Goal: Information Seeking & Learning: Learn about a topic

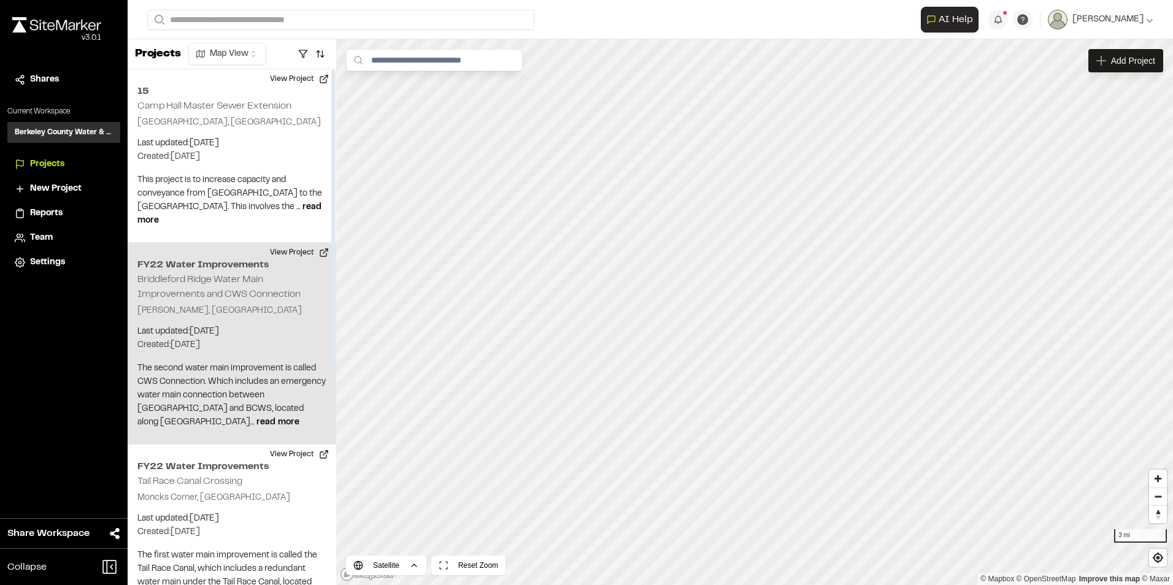
click at [237, 304] on div "FY22 Water Improvements Briddleford Ridge Water Main Improvements and CWS Conne…" at bounding box center [232, 344] width 209 height 202
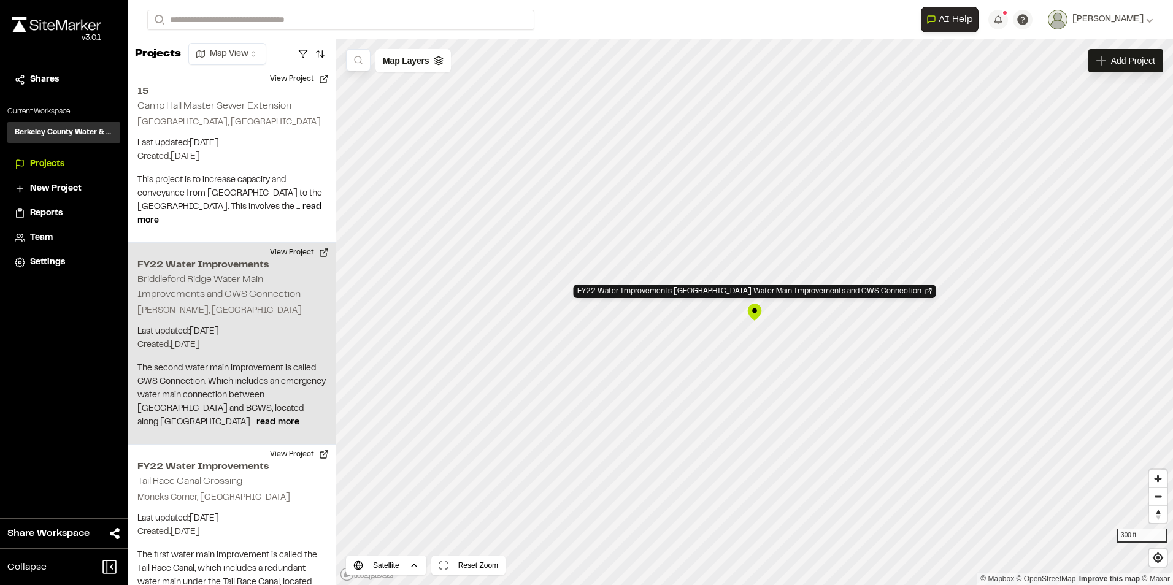
click at [756, 312] on div "FY22 Water Improvements [GEOGRAPHIC_DATA] Water Main Improvements and CWS Conne…" at bounding box center [754, 312] width 18 height 18
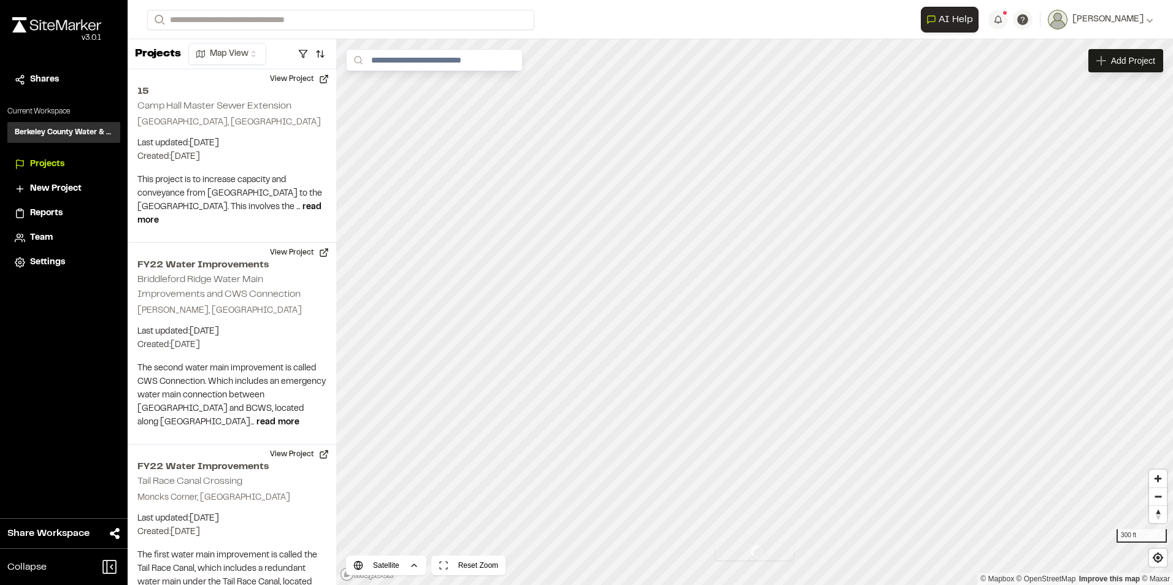
scroll to position [174, 0]
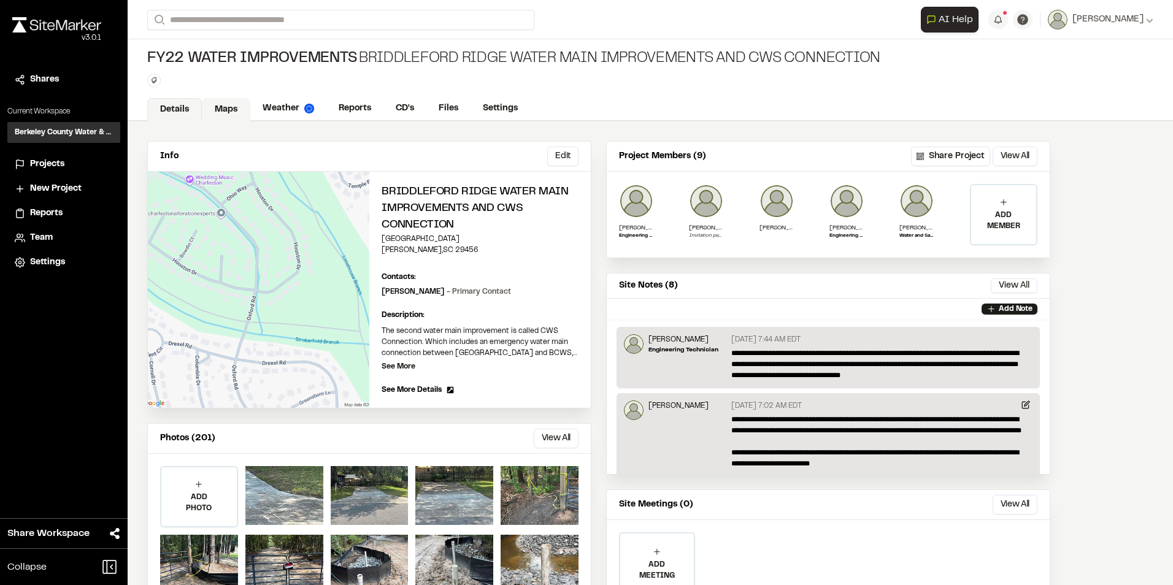
click at [228, 111] on link "Maps" at bounding box center [226, 109] width 48 height 23
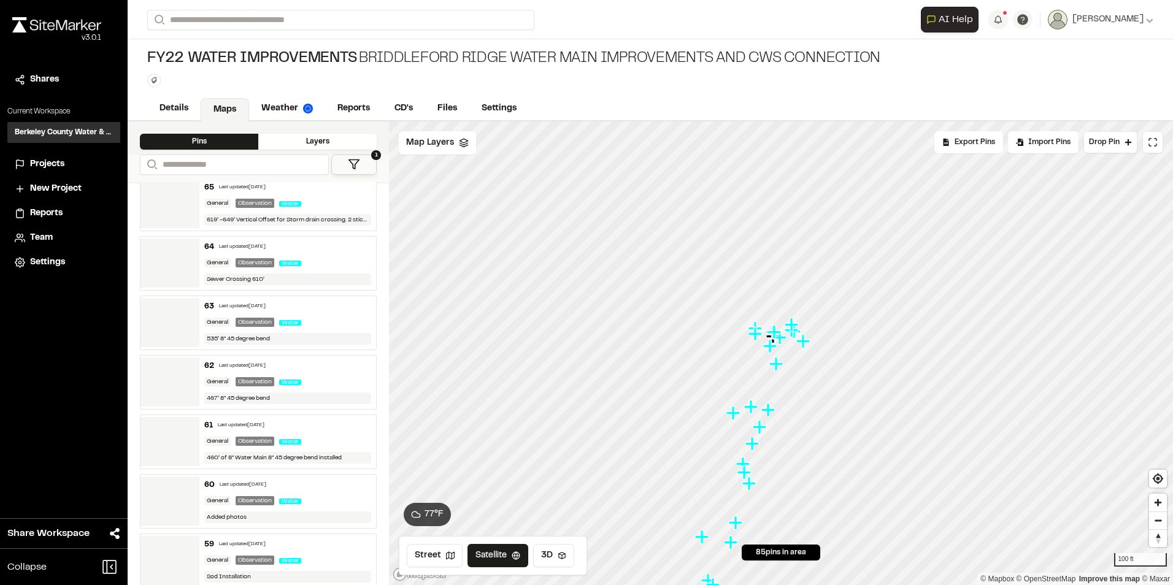
scroll to position [1445, 0]
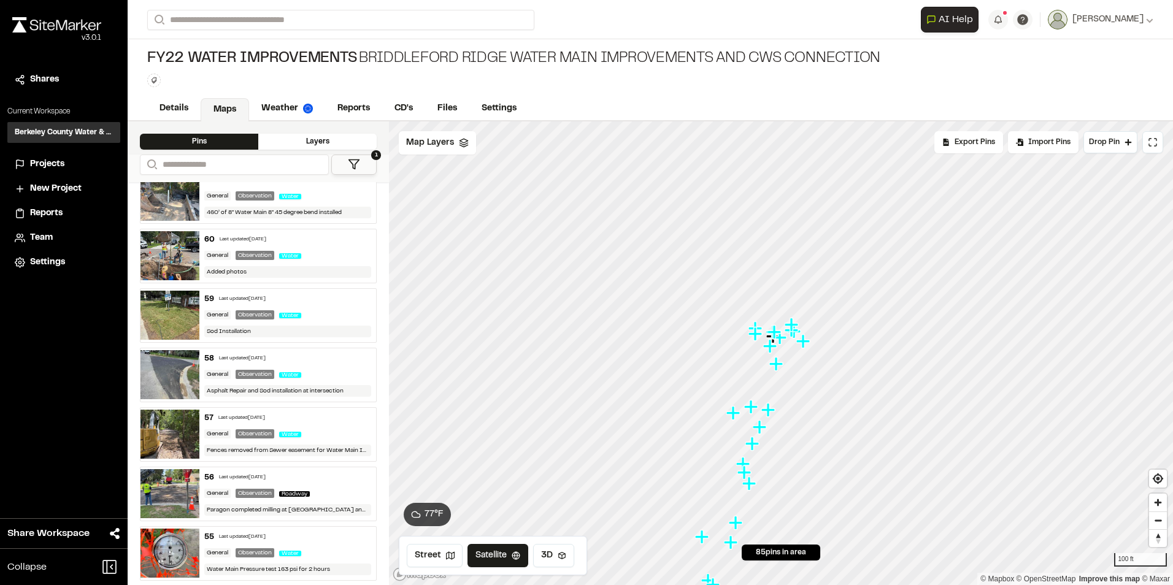
click at [173, 364] on img at bounding box center [169, 374] width 59 height 49
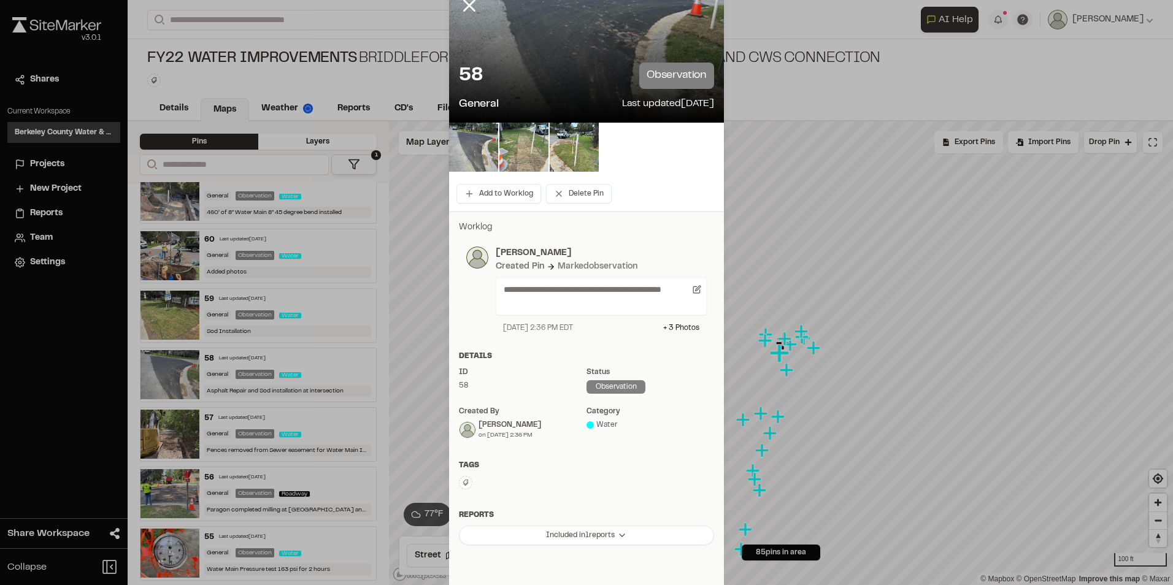
scroll to position [0, 0]
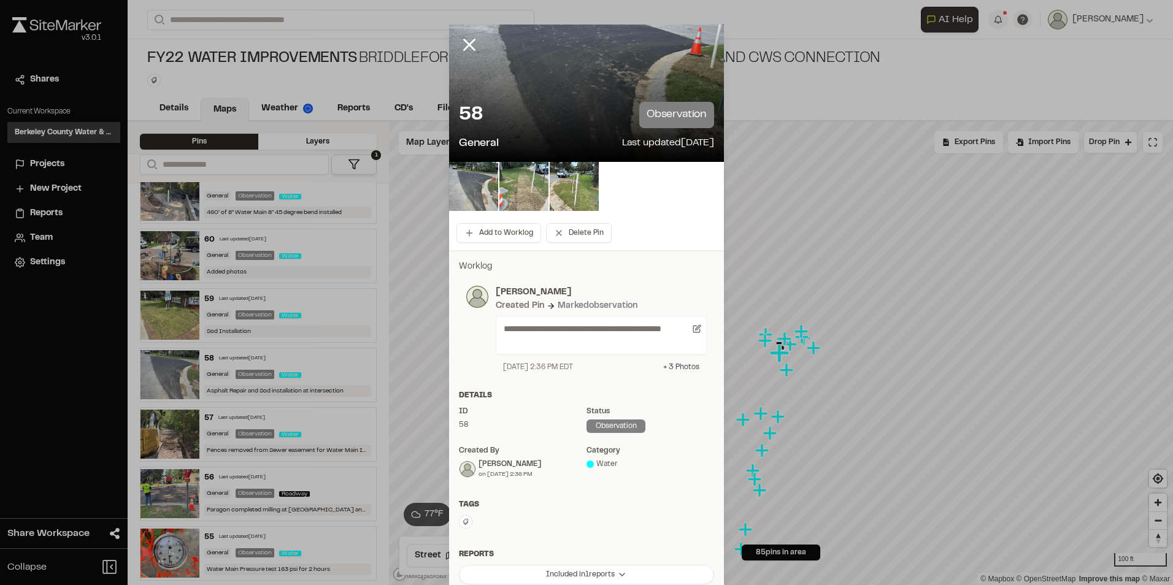
click at [670, 367] on div "+ 3 Photo s" at bounding box center [681, 367] width 36 height 11
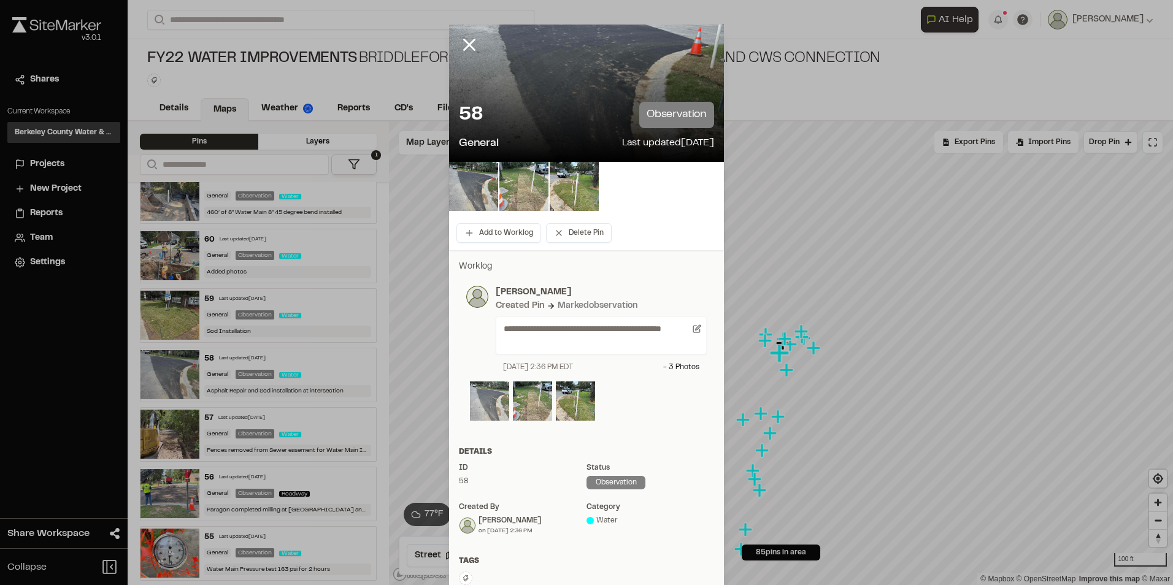
click at [488, 404] on img at bounding box center [489, 400] width 39 height 39
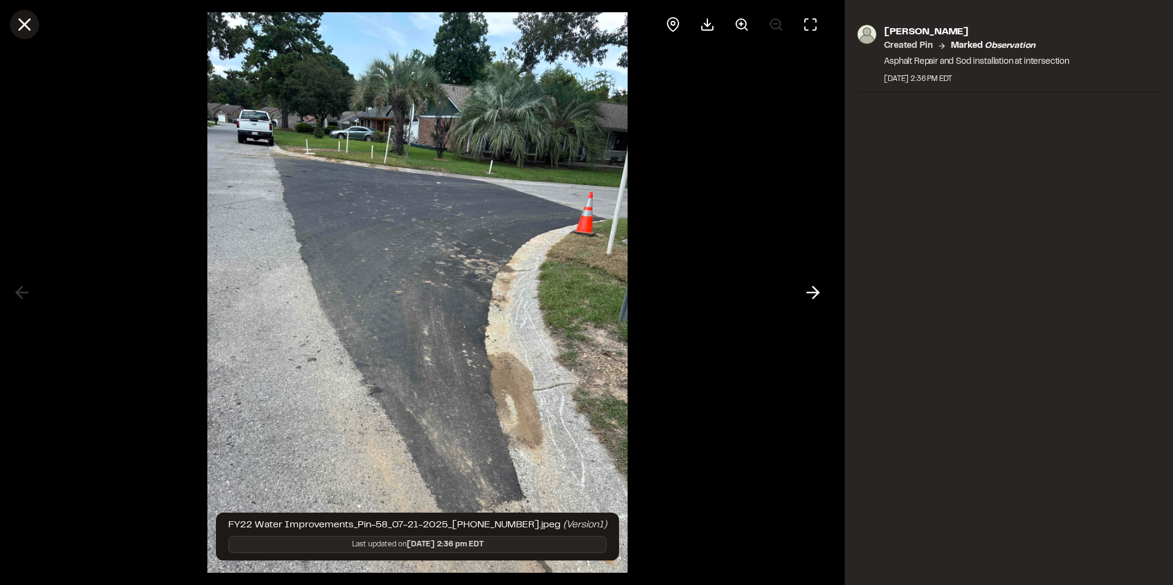
click at [23, 21] on icon at bounding box center [24, 24] width 21 height 21
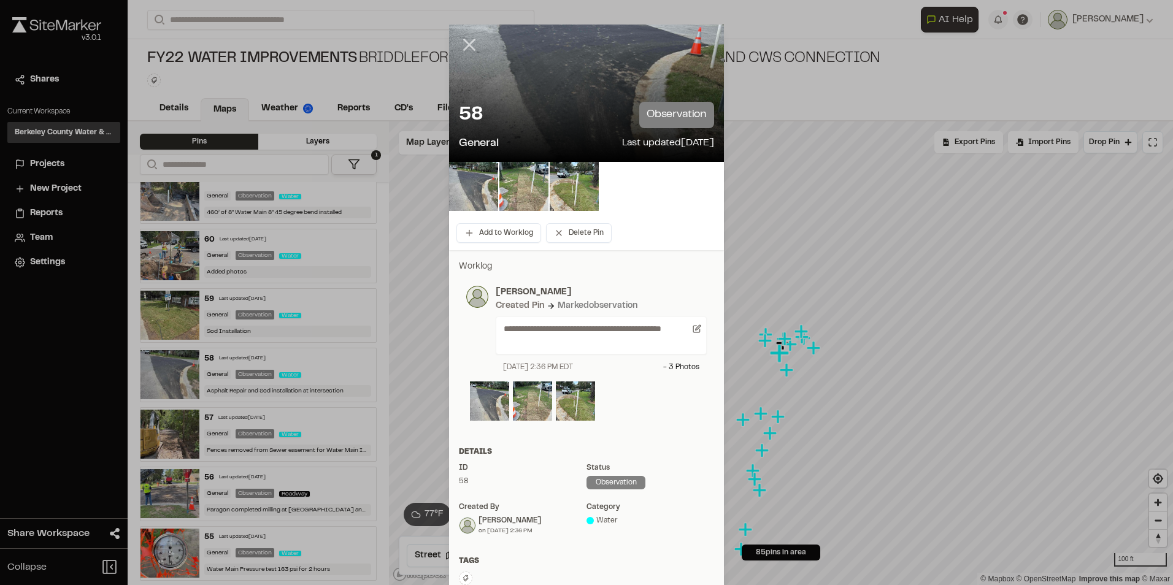
click at [464, 48] on line at bounding box center [469, 45] width 10 height 10
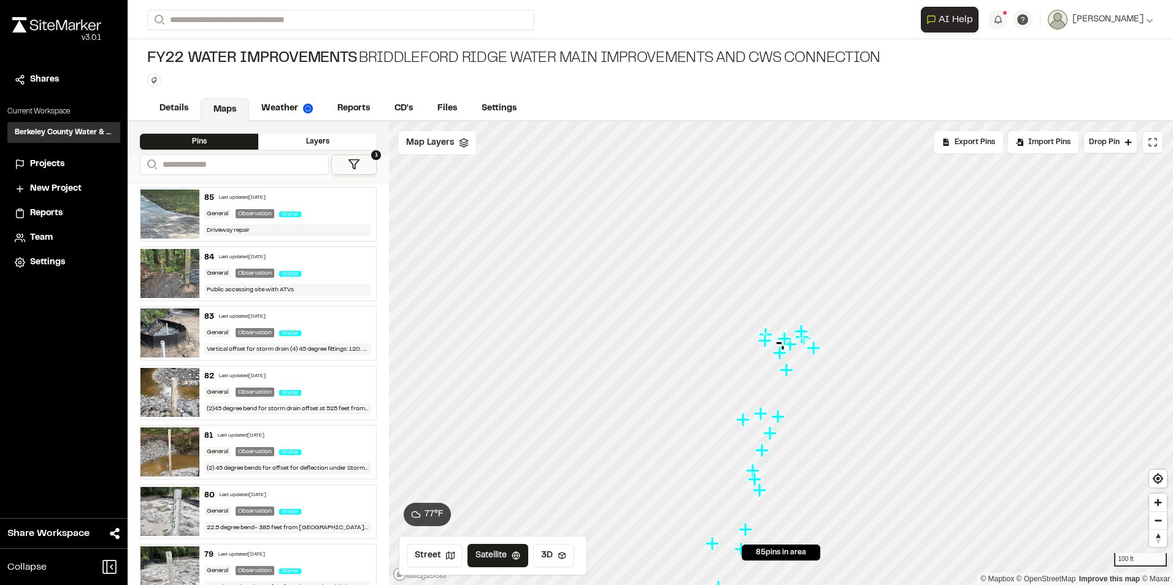
click at [173, 334] on img at bounding box center [169, 332] width 59 height 49
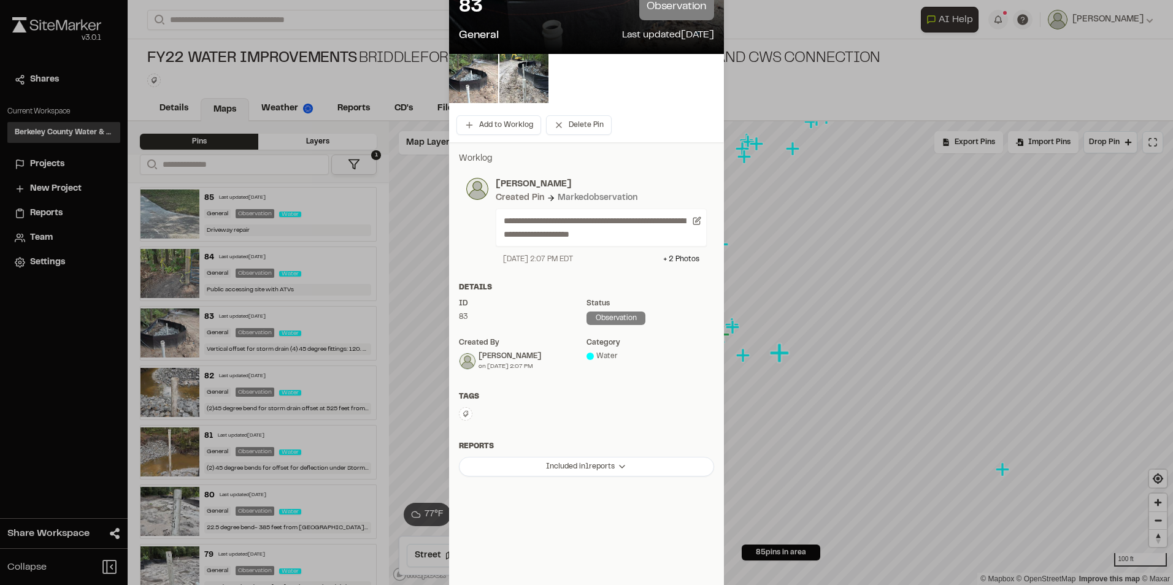
scroll to position [117, 0]
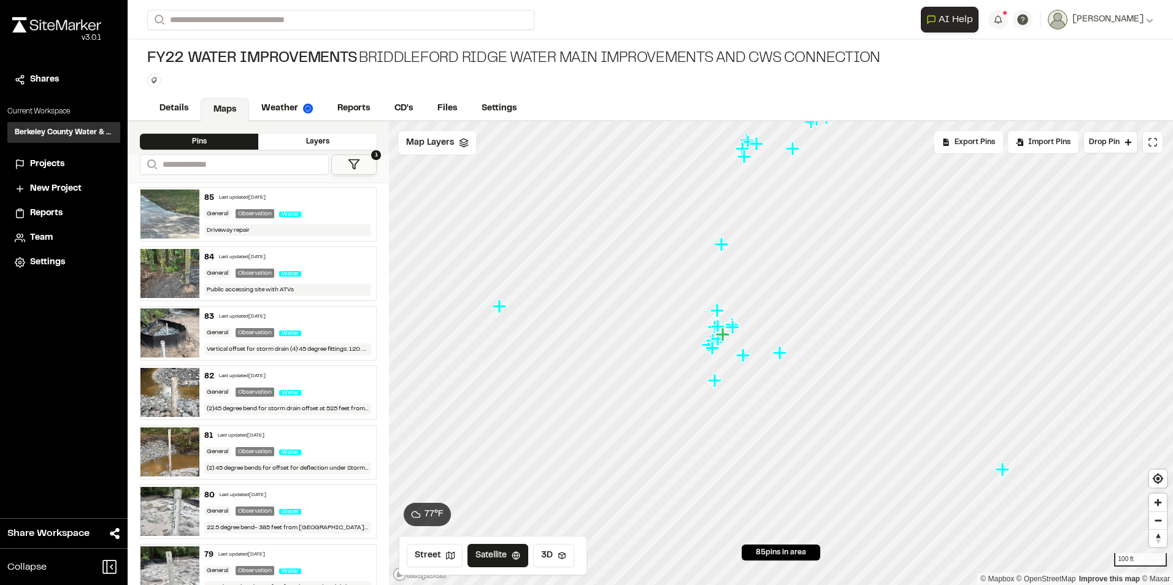
click at [176, 391] on img at bounding box center [169, 392] width 59 height 49
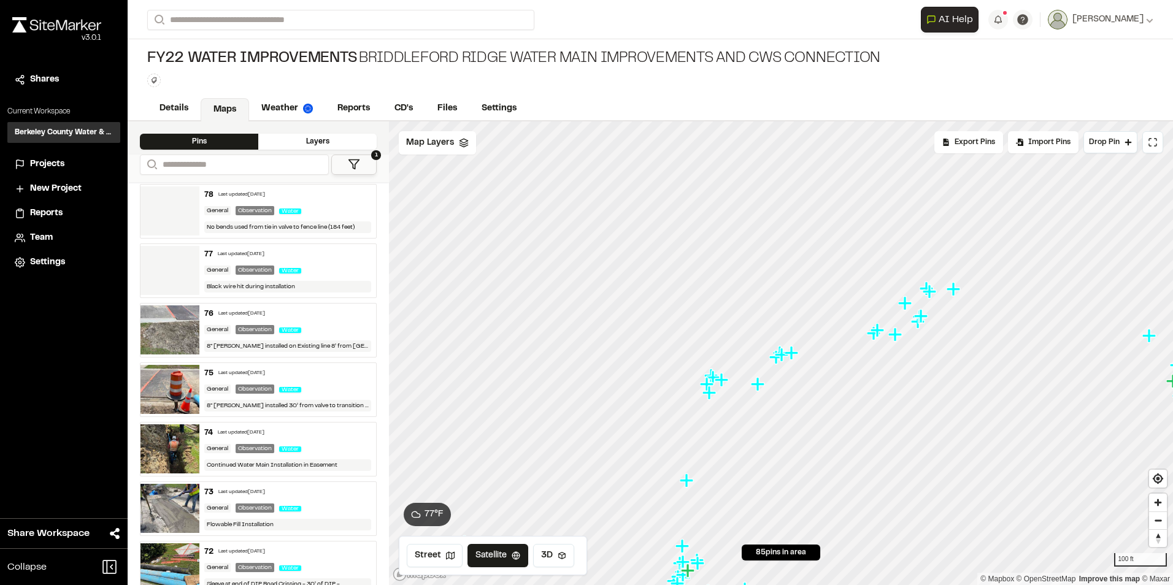
scroll to position [429, 0]
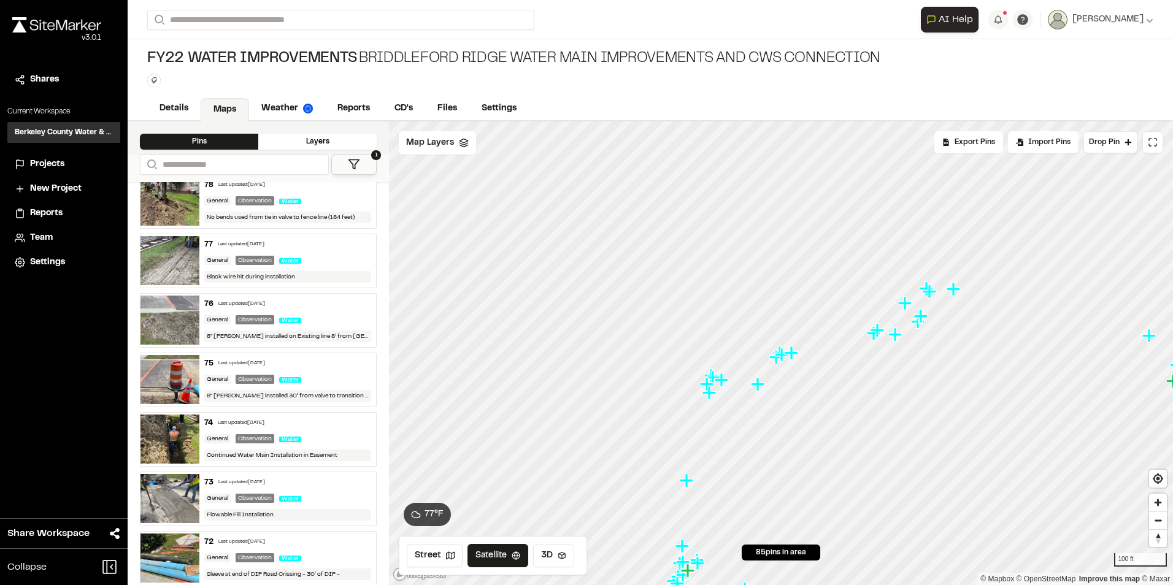
click at [172, 319] on img at bounding box center [169, 320] width 59 height 49
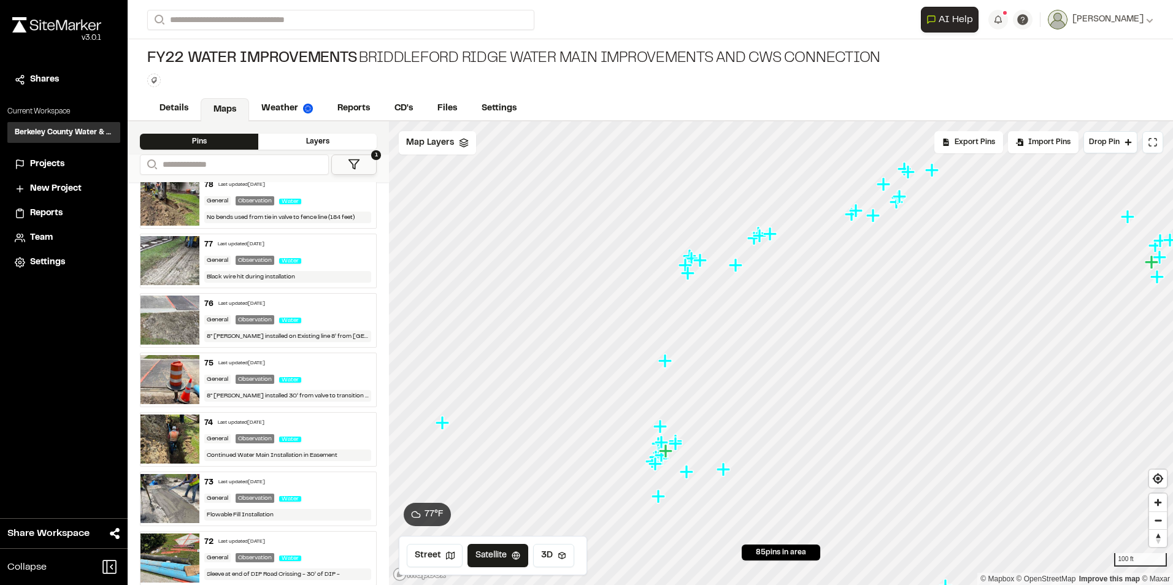
click at [170, 309] on img at bounding box center [169, 320] width 59 height 49
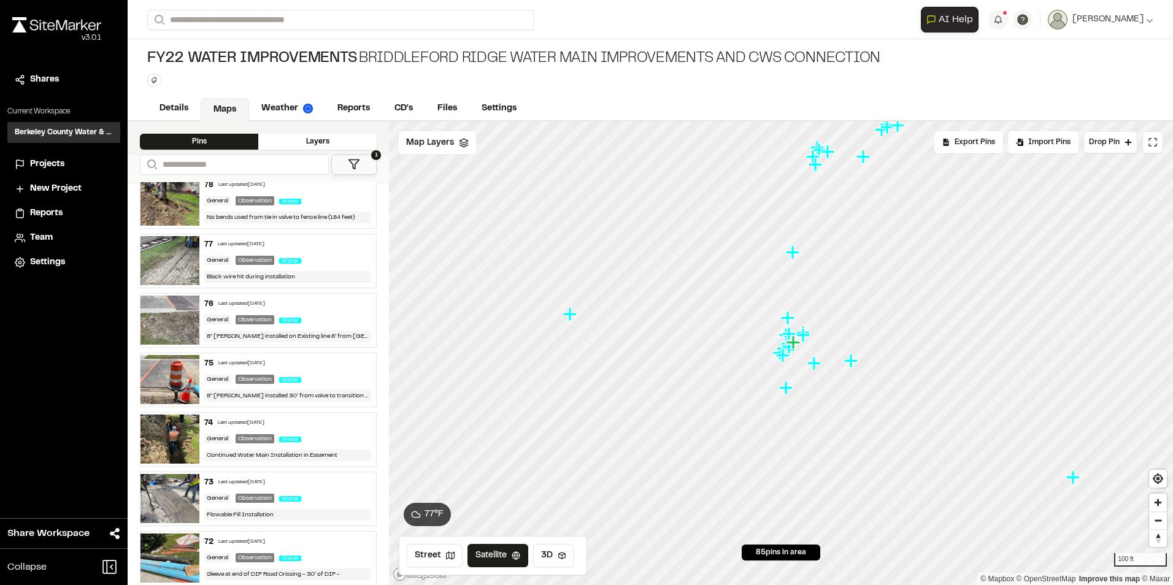
click at [173, 264] on img at bounding box center [169, 260] width 59 height 49
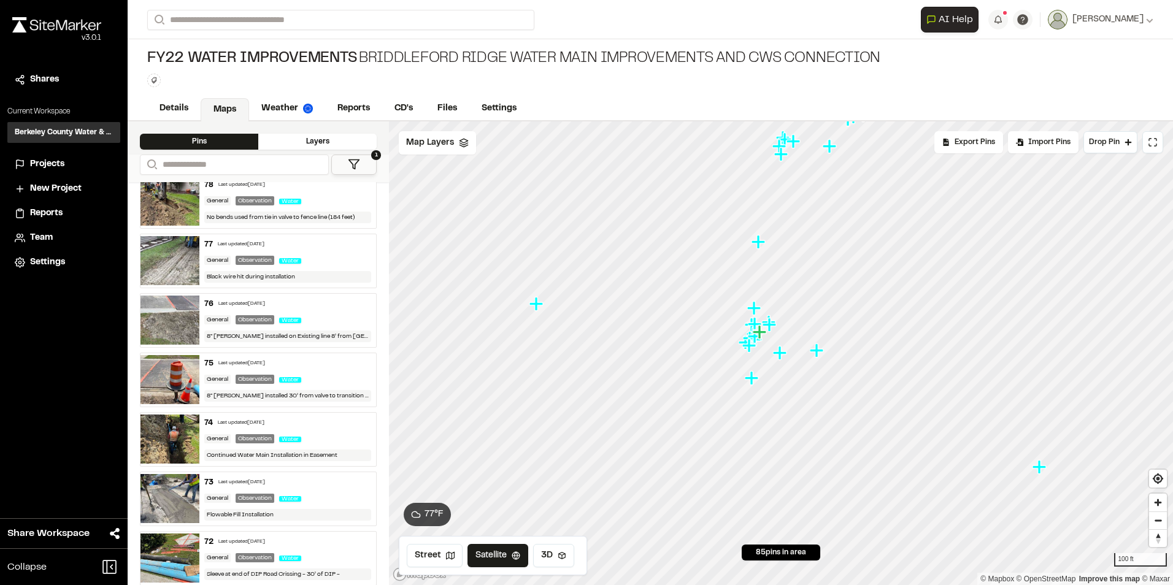
click at [182, 356] on img at bounding box center [169, 379] width 59 height 49
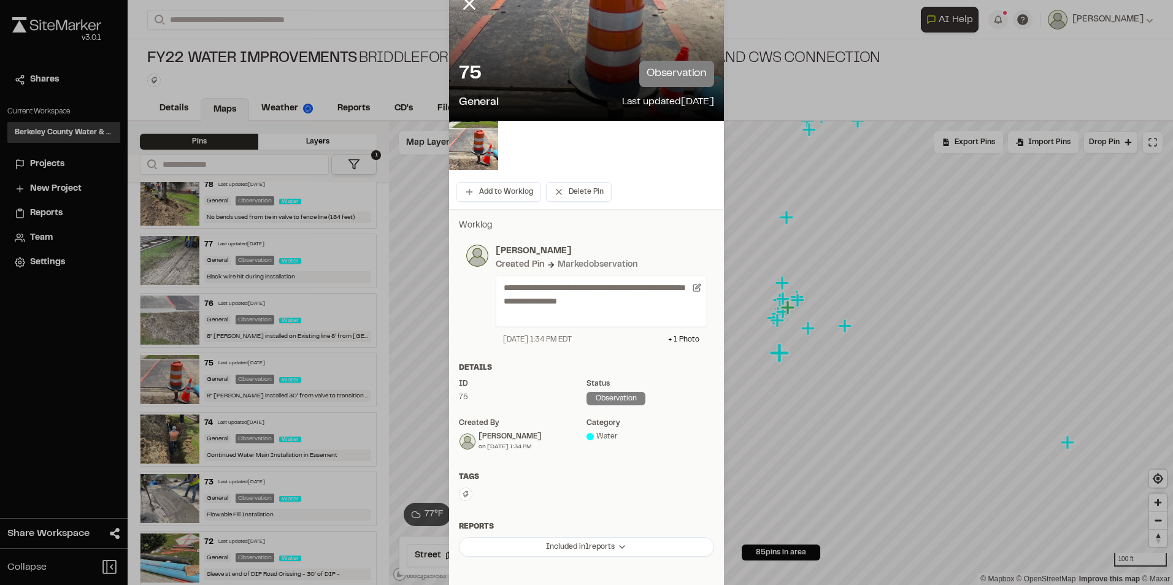
scroll to position [61, 0]
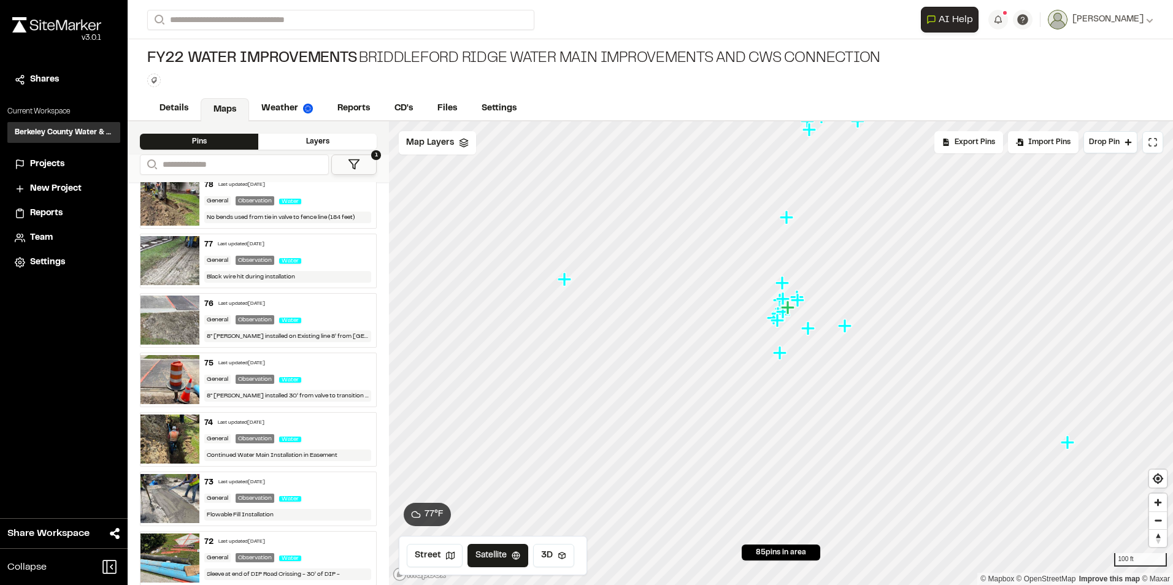
click at [185, 313] on img at bounding box center [169, 320] width 59 height 49
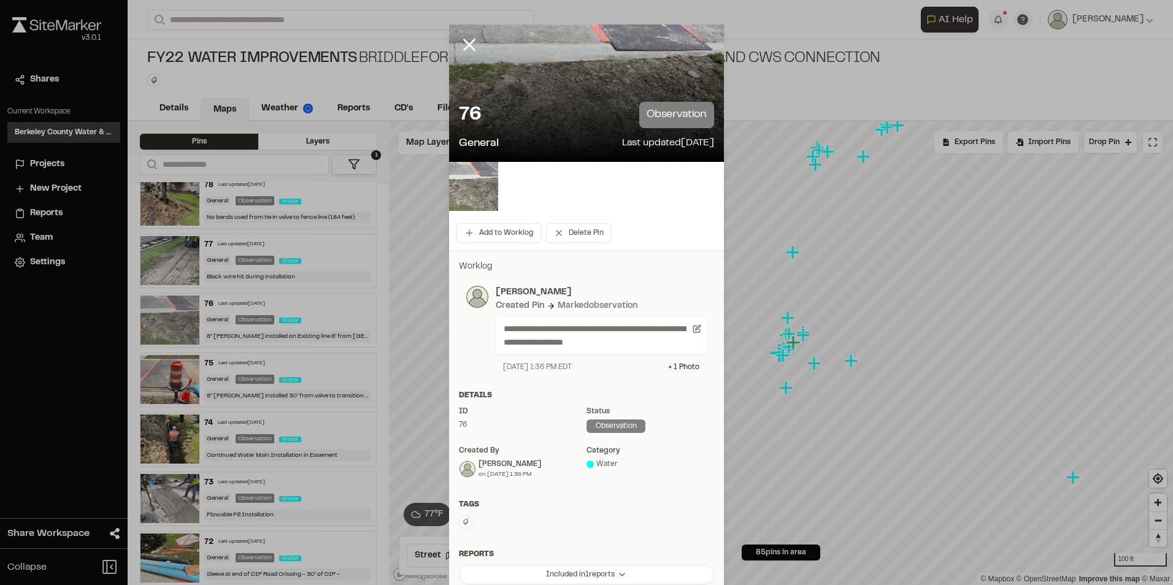
scroll to position [117, 0]
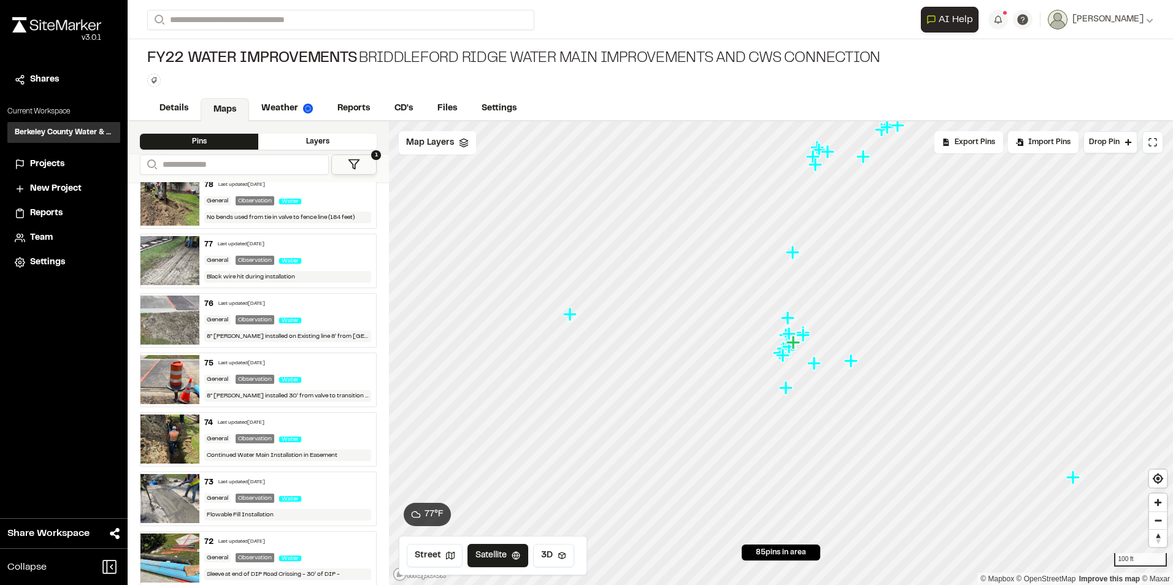
click at [176, 245] on img at bounding box center [169, 260] width 59 height 49
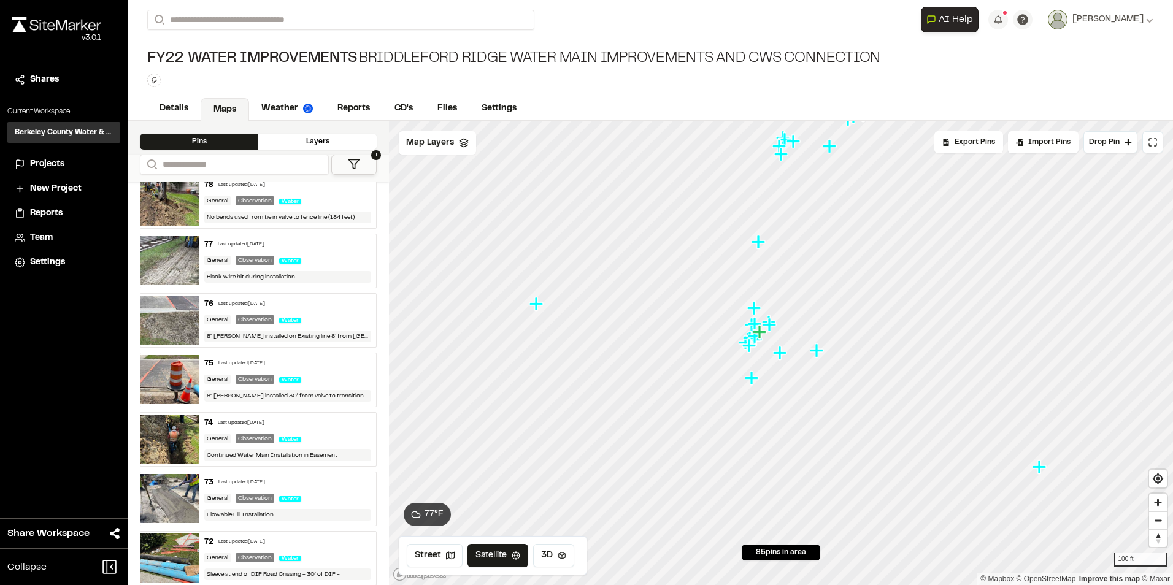
click at [178, 213] on img at bounding box center [169, 201] width 59 height 49
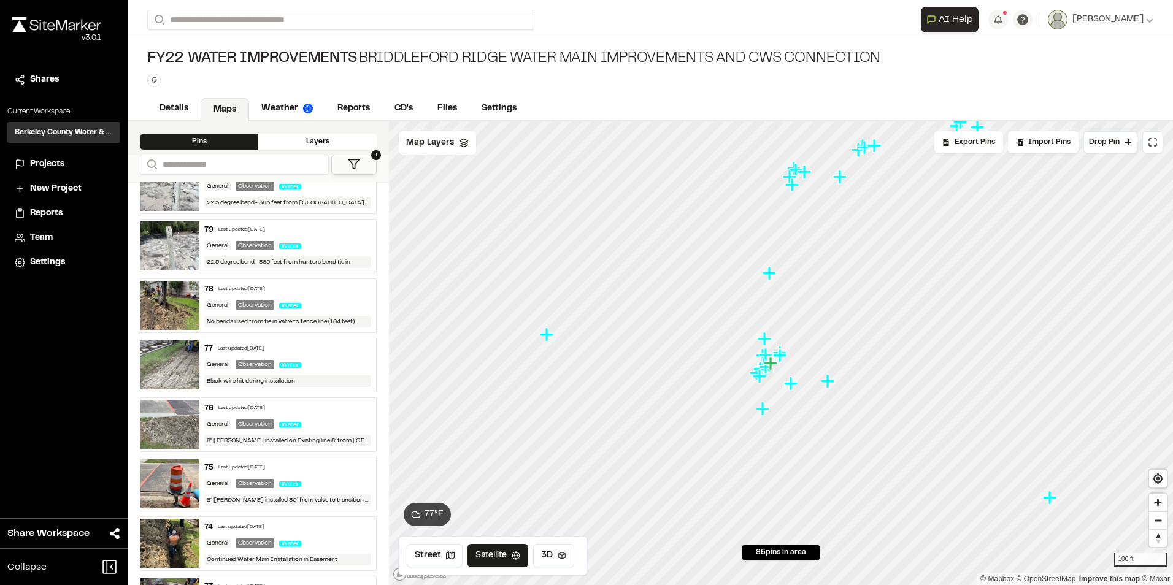
scroll to position [307, 0]
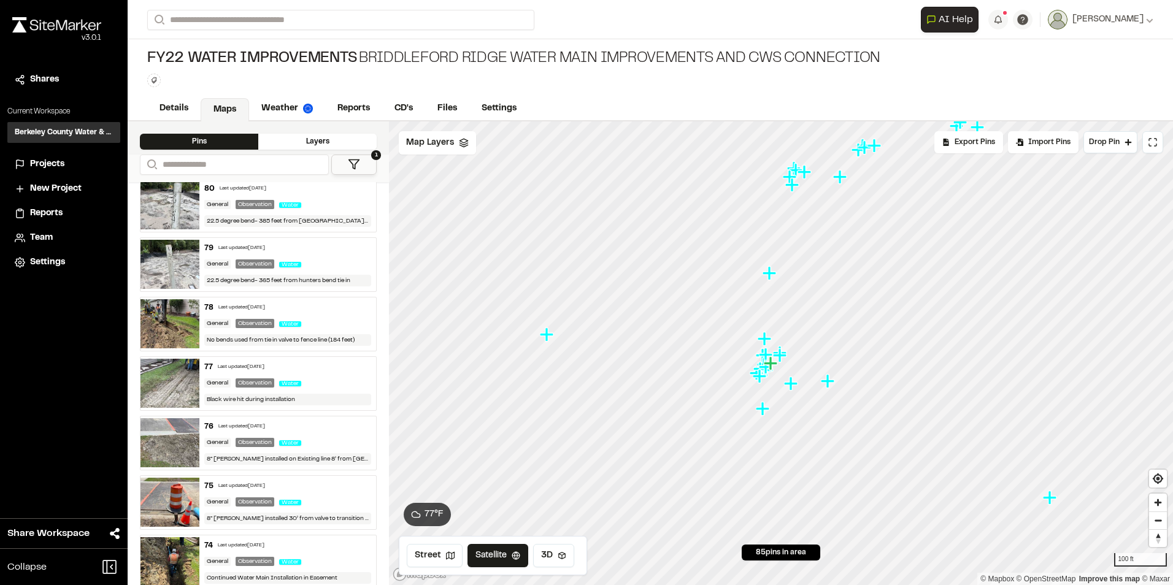
click at [167, 257] on img at bounding box center [169, 264] width 59 height 49
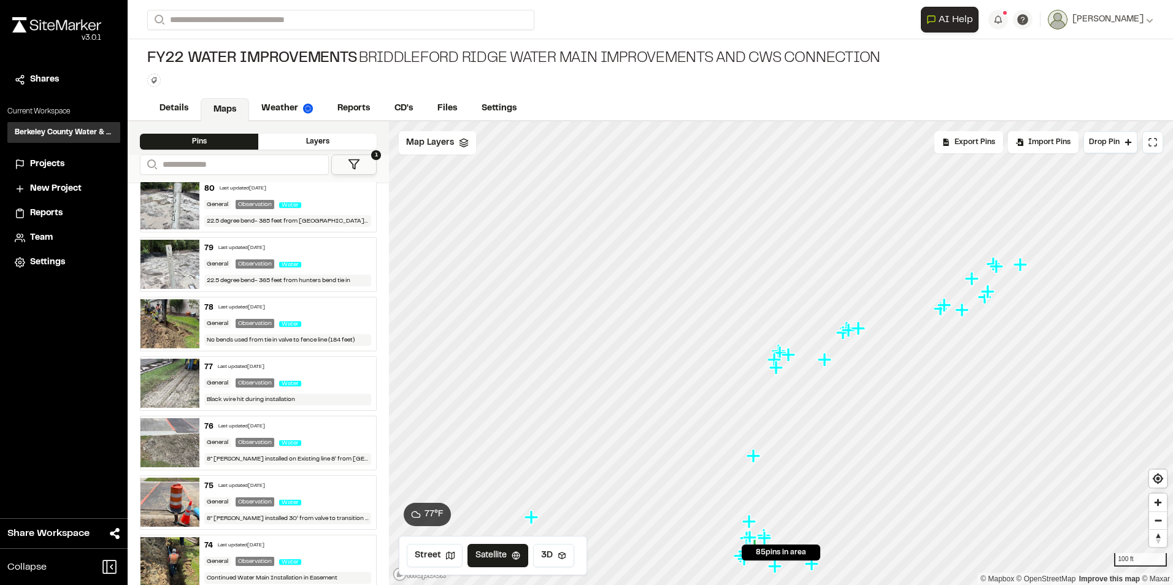
click at [175, 210] on img at bounding box center [169, 204] width 59 height 49
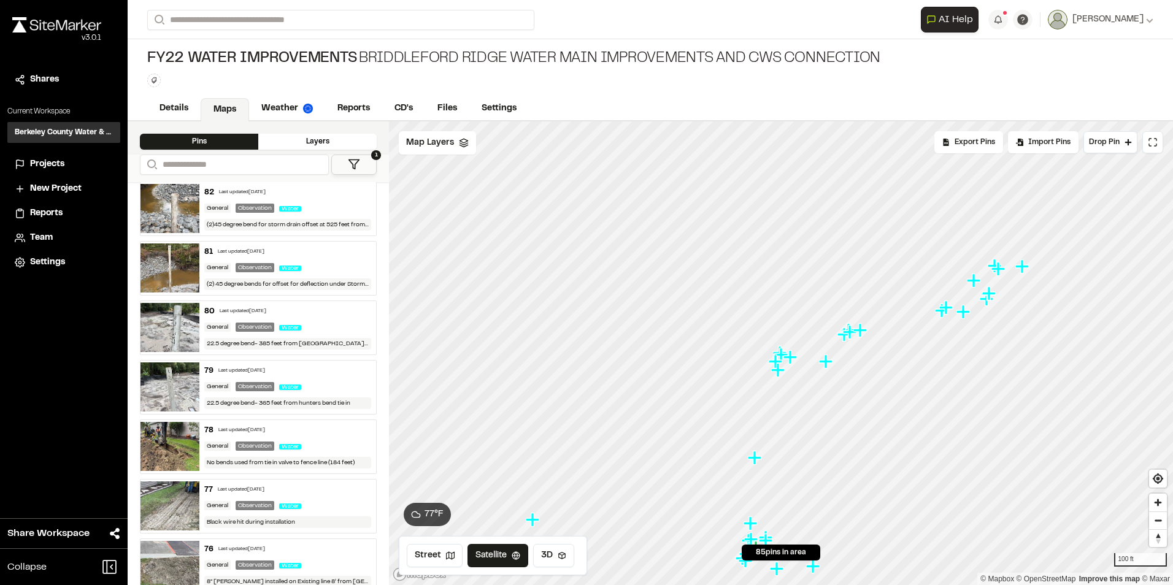
click at [160, 275] on img at bounding box center [169, 267] width 59 height 49
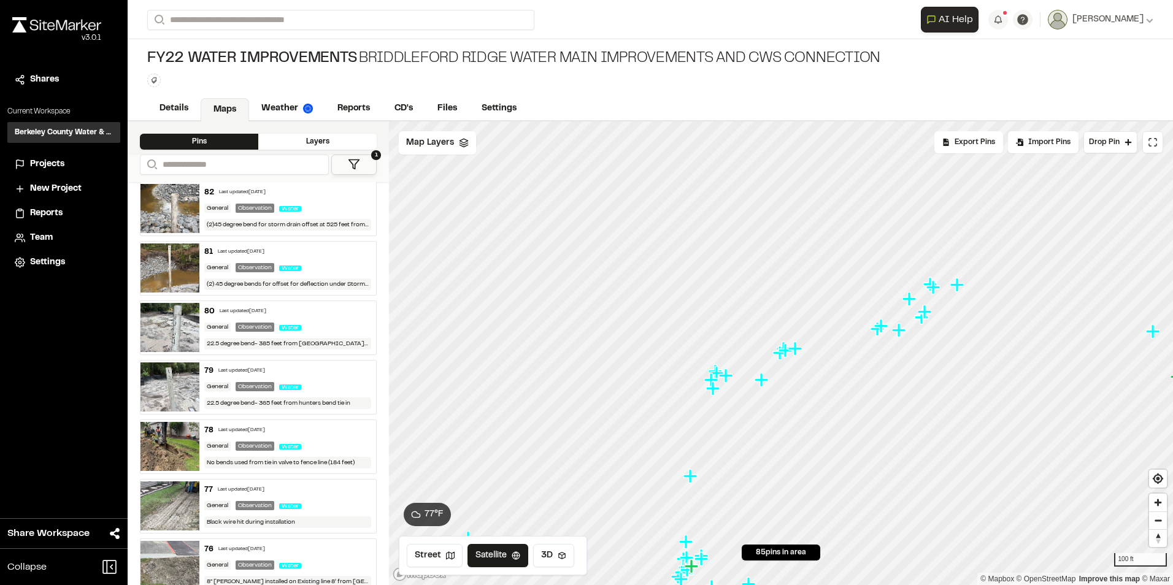
drag, startPoint x: 166, startPoint y: 248, endPoint x: 176, endPoint y: 248, distance: 9.8
click at [183, 222] on img at bounding box center [169, 208] width 59 height 49
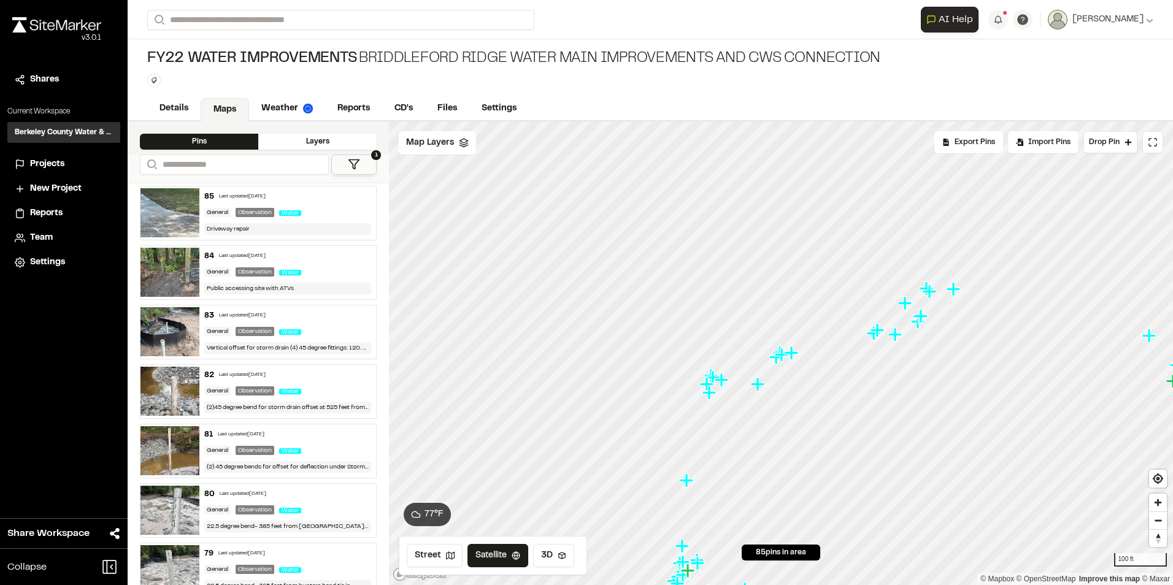
scroll to position [0, 0]
click at [166, 333] on img at bounding box center [169, 332] width 59 height 49
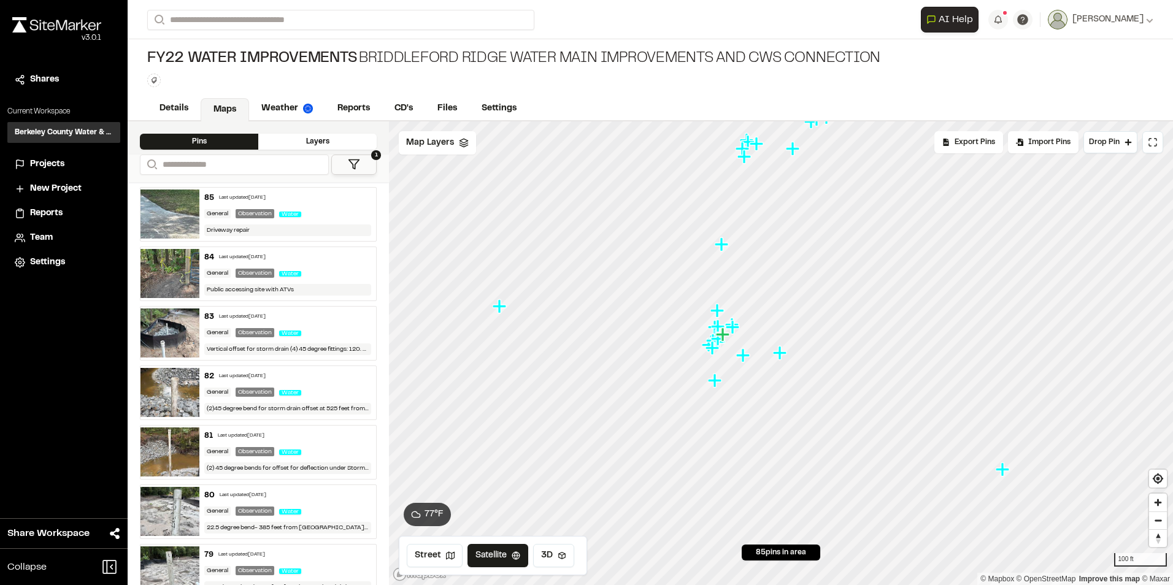
click at [165, 269] on img at bounding box center [169, 273] width 59 height 49
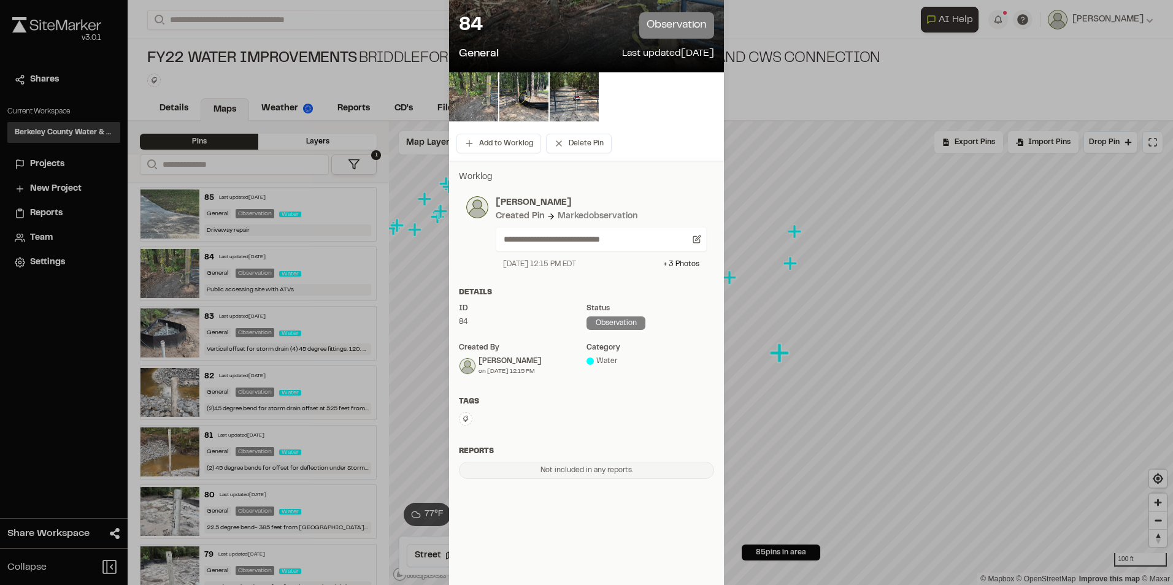
scroll to position [101, 0]
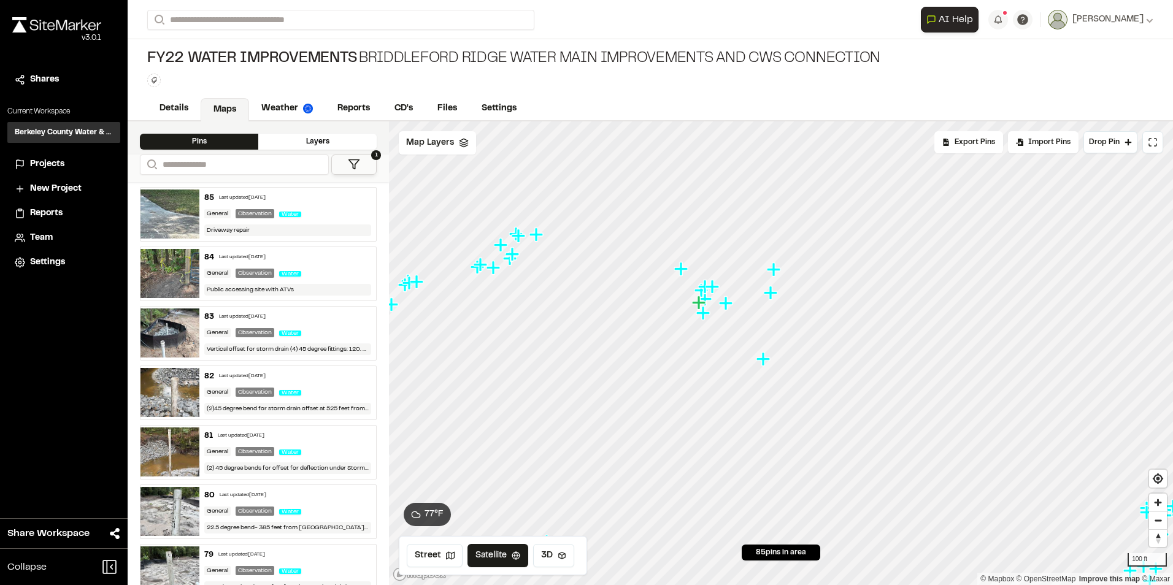
click at [152, 332] on img at bounding box center [169, 332] width 59 height 49
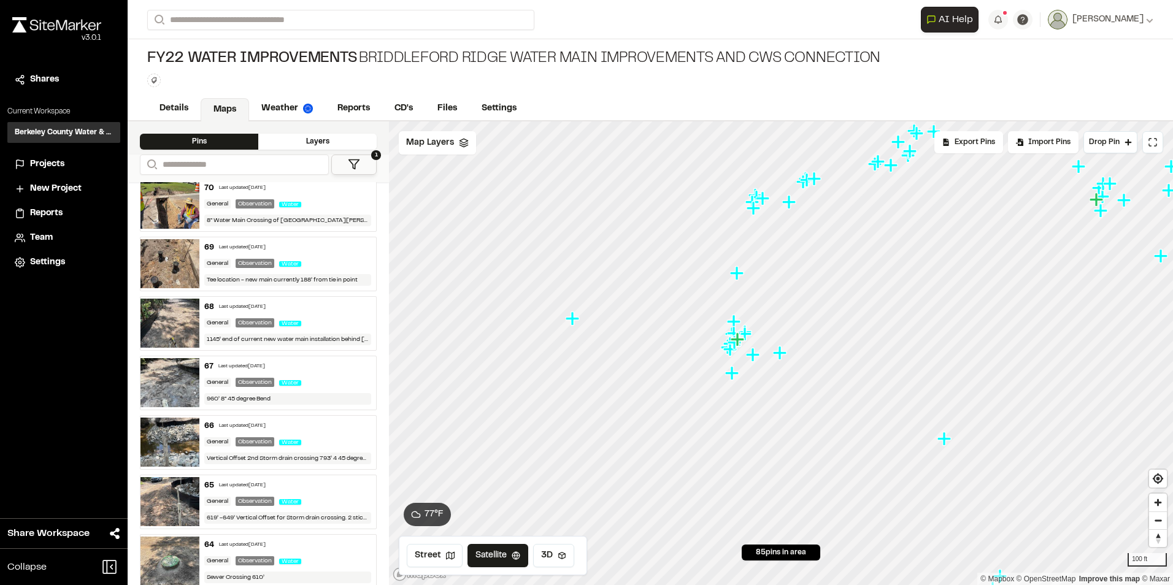
scroll to position [920, 0]
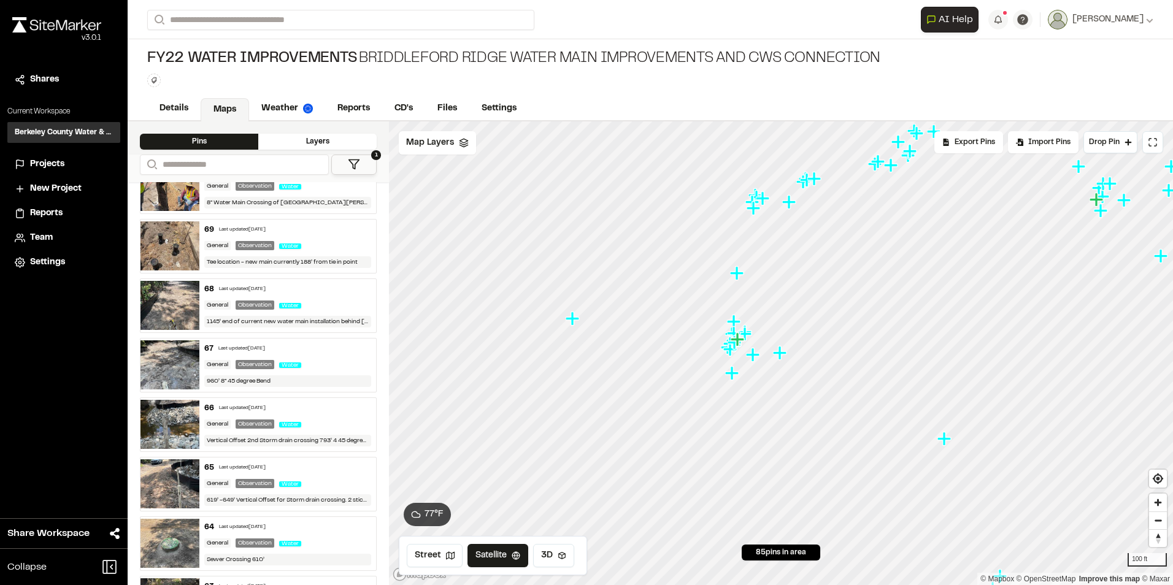
click at [179, 300] on img at bounding box center [169, 305] width 59 height 49
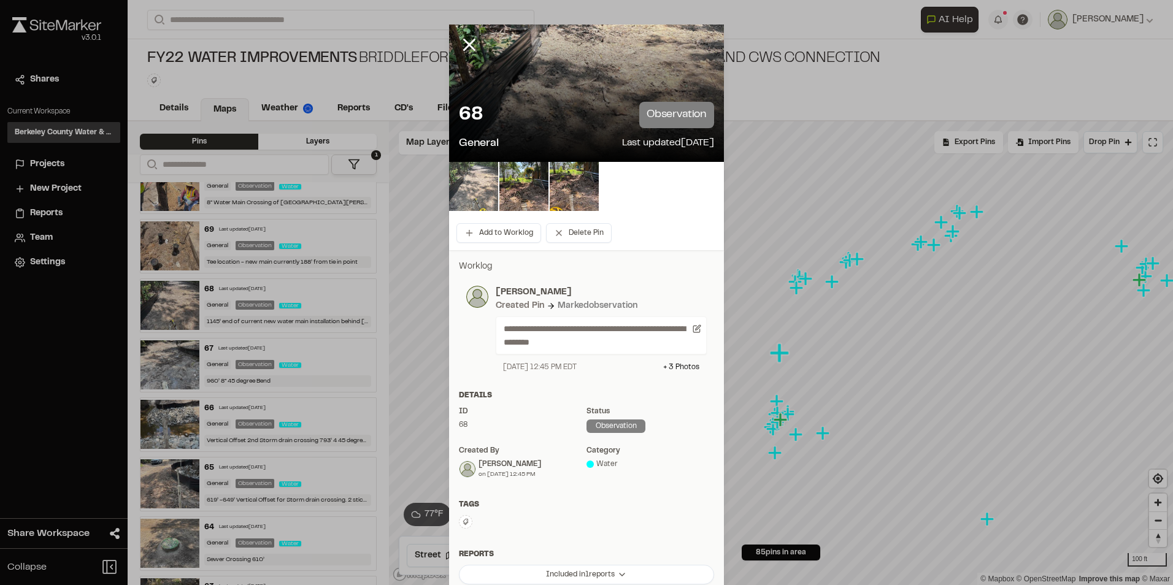
click at [471, 180] on img at bounding box center [473, 186] width 49 height 49
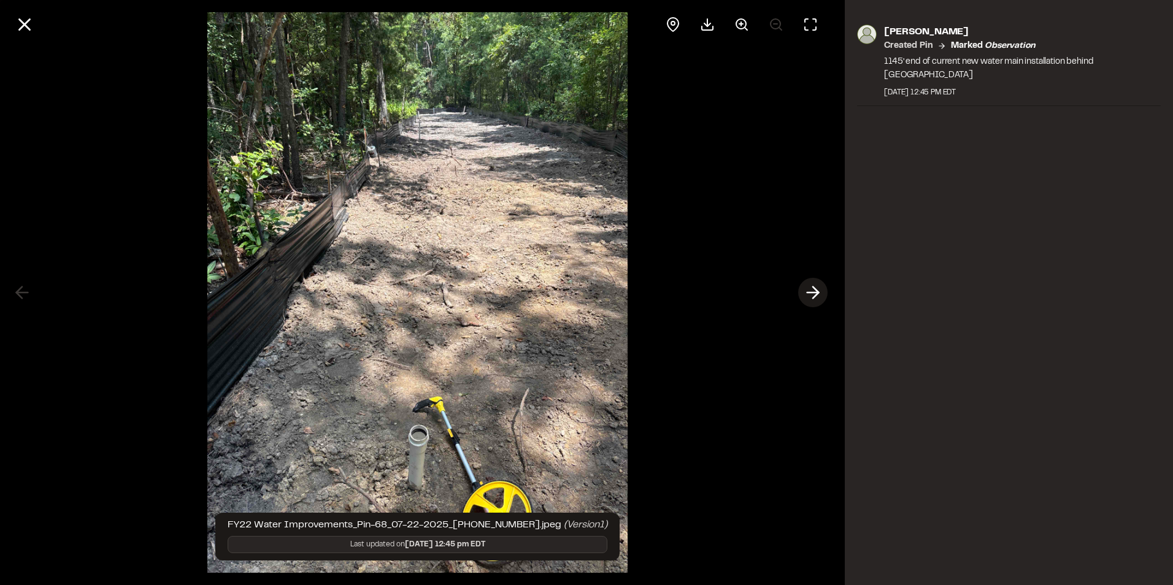
click at [818, 293] on polyline at bounding box center [816, 293] width 6 height 12
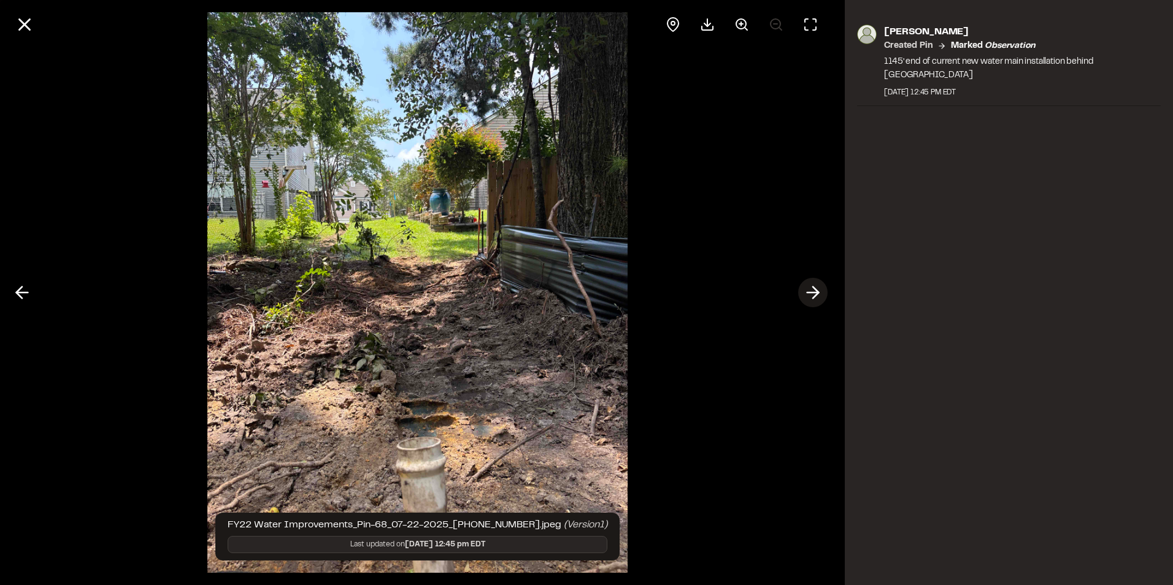
click at [818, 293] on polyline at bounding box center [816, 293] width 6 height 12
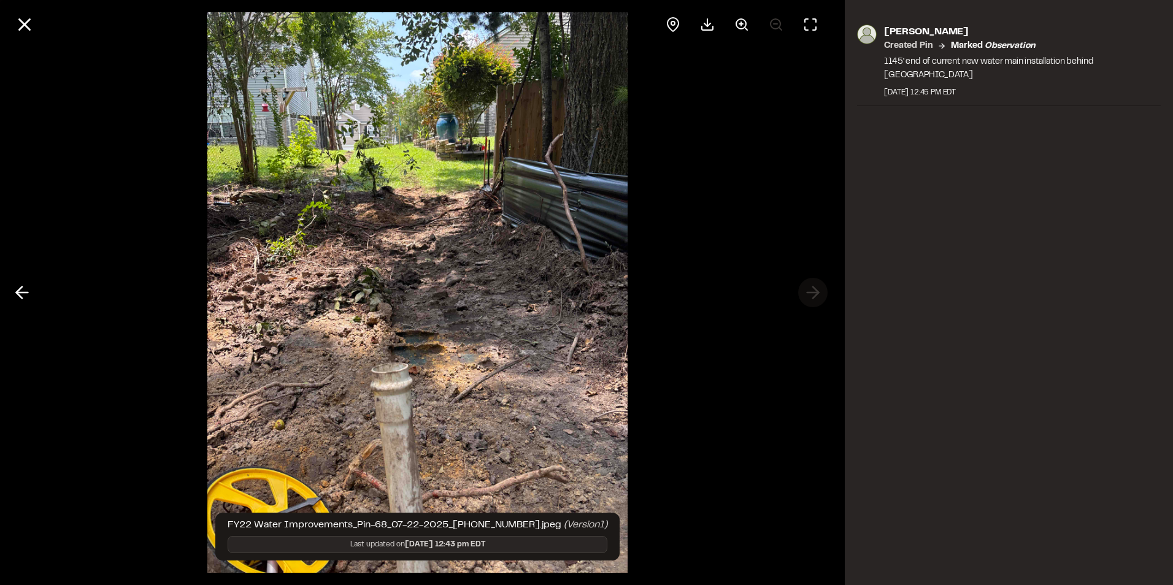
click at [819, 293] on div at bounding box center [417, 292] width 835 height 585
click at [0, 87] on html "**********" at bounding box center [586, 292] width 1173 height 585
click at [14, 21] on button at bounding box center [24, 24] width 29 height 29
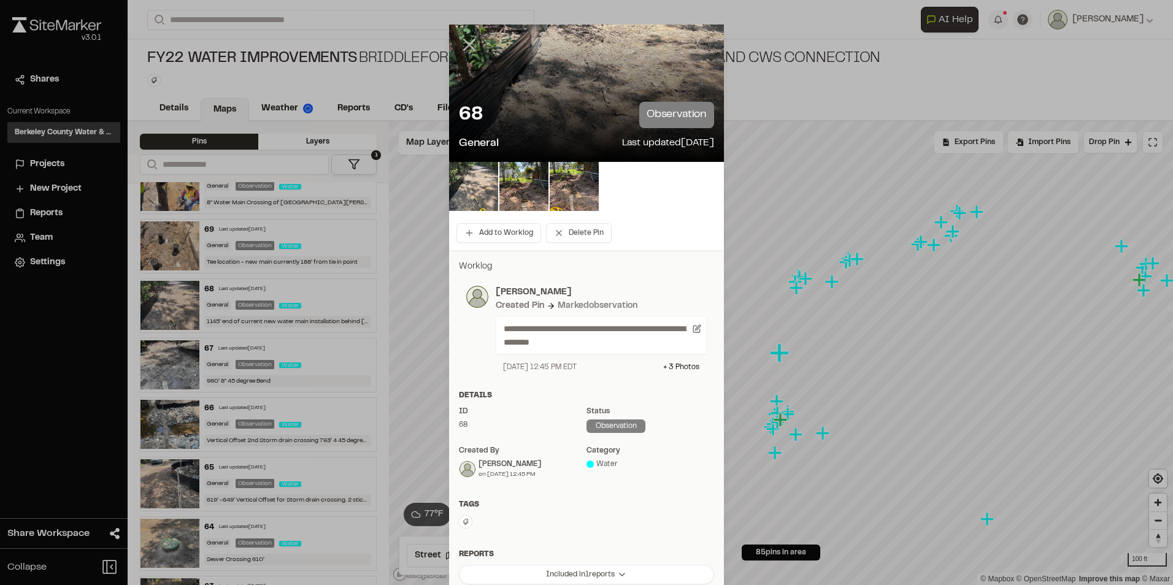
click at [471, 43] on icon at bounding box center [469, 44] width 21 height 21
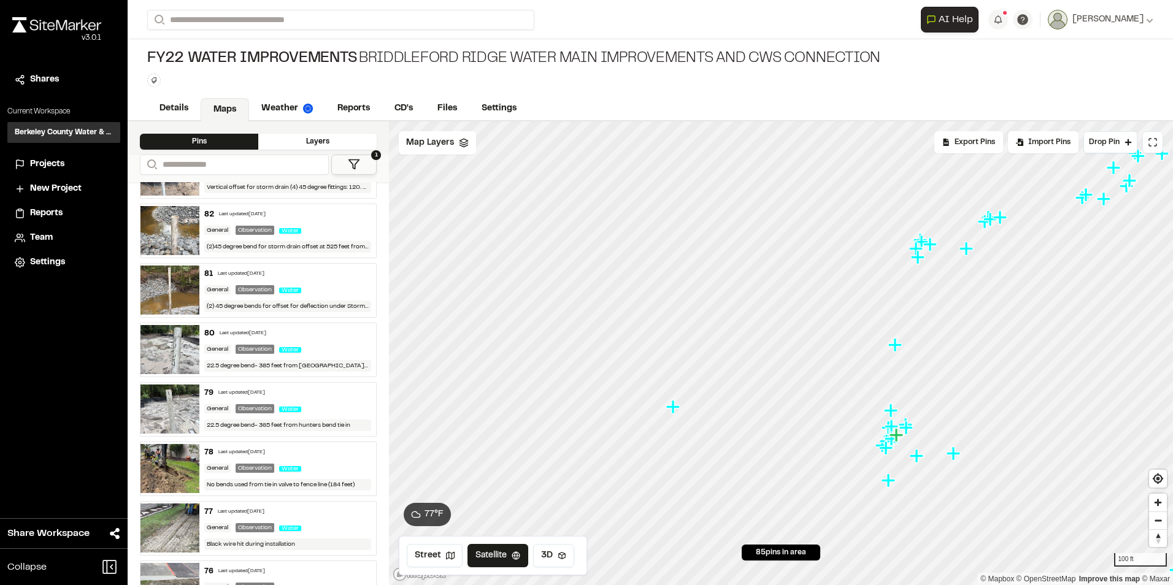
scroll to position [0, 0]
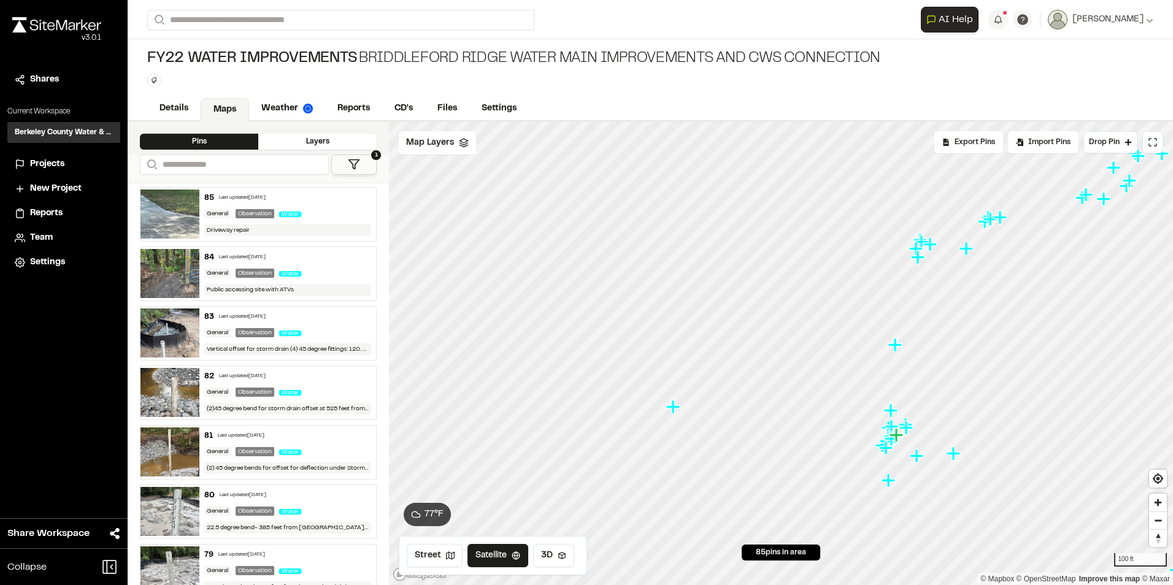
click at [183, 336] on img at bounding box center [169, 332] width 59 height 49
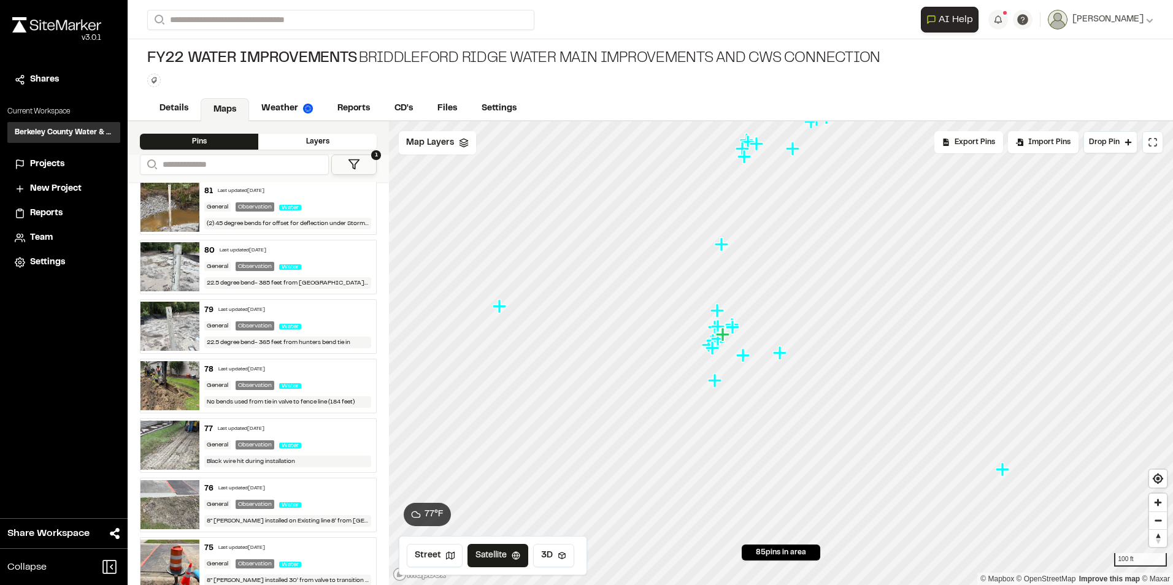
scroll to position [245, 0]
click at [159, 383] on img at bounding box center [169, 385] width 59 height 49
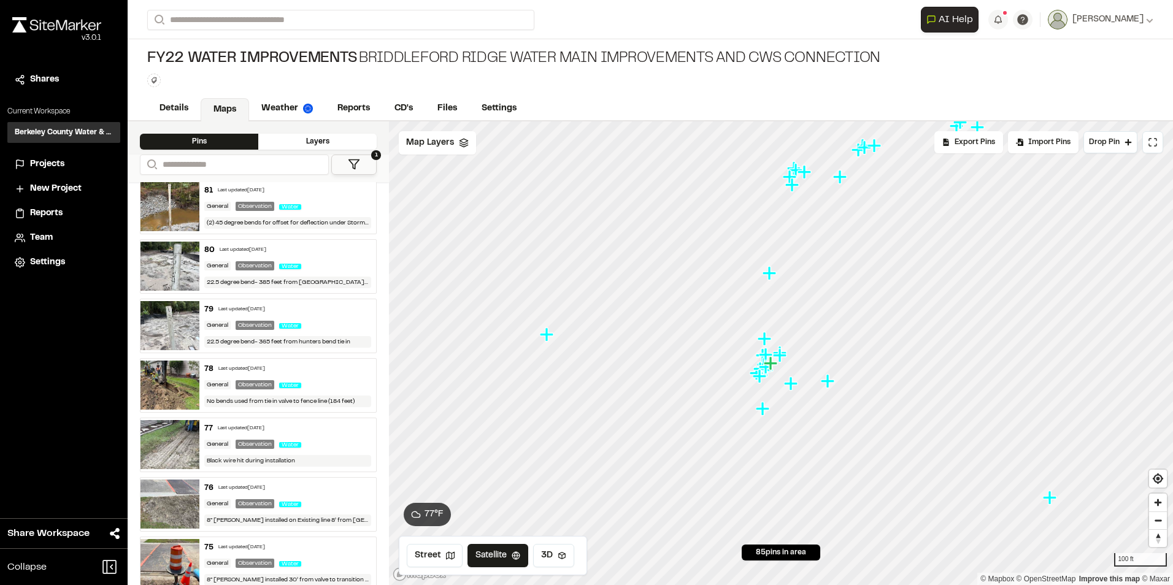
click at [156, 324] on img at bounding box center [169, 325] width 59 height 49
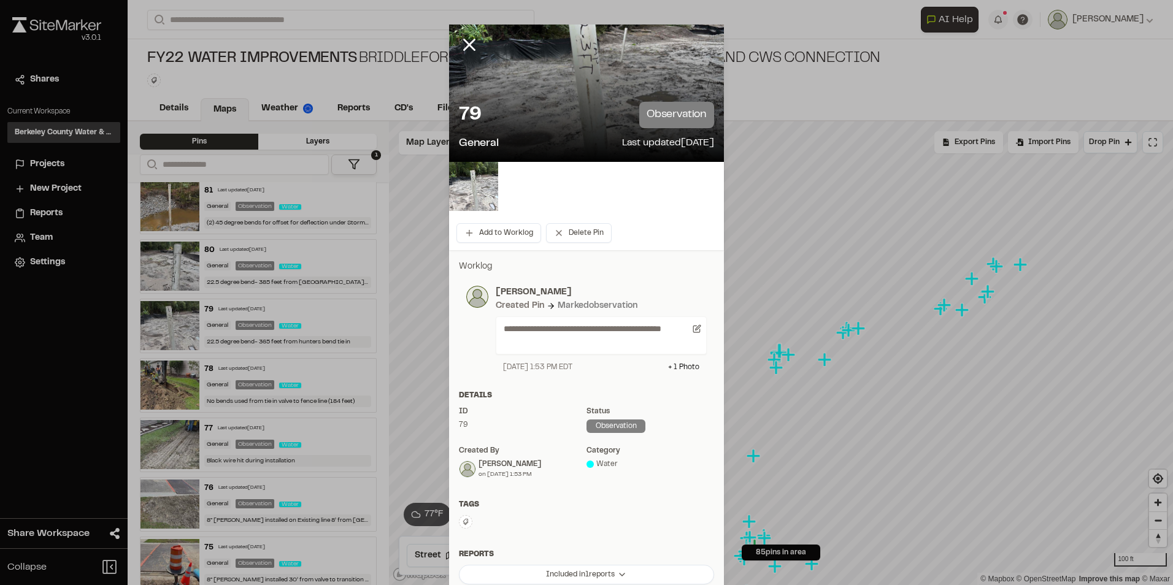
click at [610, 82] on div at bounding box center [586, 93] width 275 height 137
click at [488, 165] on img at bounding box center [473, 186] width 49 height 49
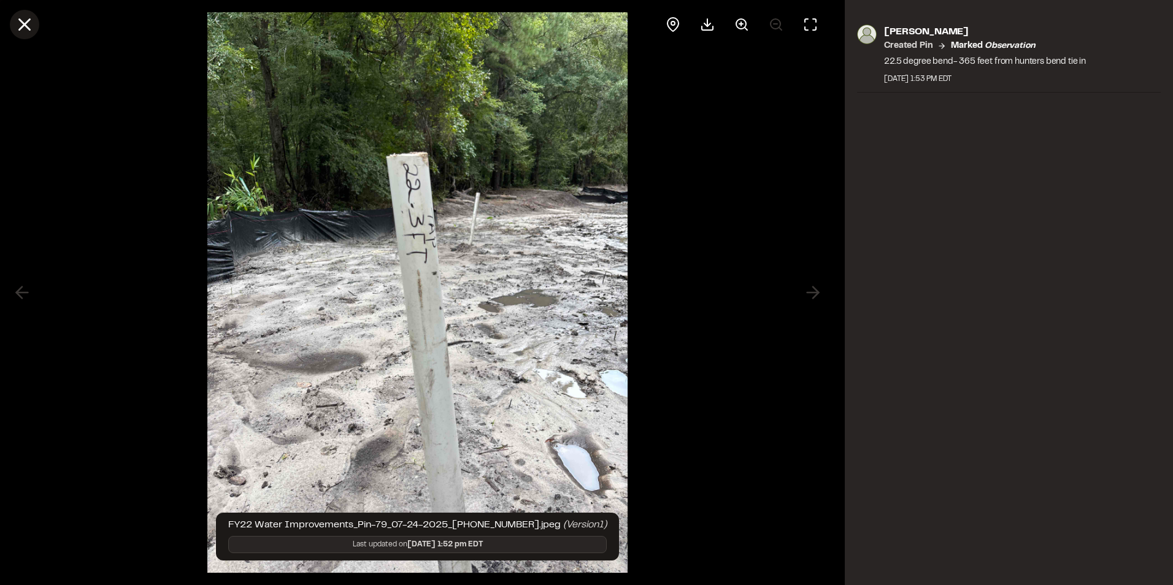
click at [26, 13] on button at bounding box center [24, 24] width 29 height 29
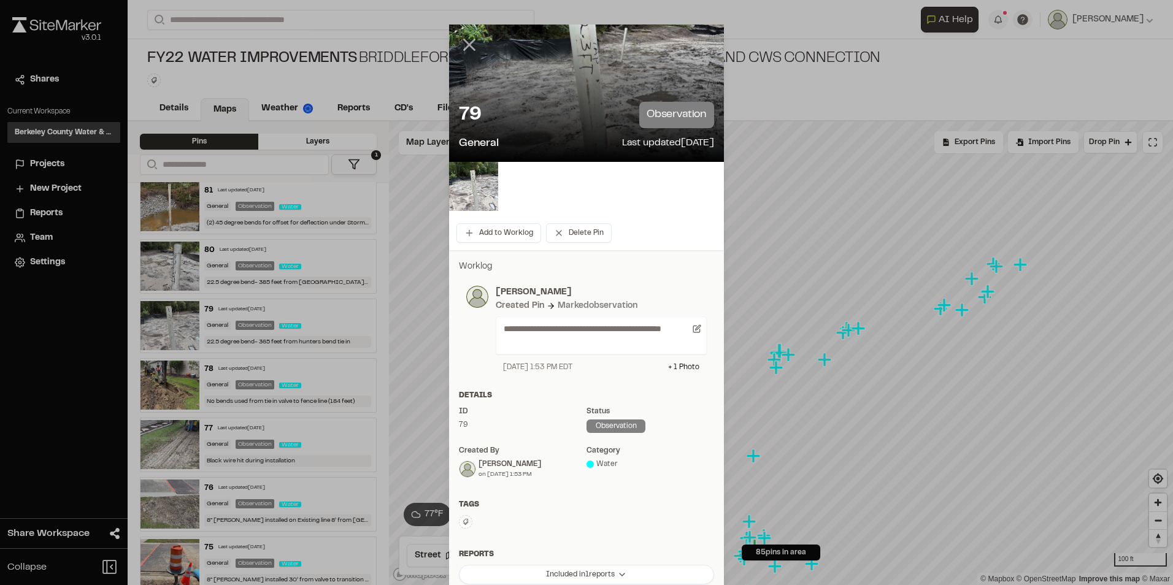
click at [467, 41] on icon at bounding box center [469, 44] width 21 height 21
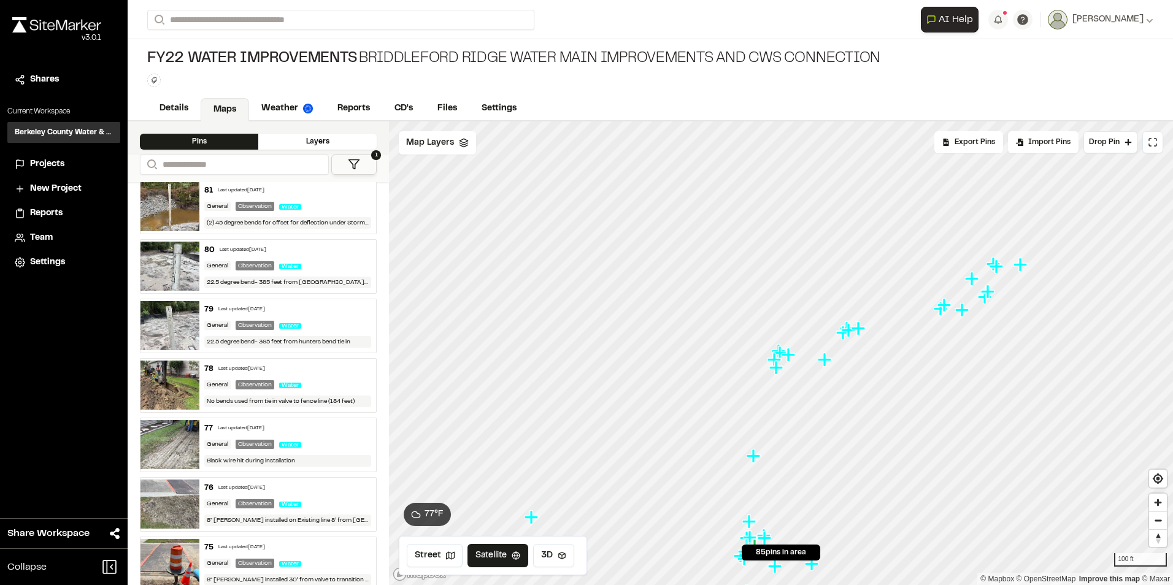
click at [317, 249] on div "80 Last updated [DATE]" at bounding box center [287, 250] width 167 height 11
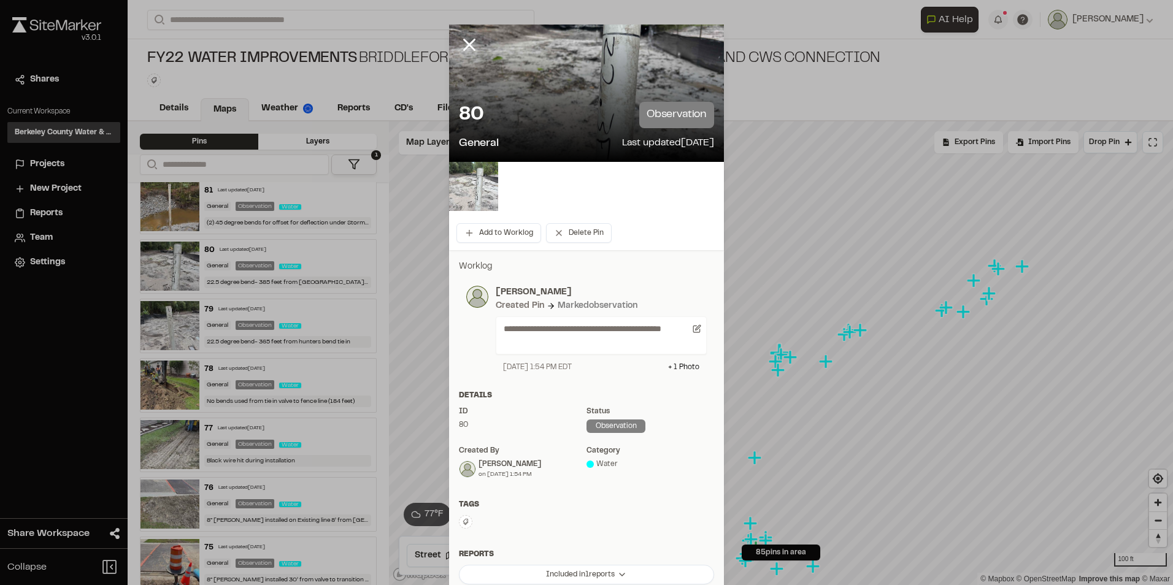
click at [471, 186] on img at bounding box center [473, 186] width 49 height 49
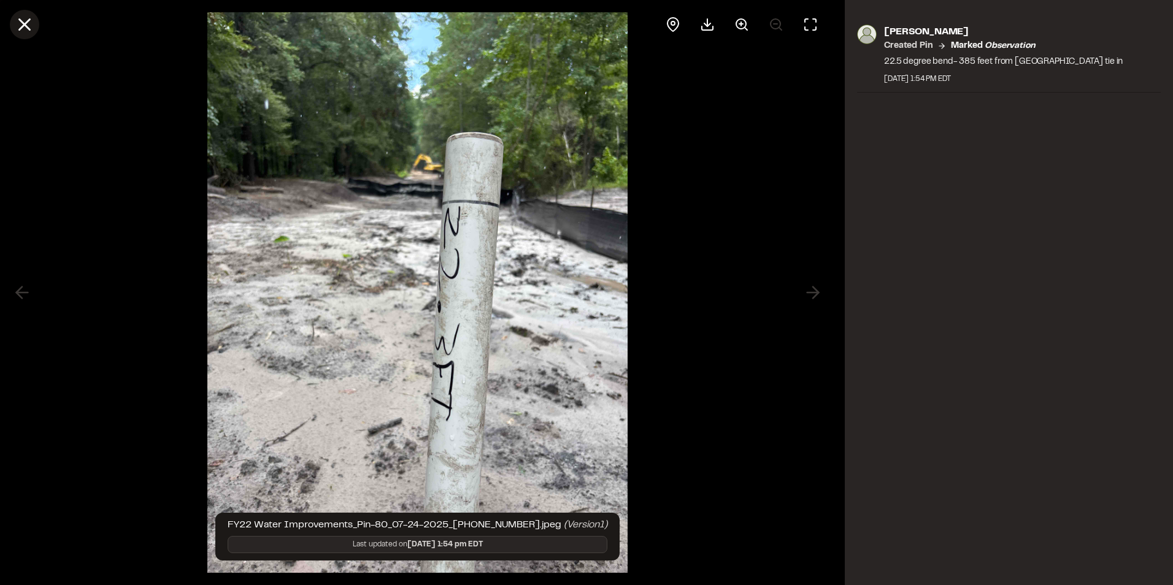
drag, startPoint x: 0, startPoint y: 15, endPoint x: 28, endPoint y: 28, distance: 31.0
click at [0, 15] on html "**********" at bounding box center [586, 292] width 1173 height 585
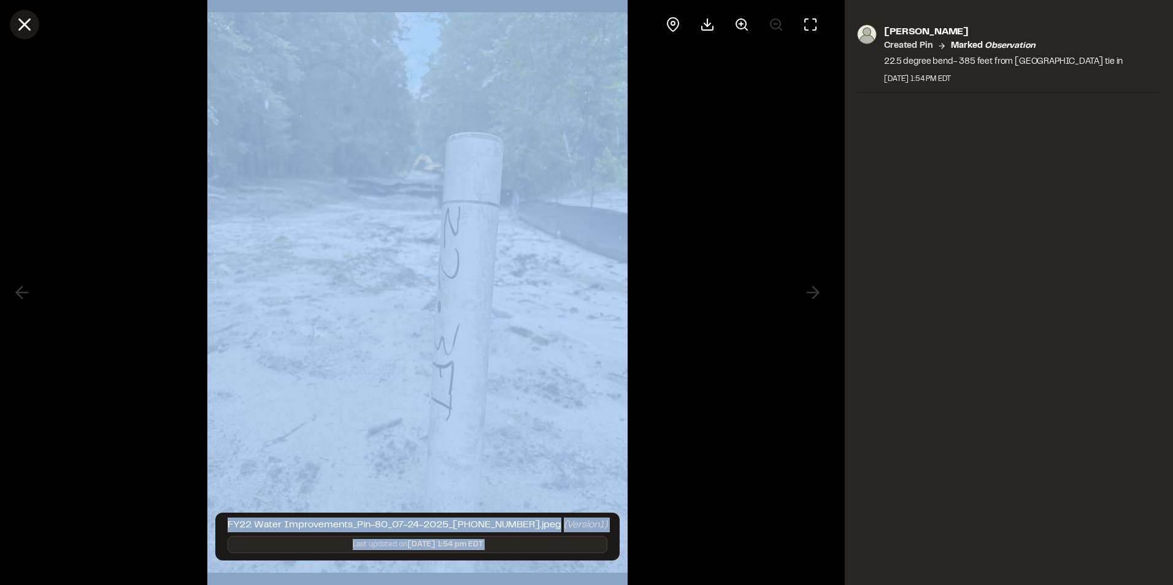
click at [26, 27] on line at bounding box center [25, 25] width 10 height 10
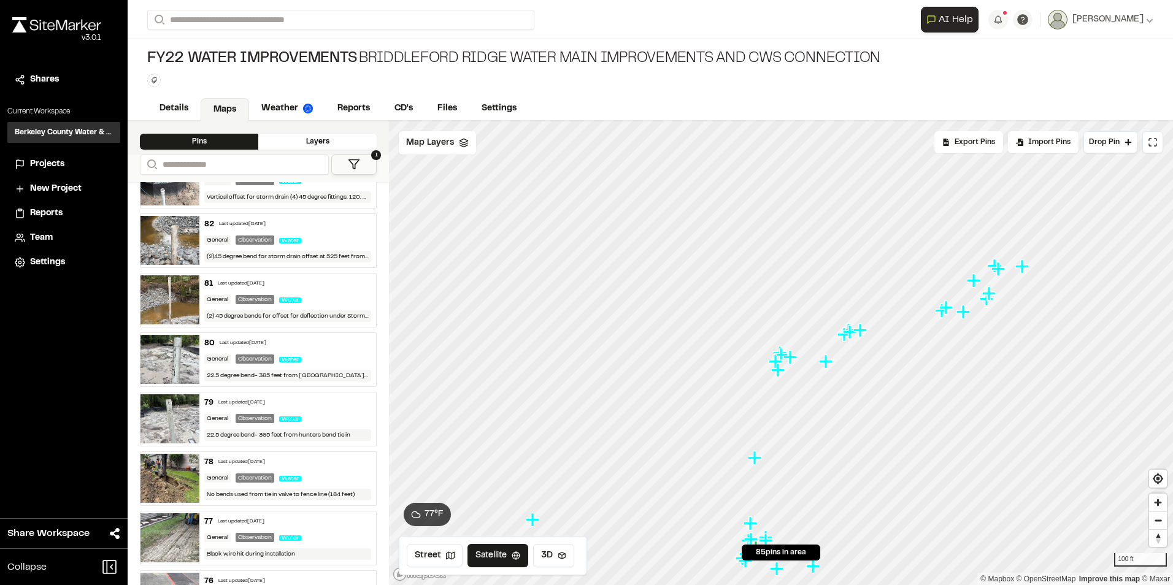
scroll to position [123, 0]
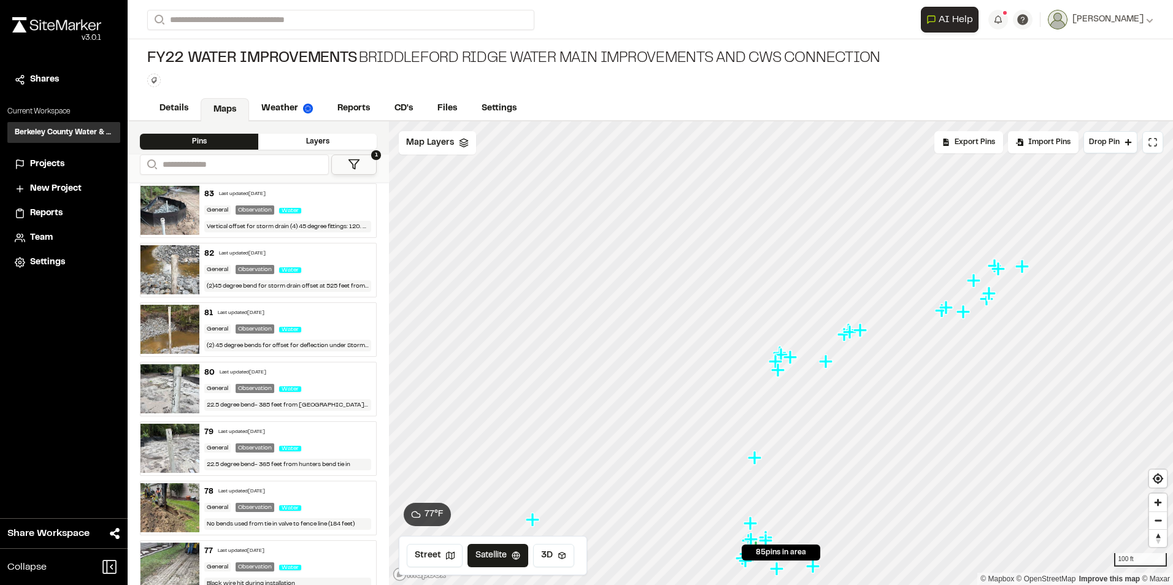
click at [164, 332] on img at bounding box center [169, 329] width 59 height 49
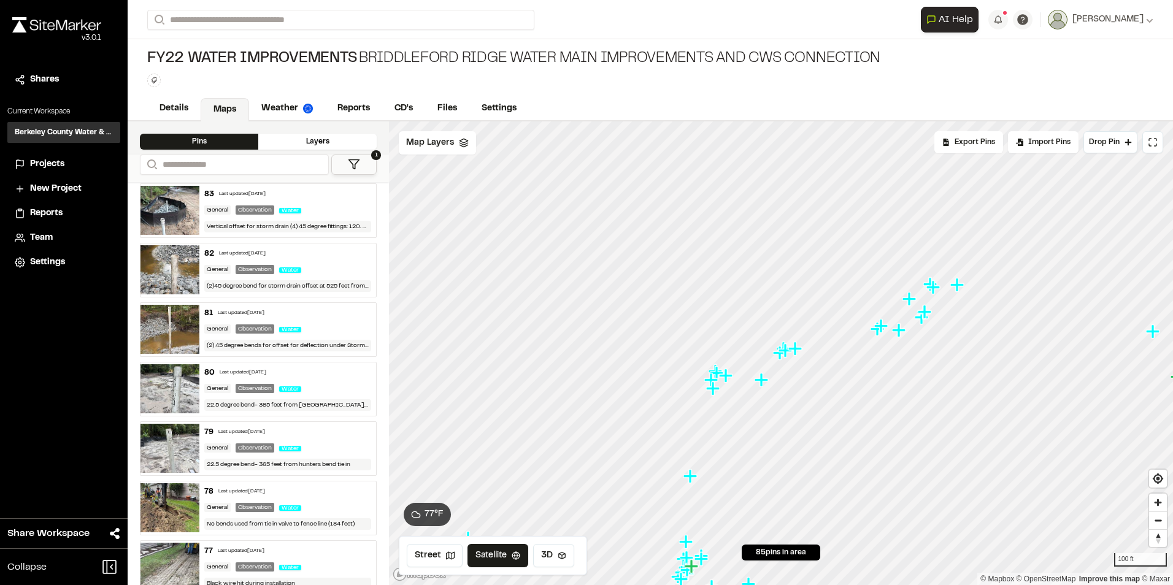
click at [177, 266] on img at bounding box center [169, 269] width 59 height 49
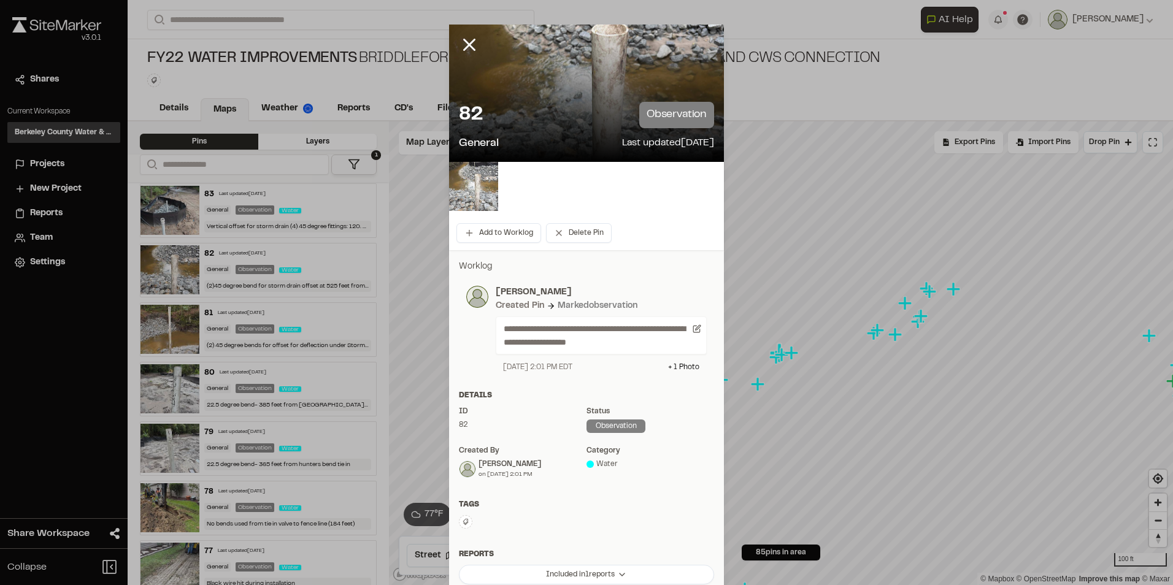
click at [473, 193] on img at bounding box center [473, 186] width 49 height 49
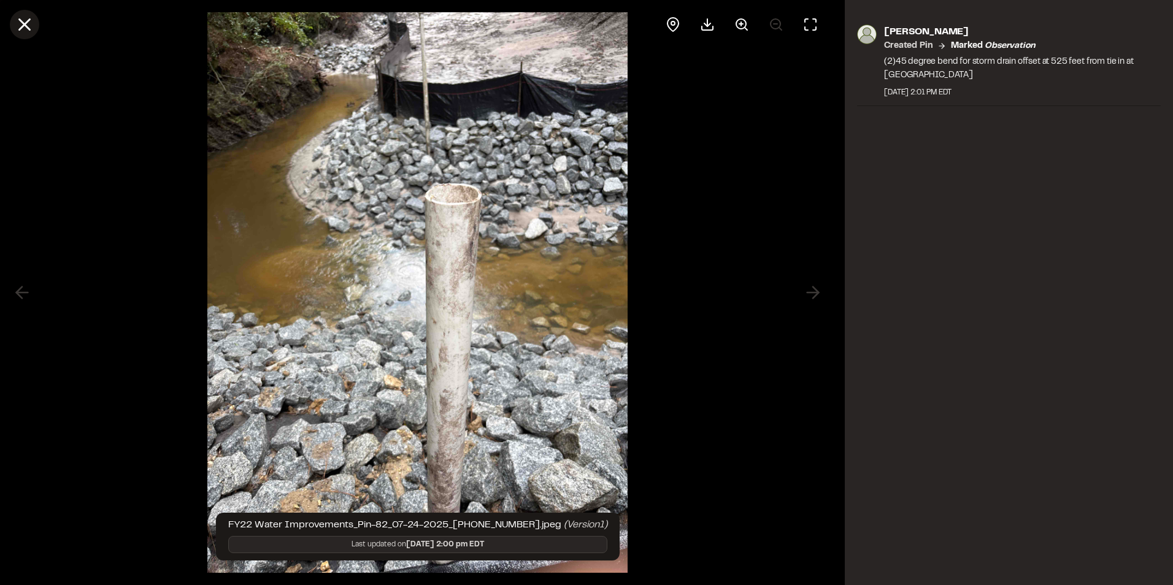
click at [28, 21] on line at bounding box center [25, 25] width 10 height 10
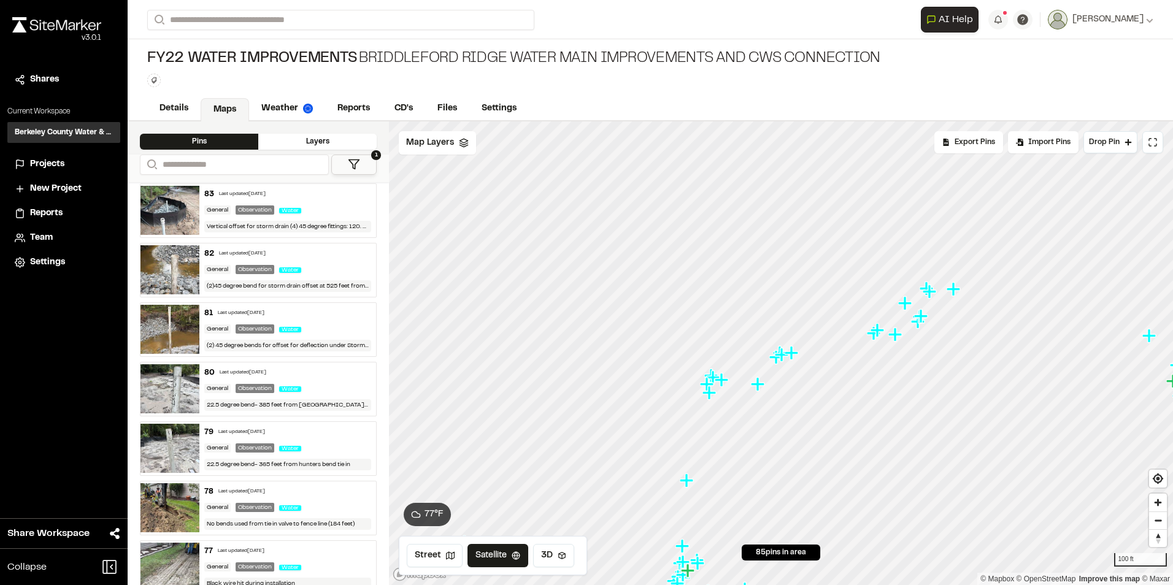
click at [157, 205] on img at bounding box center [169, 210] width 59 height 49
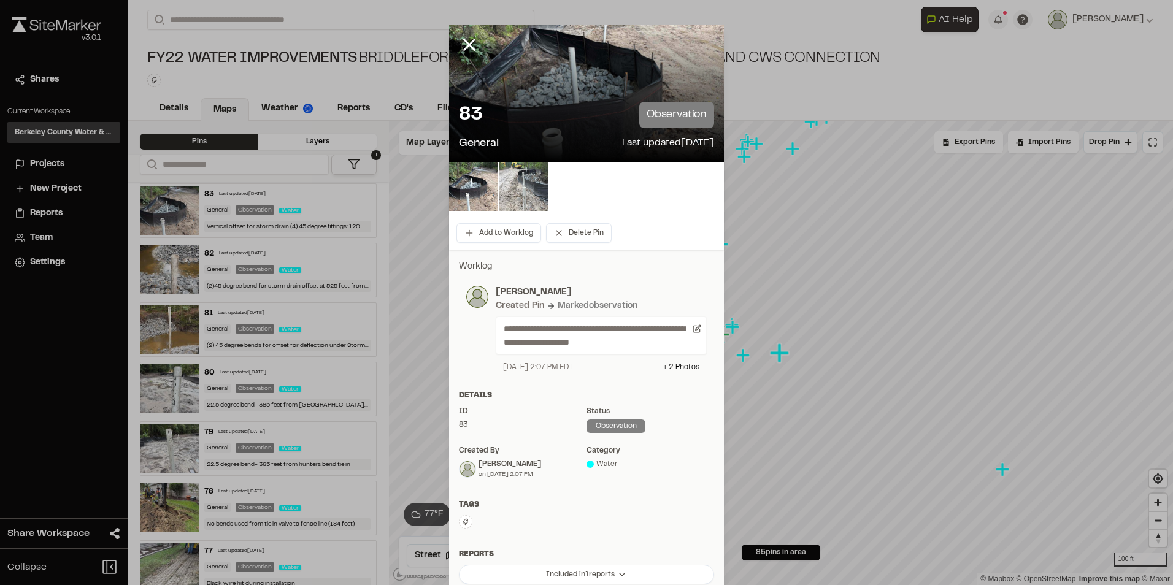
click at [509, 197] on img at bounding box center [523, 186] width 49 height 49
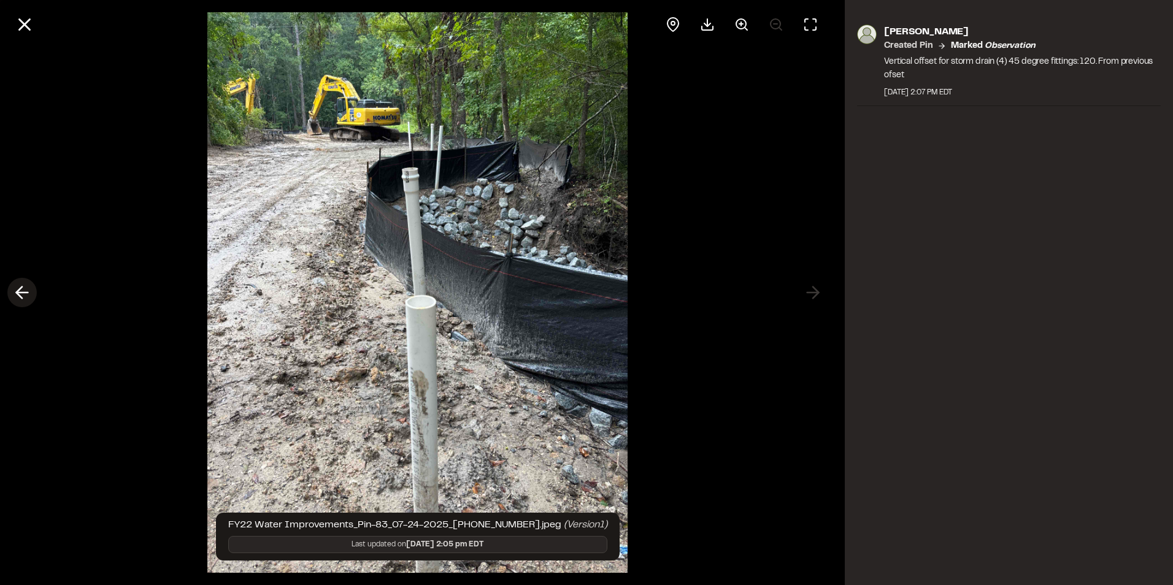
click at [17, 293] on polyline at bounding box center [20, 293] width 6 height 12
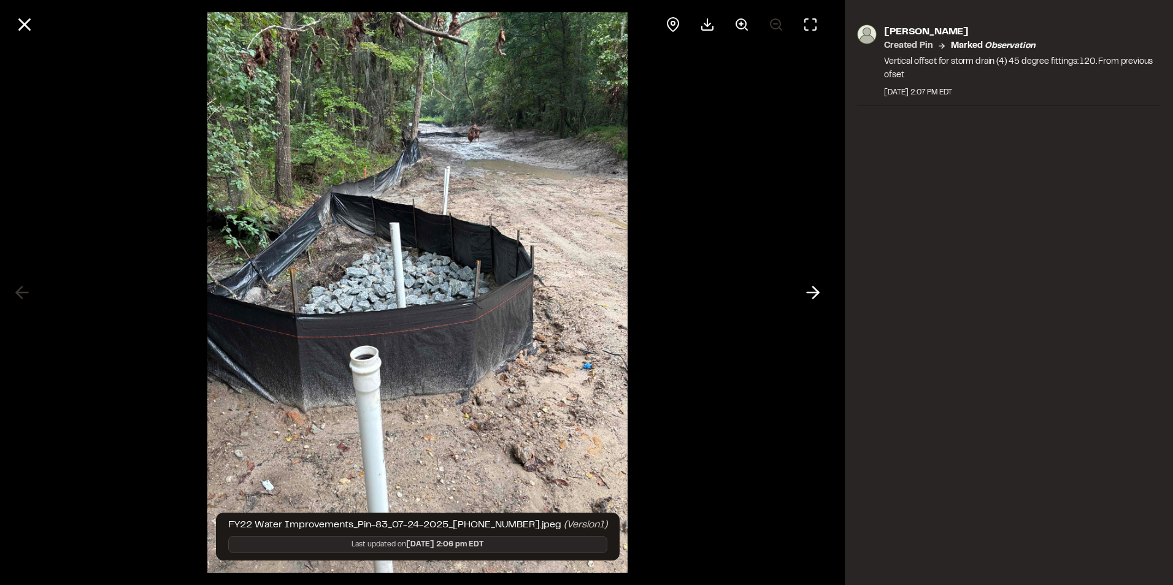
click at [812, 293] on line at bounding box center [813, 293] width 12 height 0
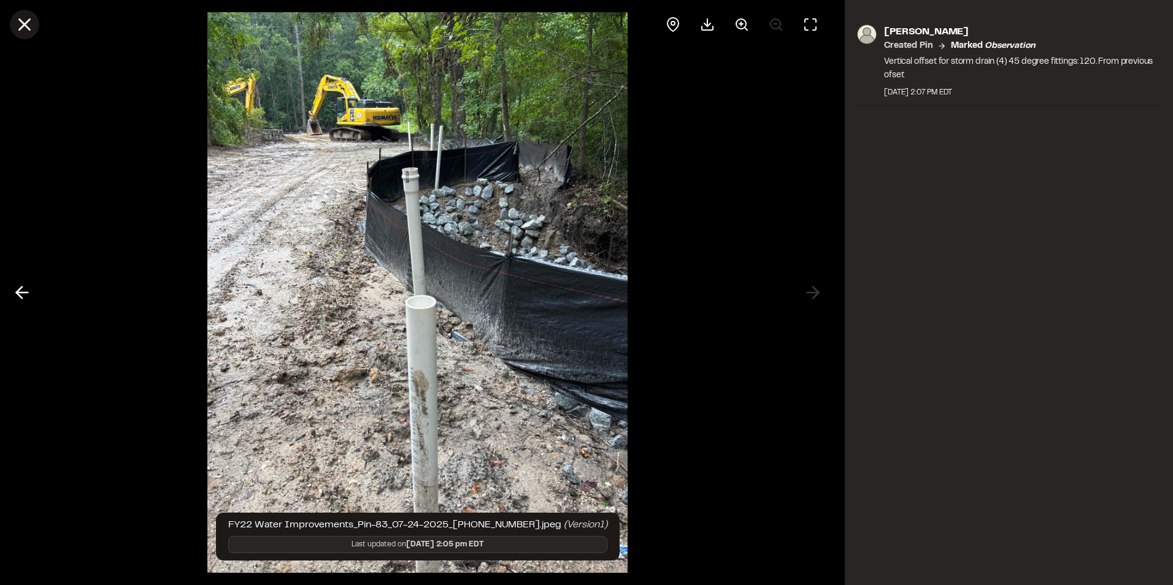
click at [15, 18] on icon at bounding box center [24, 24] width 21 height 21
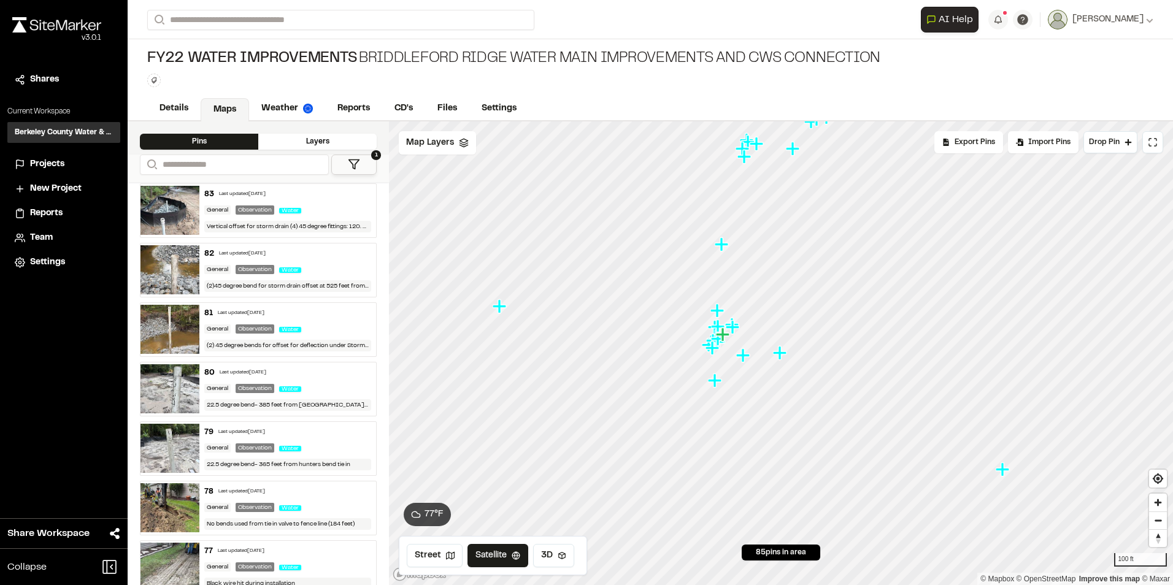
click at [171, 210] on img at bounding box center [169, 210] width 59 height 49
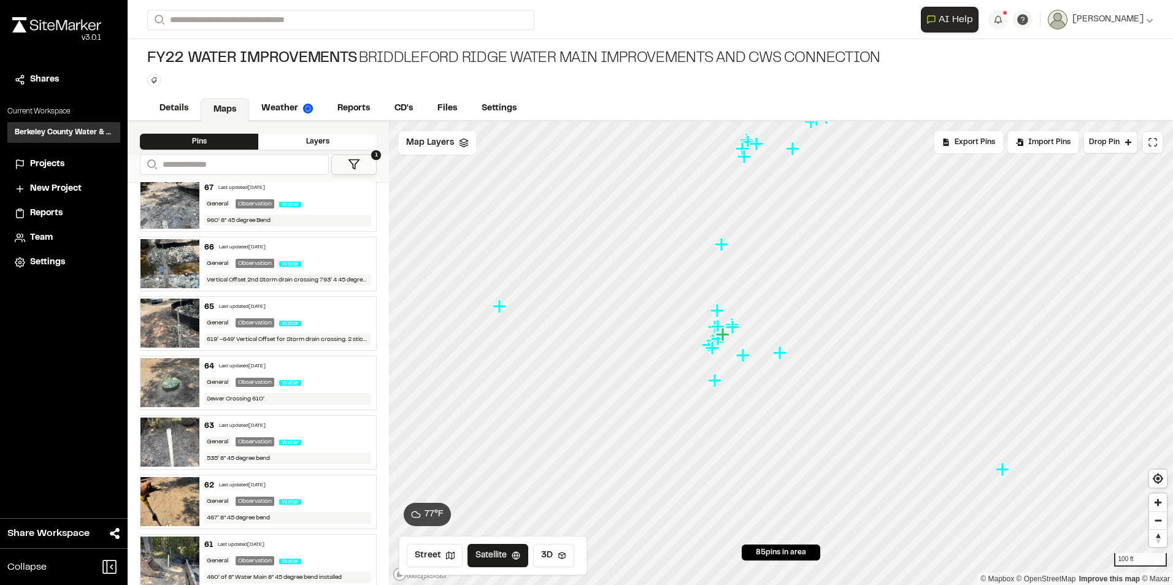
scroll to position [1102, 0]
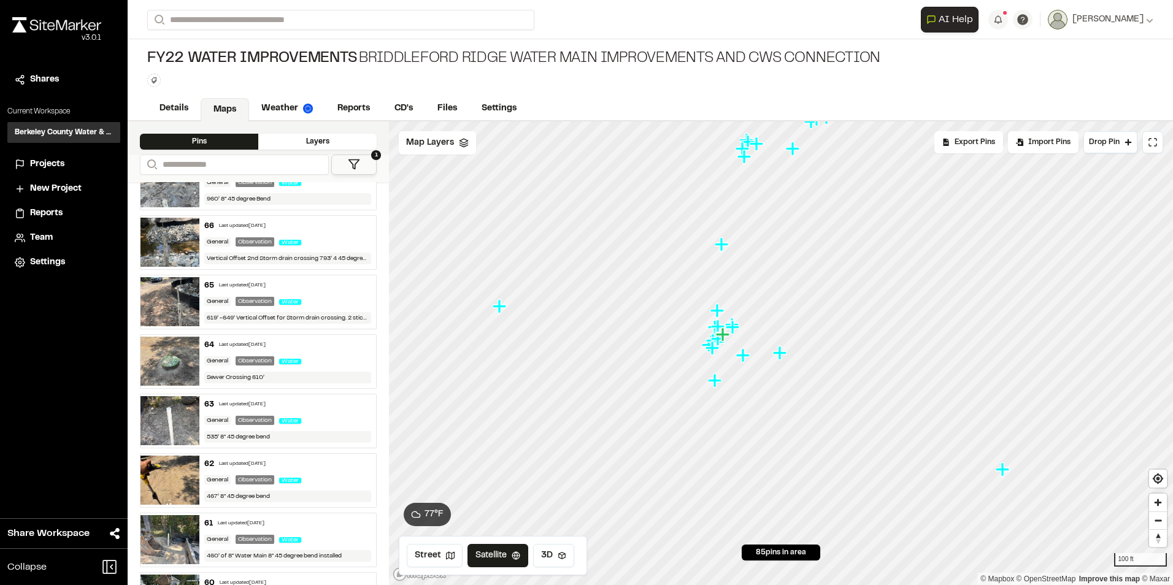
click at [163, 299] on img at bounding box center [169, 301] width 59 height 49
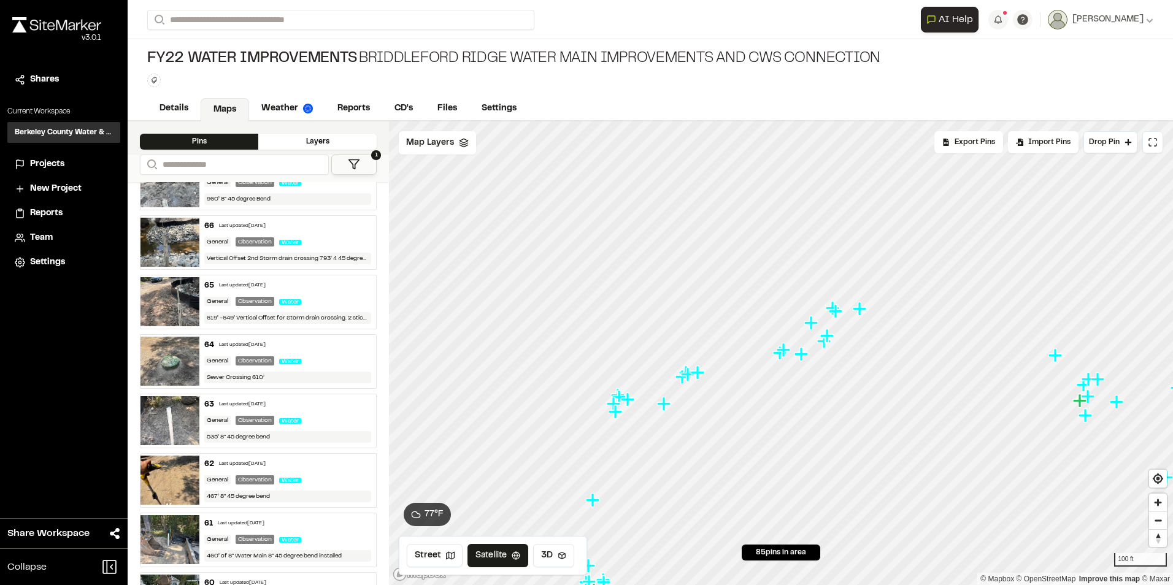
click at [171, 247] on img at bounding box center [169, 242] width 59 height 49
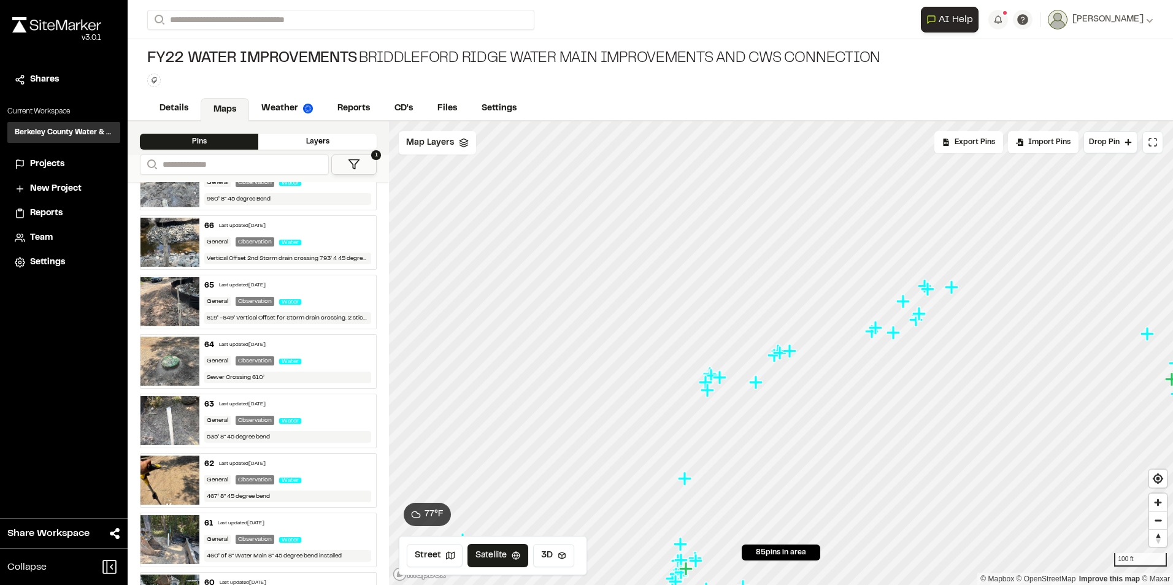
click at [176, 195] on img at bounding box center [169, 182] width 59 height 49
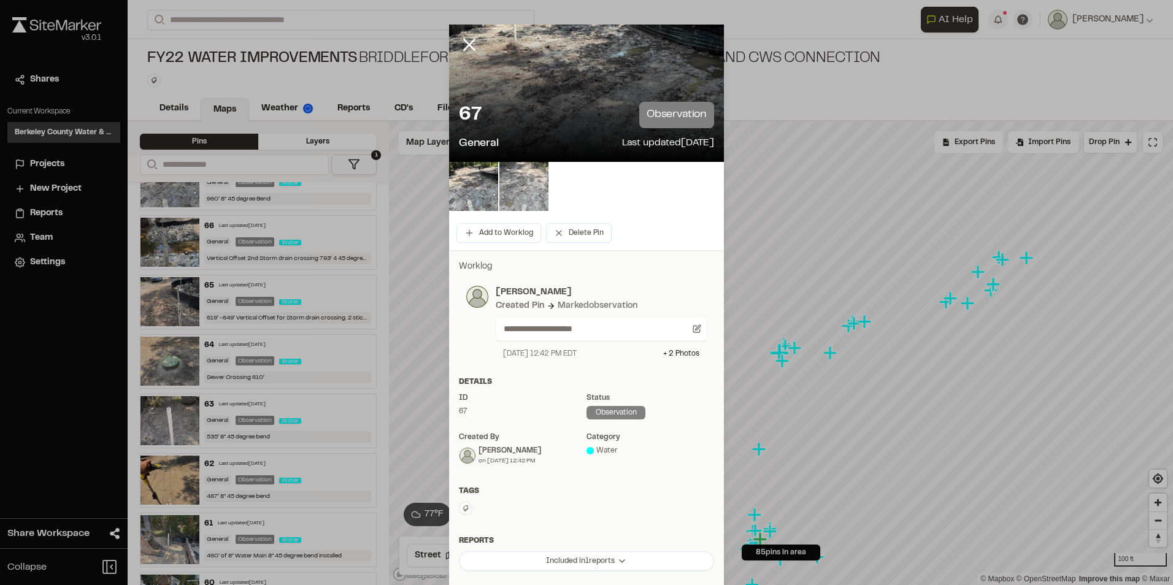
click at [499, 183] on img at bounding box center [523, 186] width 49 height 49
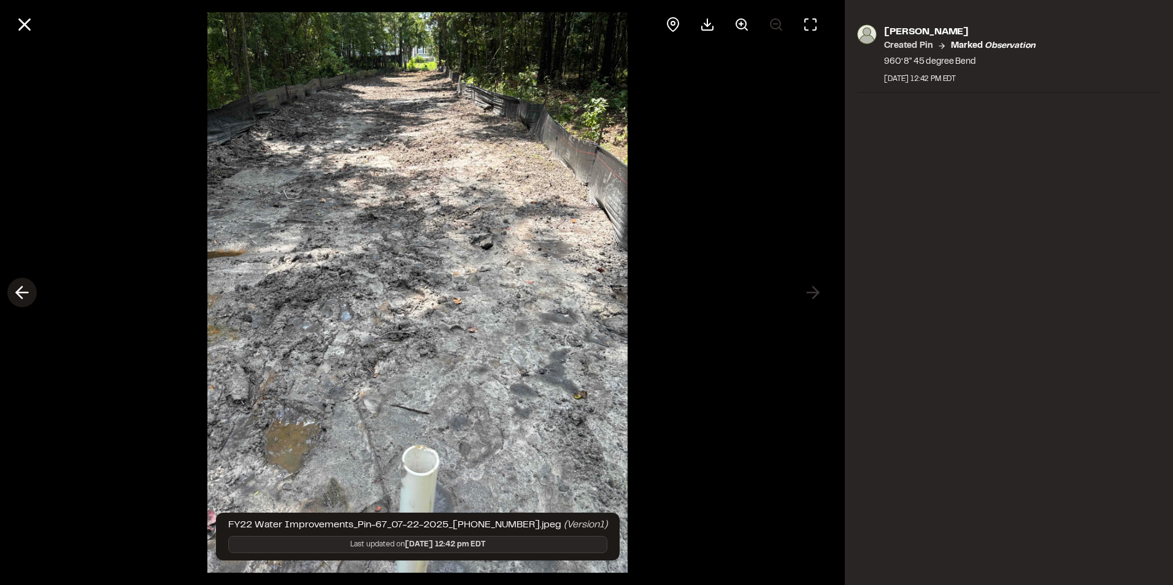
click at [10, 294] on button at bounding box center [21, 292] width 29 height 29
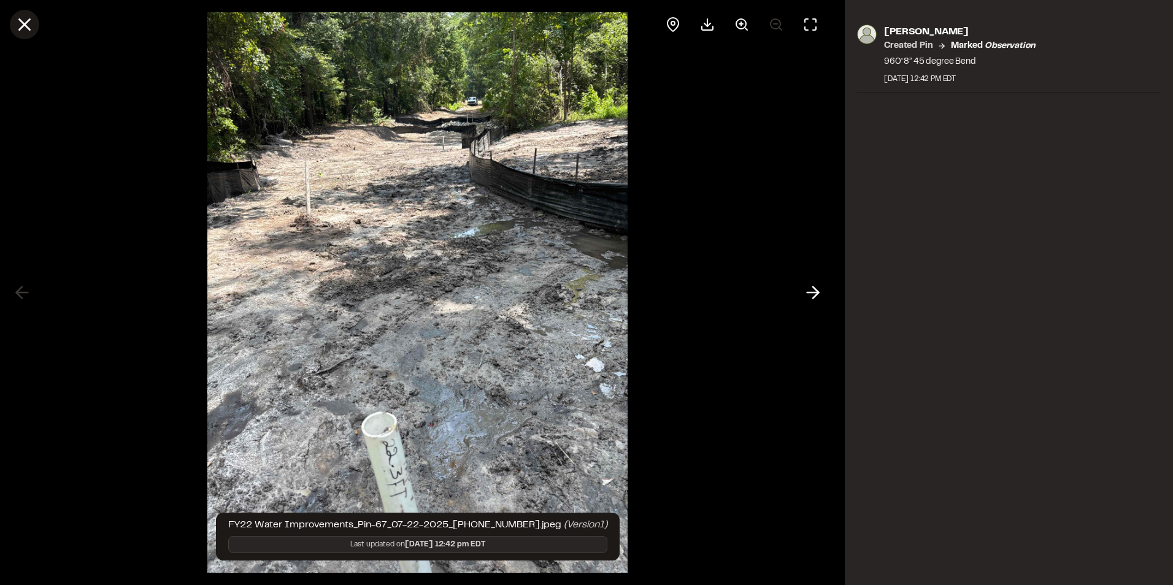
click at [24, 31] on icon at bounding box center [24, 24] width 21 height 21
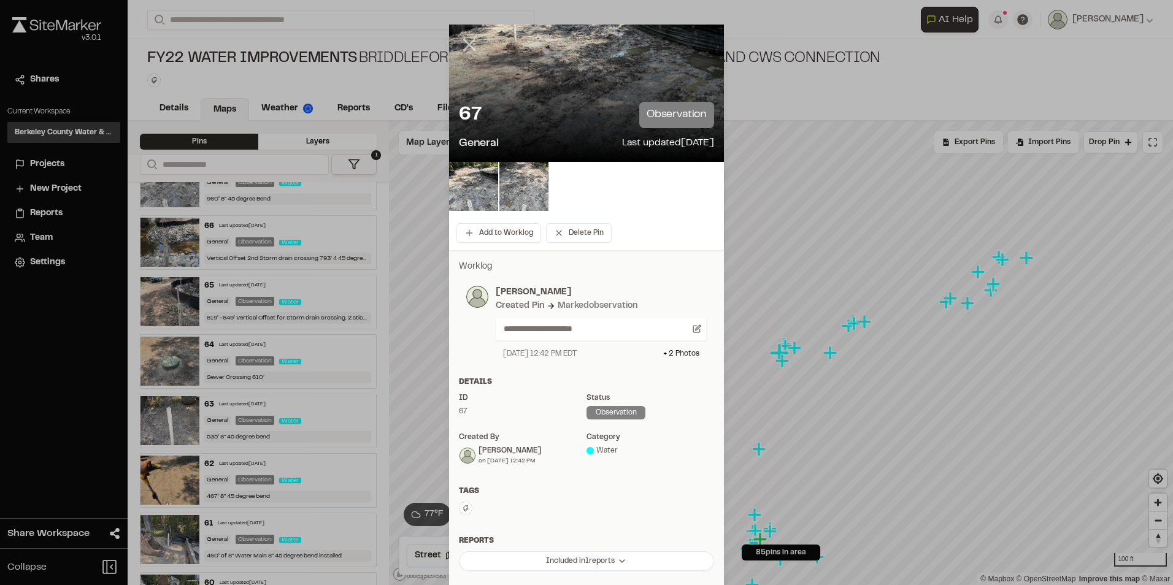
click at [459, 47] on icon at bounding box center [469, 44] width 21 height 21
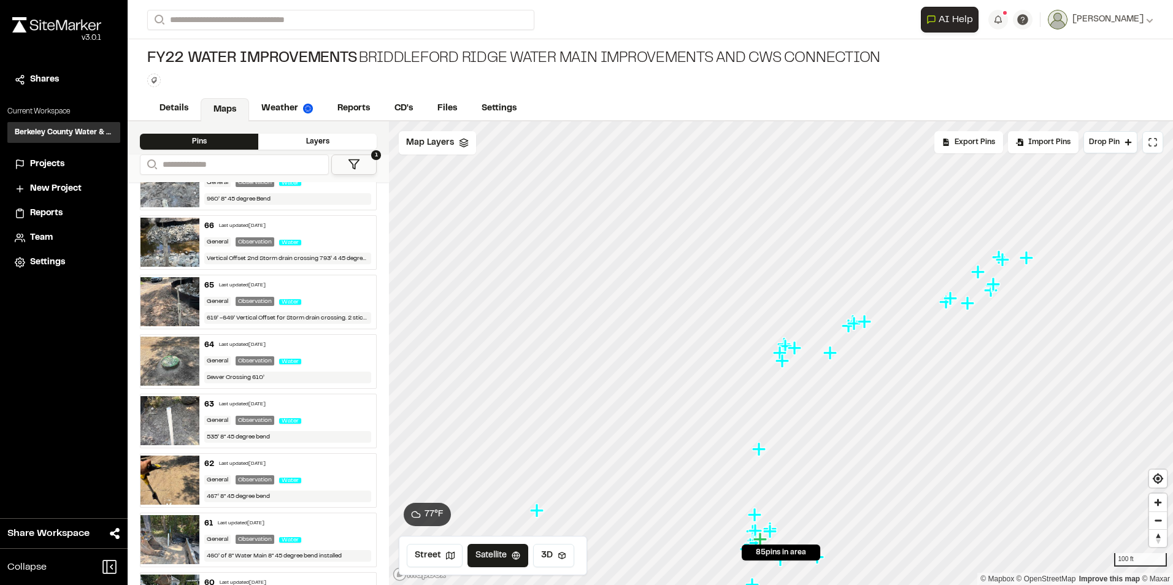
click at [165, 248] on img at bounding box center [169, 242] width 59 height 49
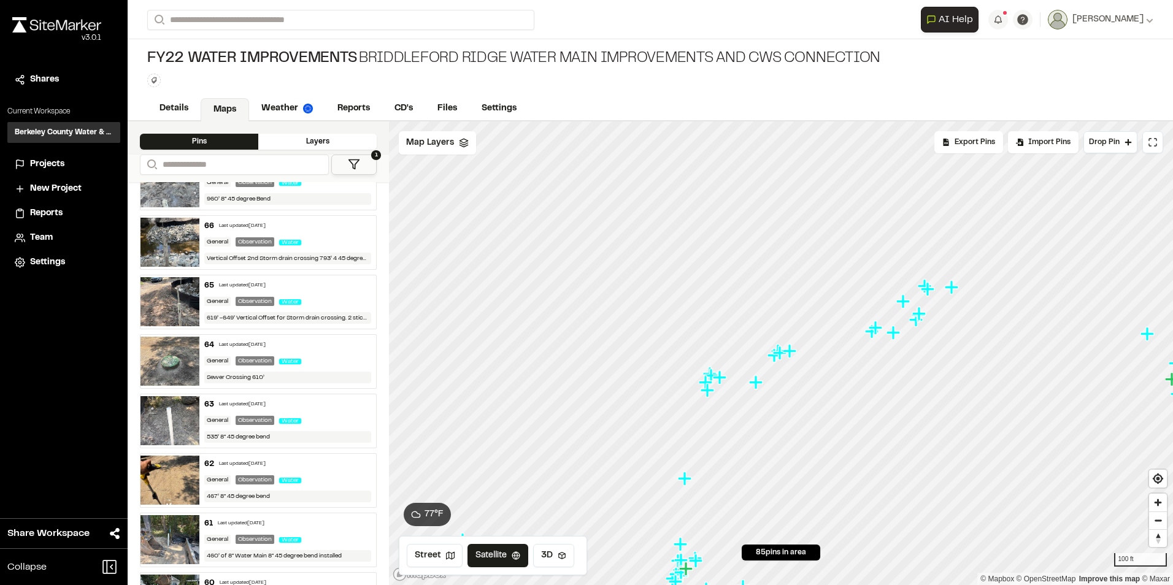
click at [177, 300] on img at bounding box center [169, 301] width 59 height 49
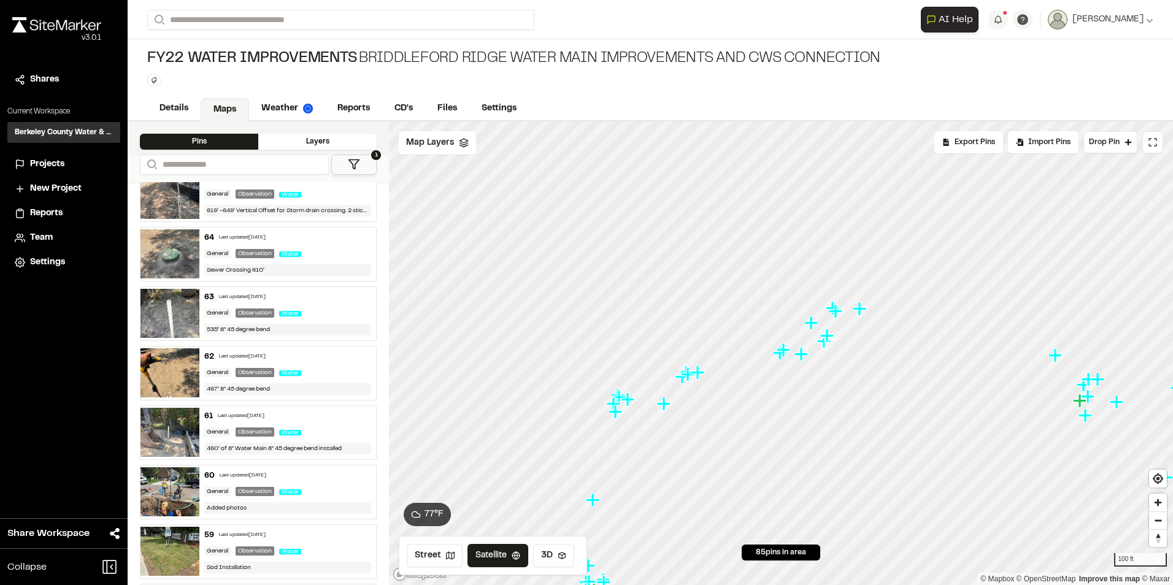
scroll to position [1286, 0]
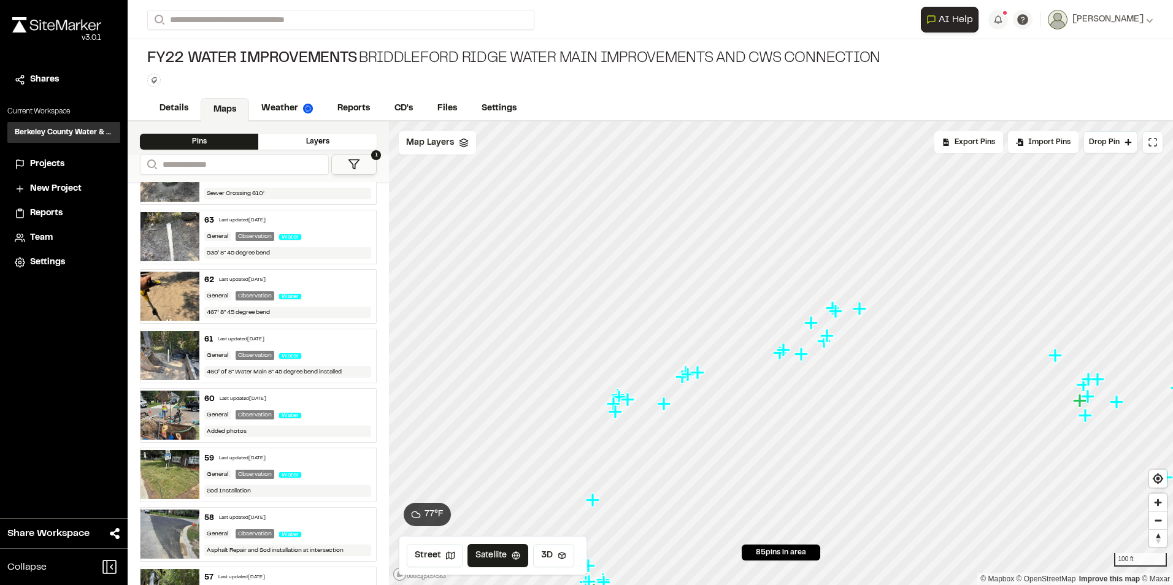
click at [171, 365] on img at bounding box center [169, 355] width 59 height 49
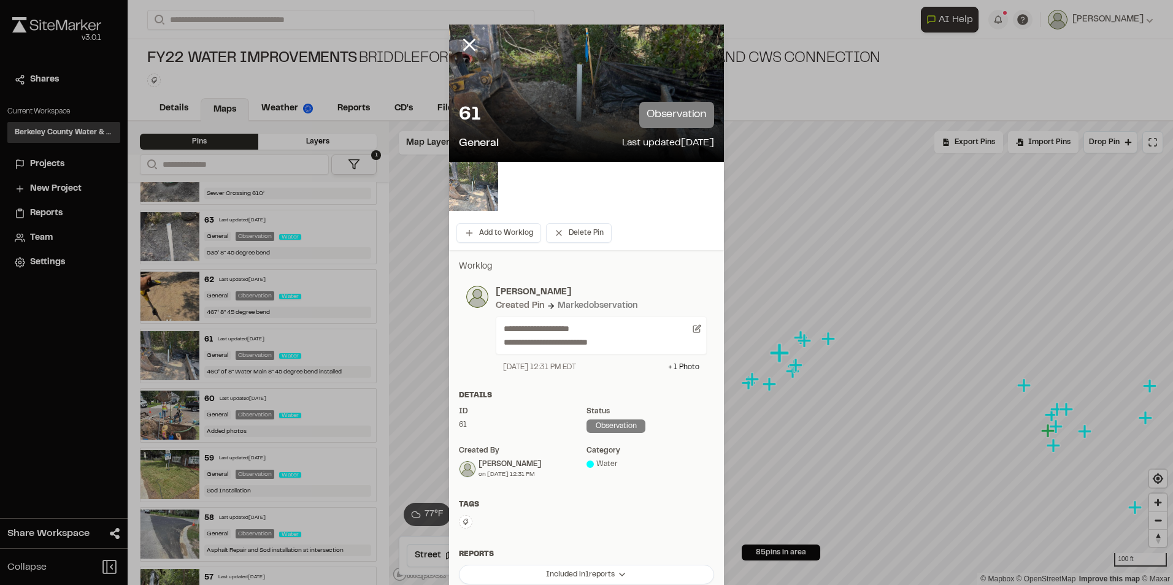
click at [481, 182] on img at bounding box center [473, 186] width 49 height 49
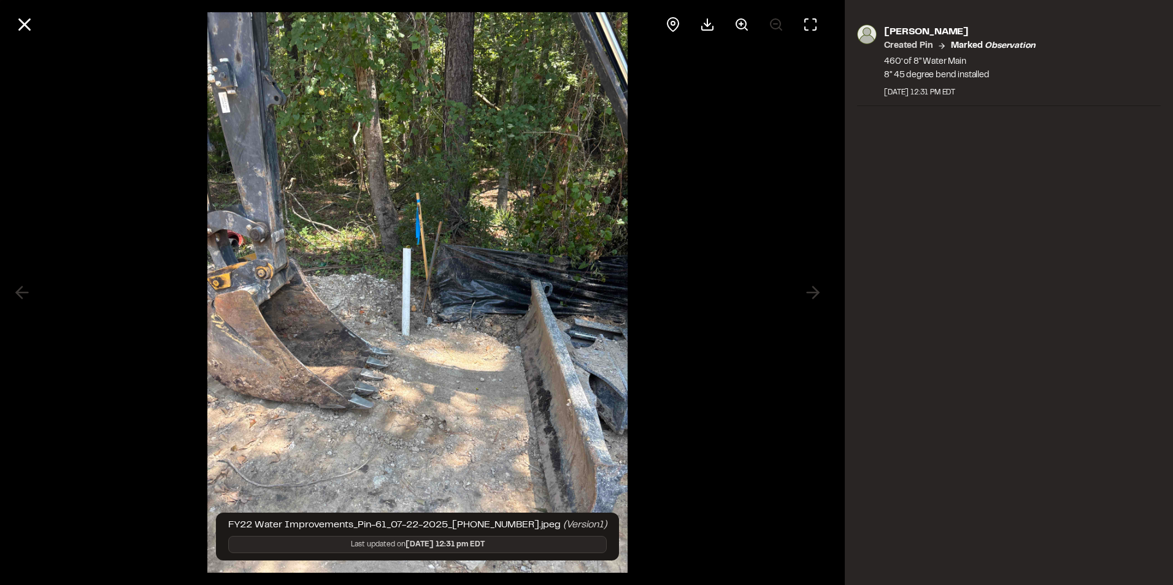
drag, startPoint x: 810, startPoint y: 285, endPoint x: 812, endPoint y: 291, distance: 6.4
click at [812, 287] on div at bounding box center [417, 292] width 835 height 585
click at [1, 12] on div at bounding box center [417, 24] width 835 height 49
click at [23, 26] on line at bounding box center [25, 25] width 10 height 10
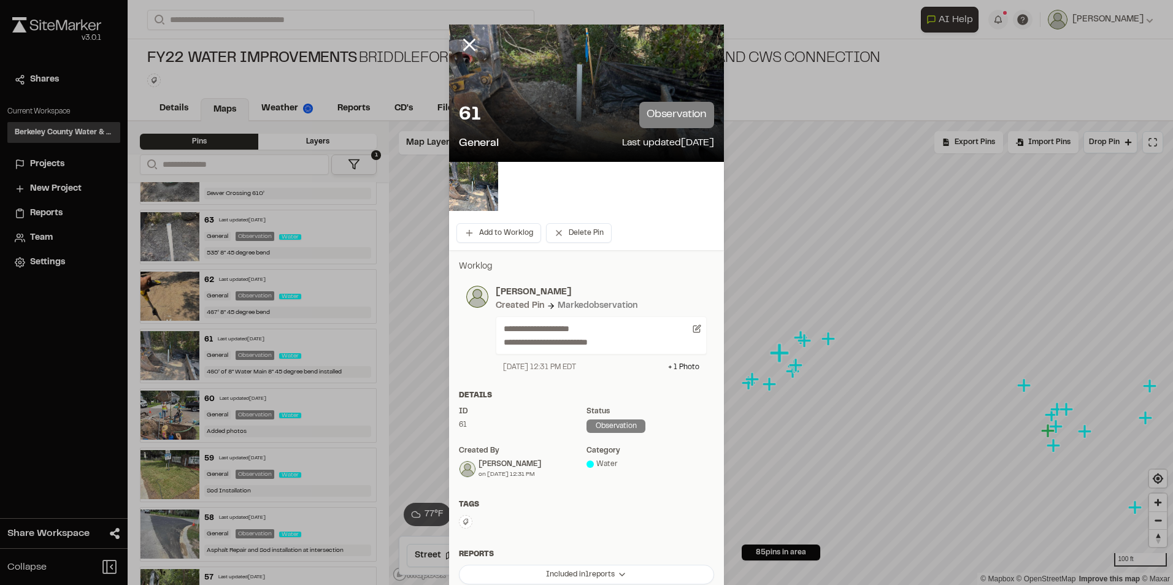
drag, startPoint x: 469, startPoint y: 42, endPoint x: 453, endPoint y: 94, distance: 54.5
click at [468, 42] on icon at bounding box center [469, 44] width 21 height 21
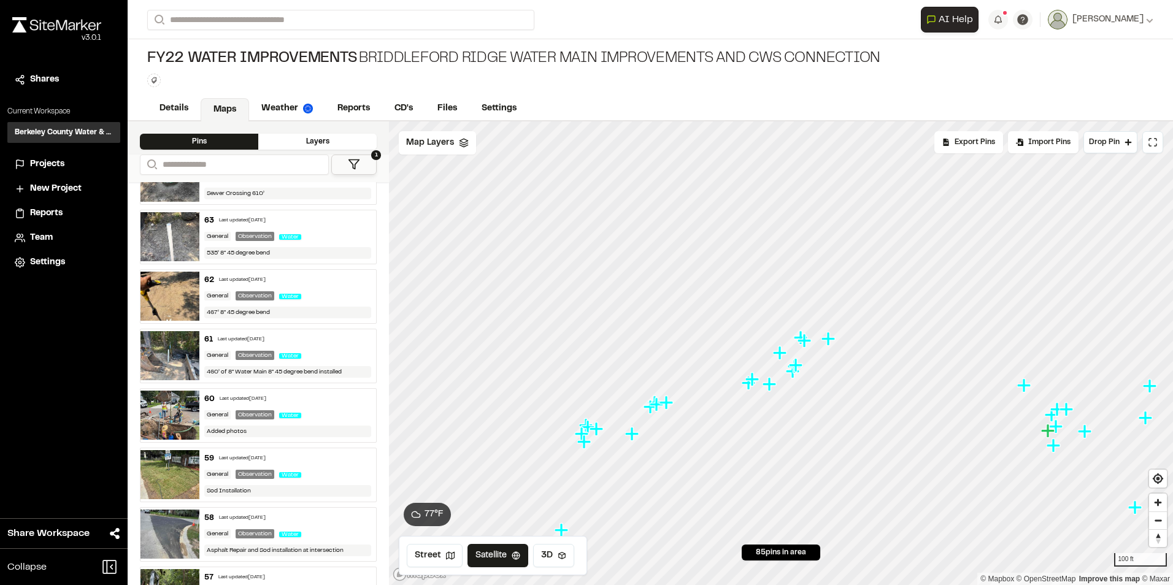
click at [169, 291] on img at bounding box center [169, 296] width 59 height 49
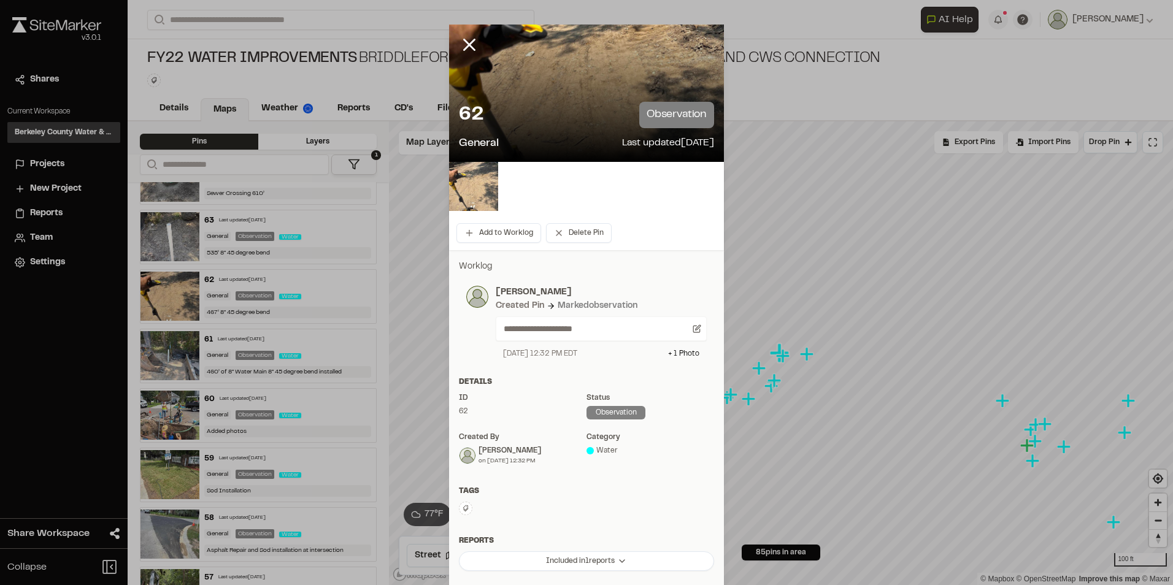
click at [471, 184] on img at bounding box center [473, 186] width 49 height 49
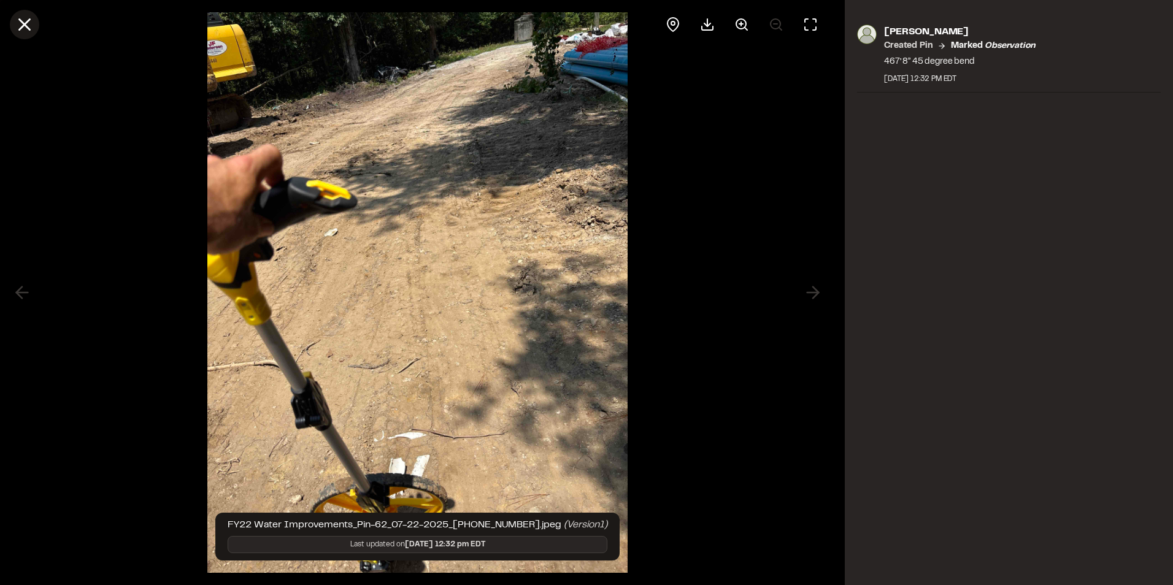
click at [25, 31] on icon at bounding box center [24, 24] width 21 height 21
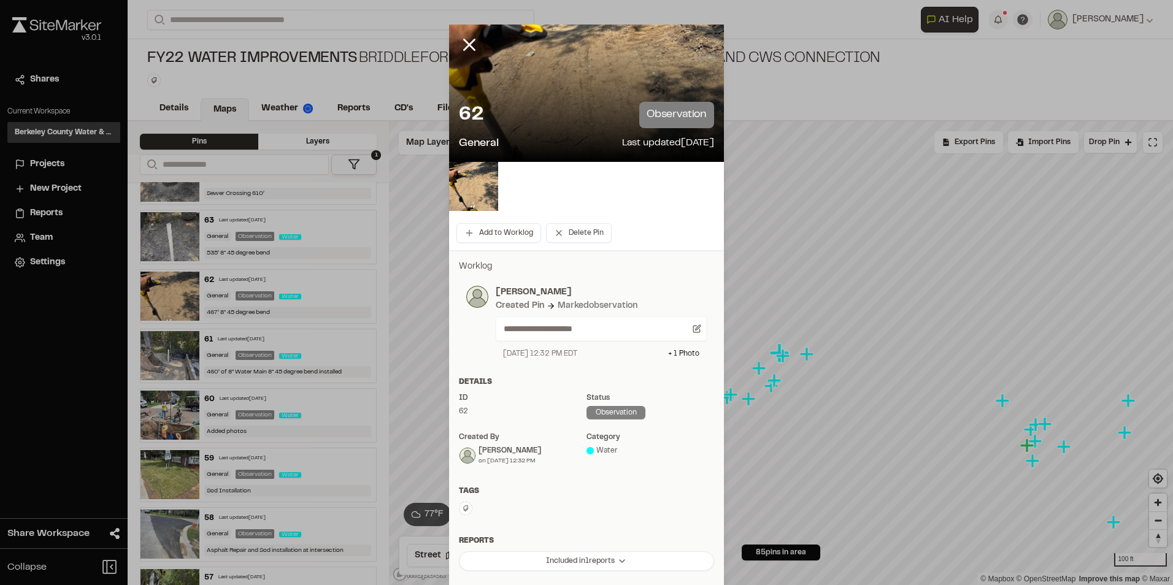
click at [466, 47] on icon at bounding box center [469, 44] width 21 height 21
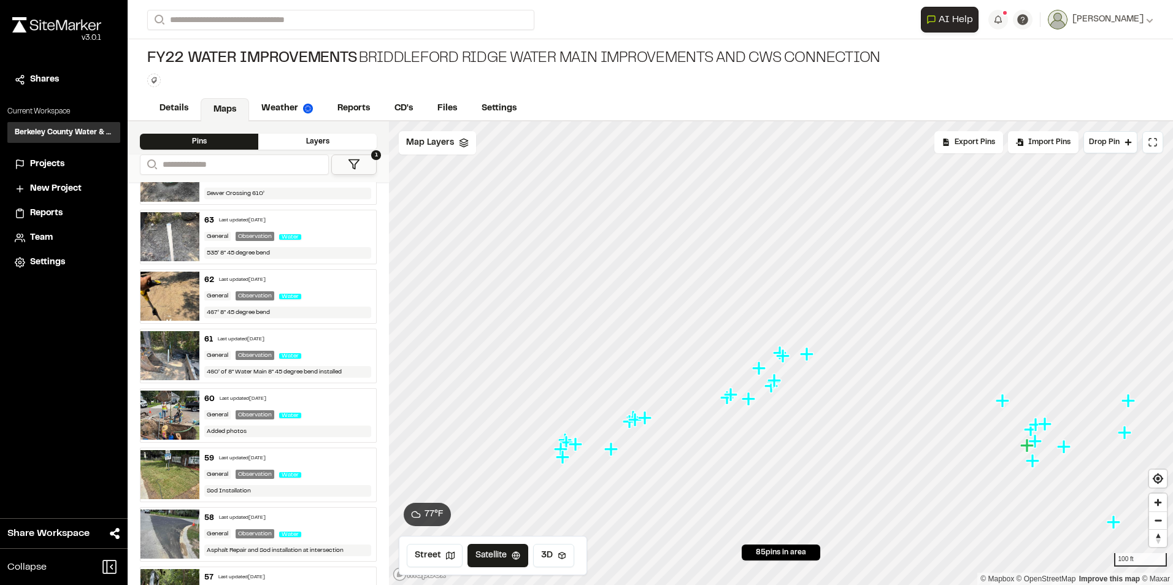
click at [172, 235] on img at bounding box center [169, 236] width 59 height 49
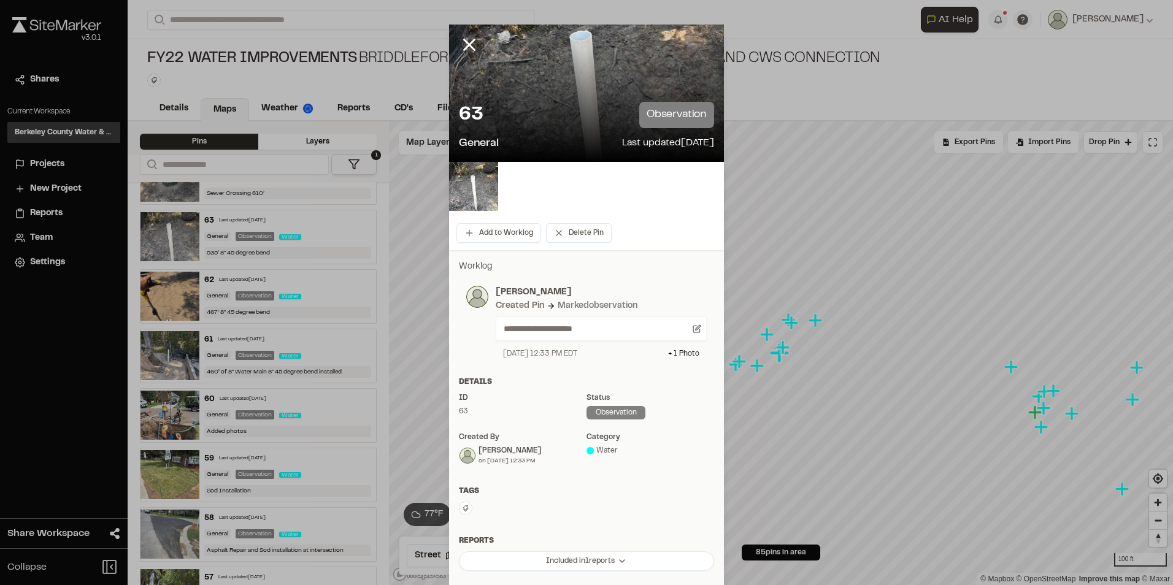
drag, startPoint x: 467, startPoint y: 45, endPoint x: 462, endPoint y: 51, distance: 8.3
click at [467, 45] on icon at bounding box center [469, 44] width 21 height 21
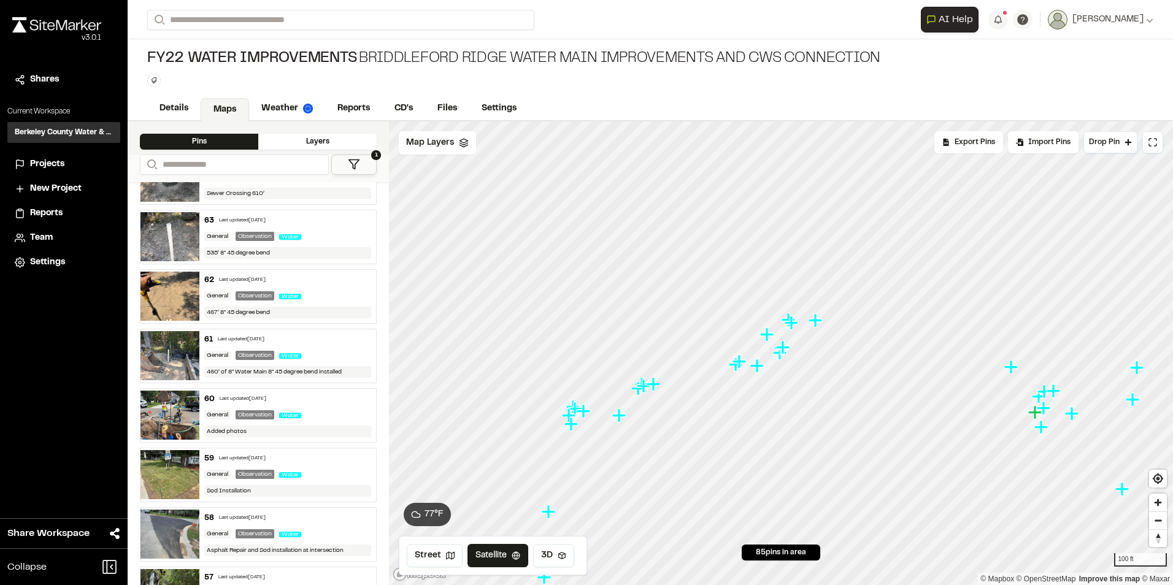
scroll to position [1163, 0]
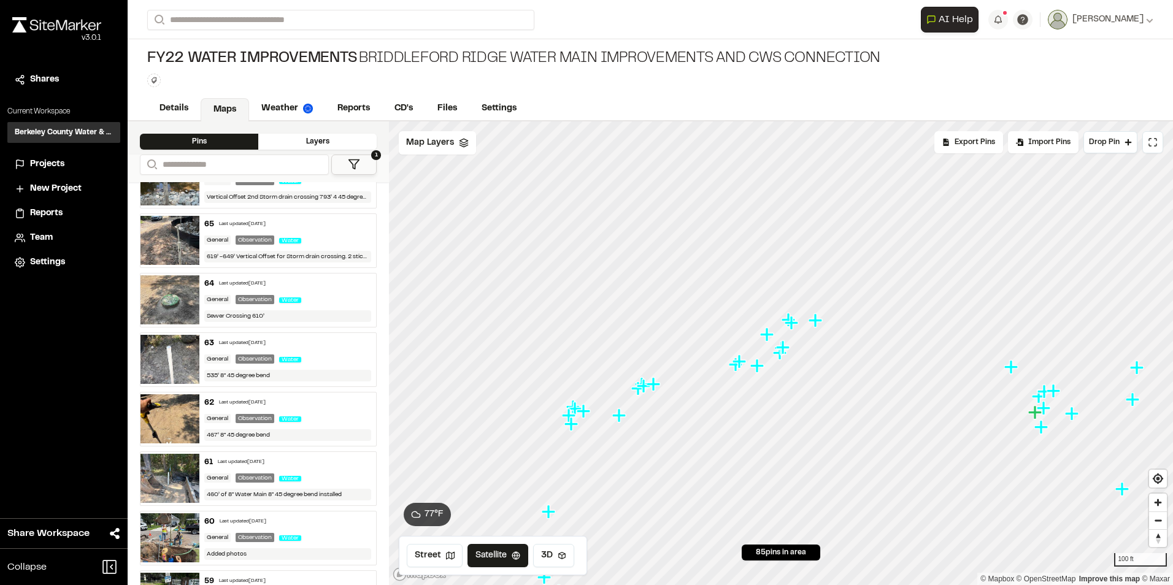
click at [163, 298] on img at bounding box center [169, 299] width 59 height 49
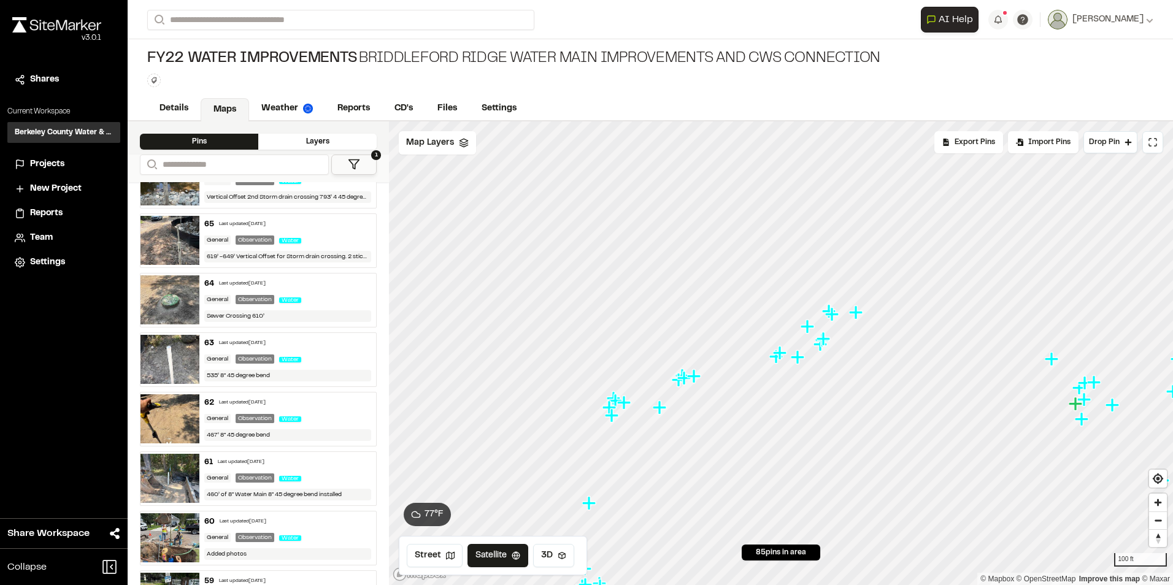
click at [172, 240] on img at bounding box center [169, 240] width 59 height 49
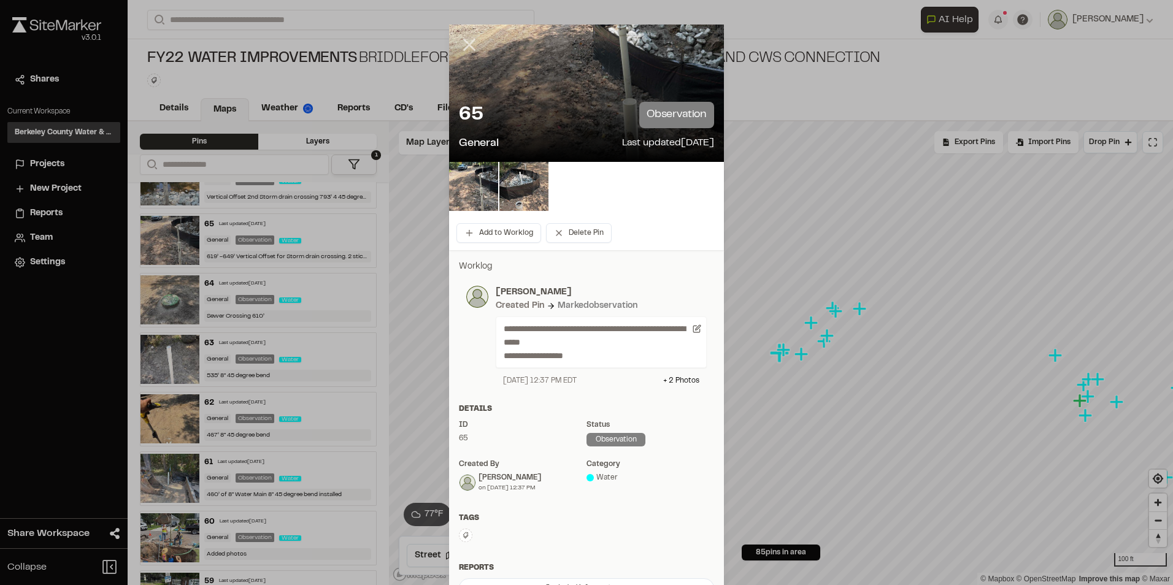
click at [469, 50] on line at bounding box center [469, 45] width 10 height 10
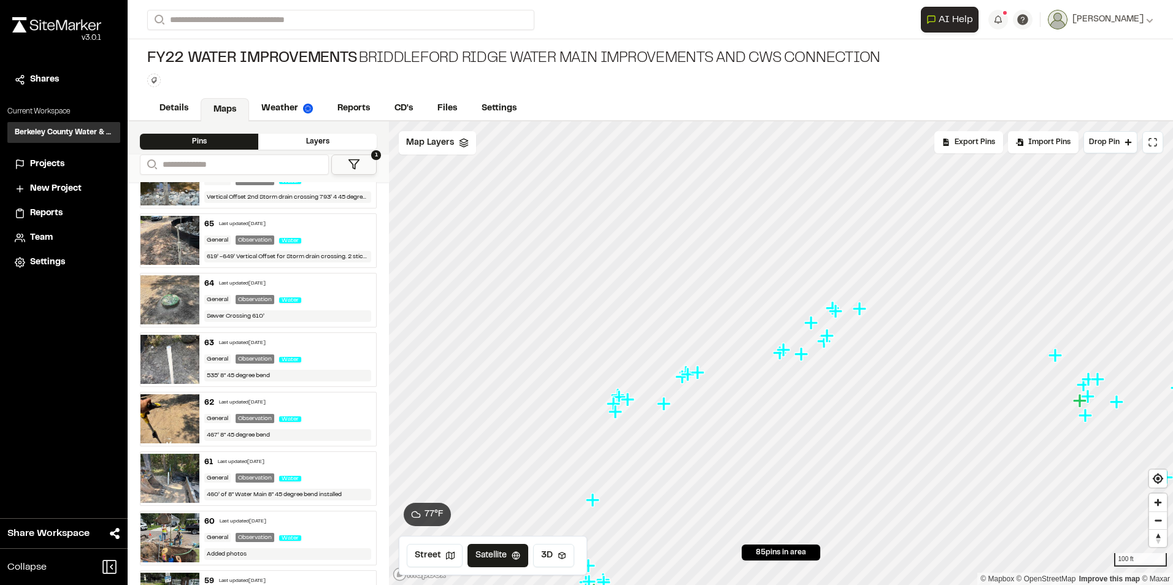
click at [171, 235] on img at bounding box center [169, 240] width 59 height 49
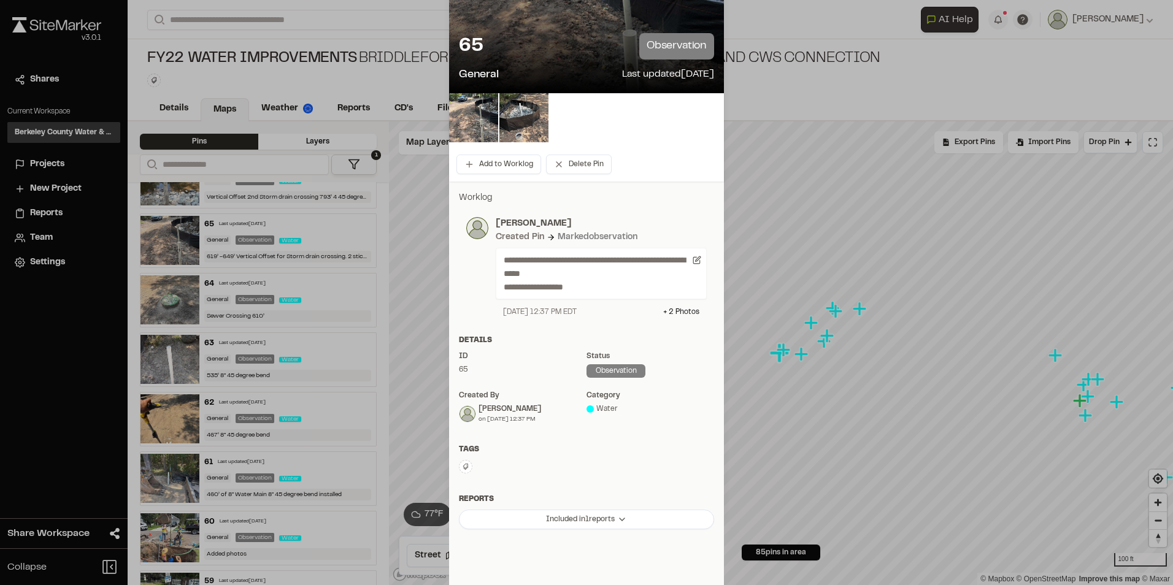
scroll to position [0, 0]
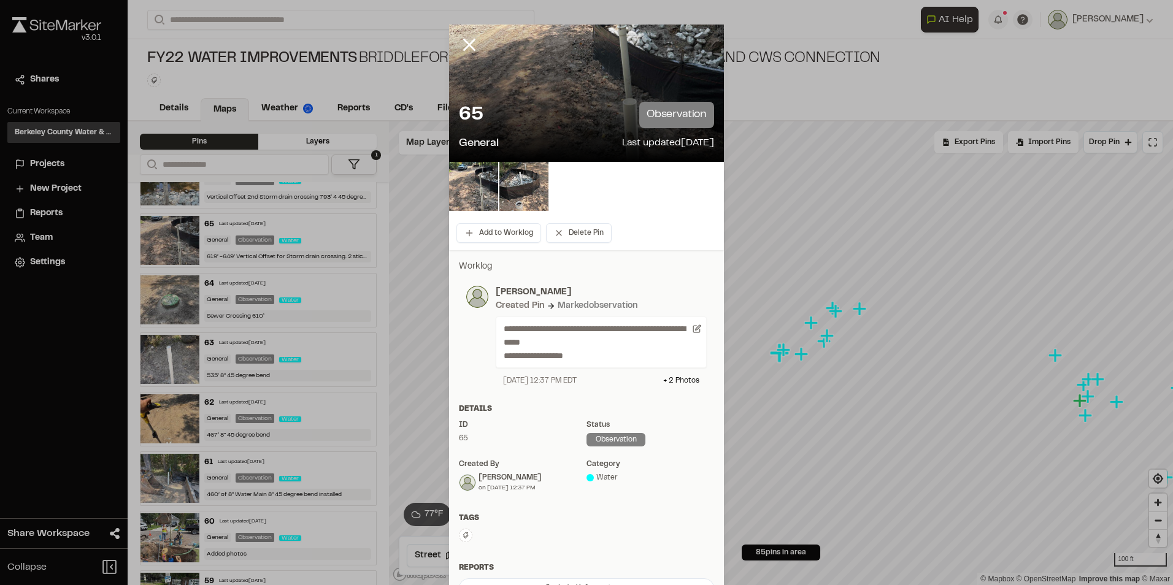
click at [468, 45] on icon at bounding box center [469, 44] width 21 height 21
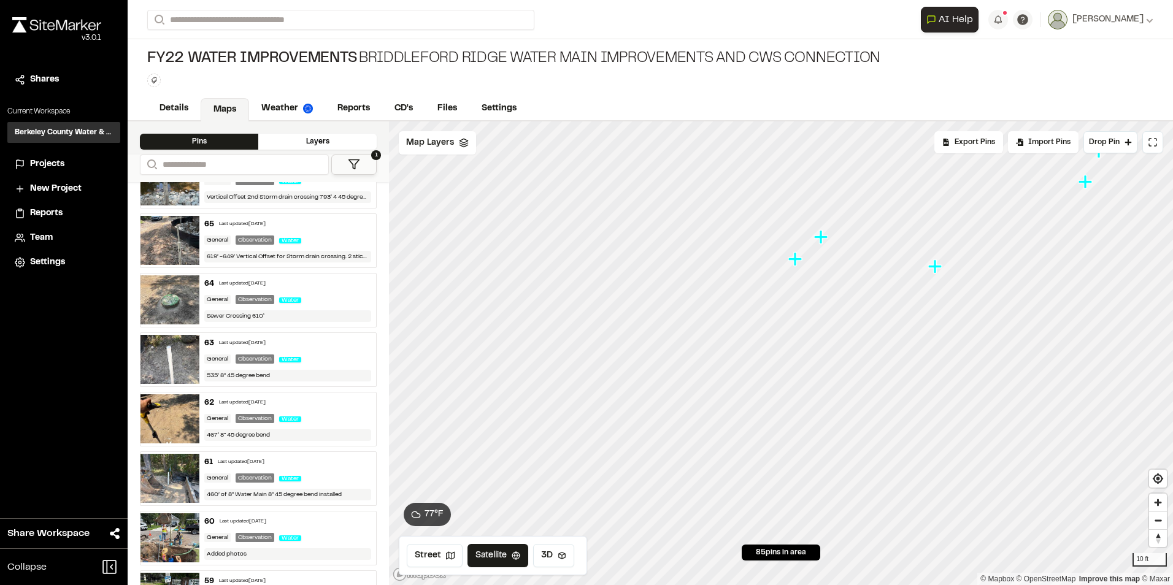
click at [797, 261] on icon "Map marker" at bounding box center [794, 258] width 13 height 13
click at [805, 331] on icon "Map marker" at bounding box center [804, 330] width 13 height 13
click at [781, 356] on icon "Map marker" at bounding box center [779, 352] width 13 height 13
click at [465, 364] on icon "Map marker" at bounding box center [464, 361] width 16 height 16
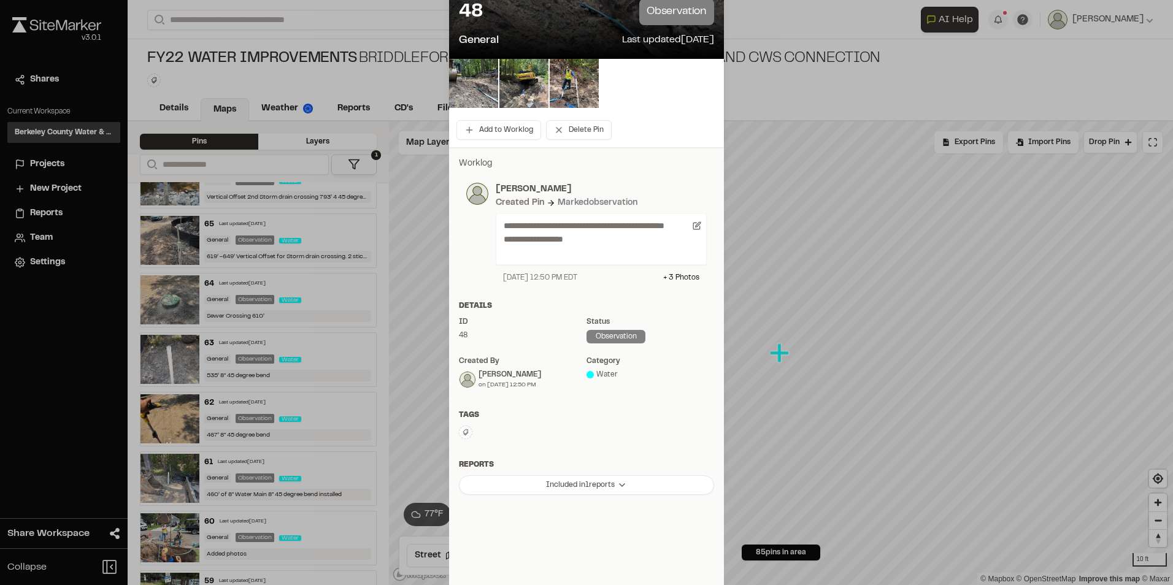
scroll to position [123, 0]
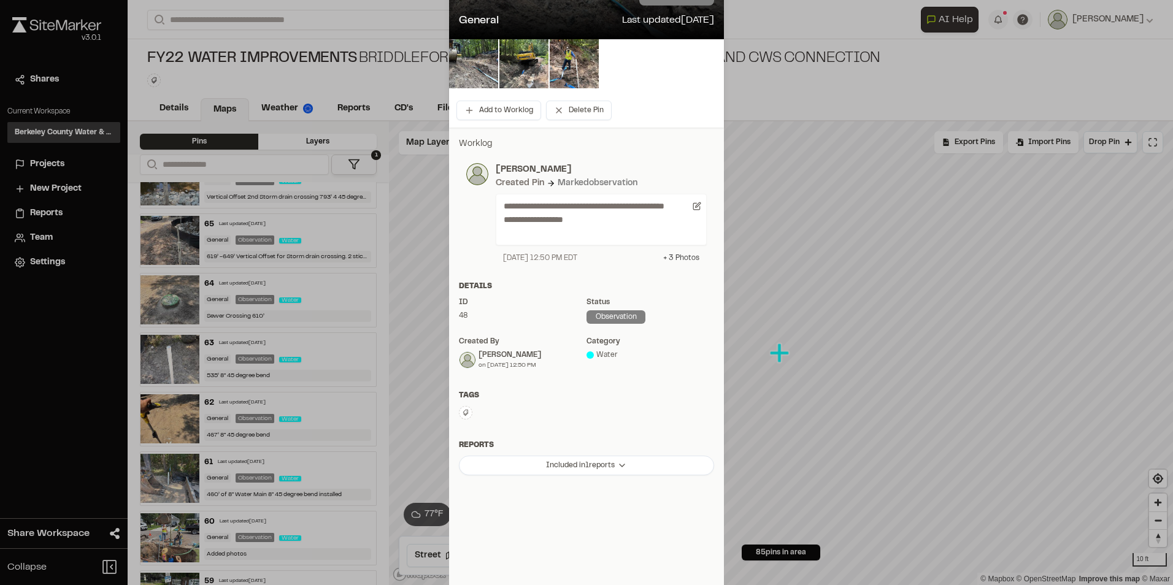
click at [679, 257] on div "+ 3 Photo s" at bounding box center [681, 258] width 36 height 11
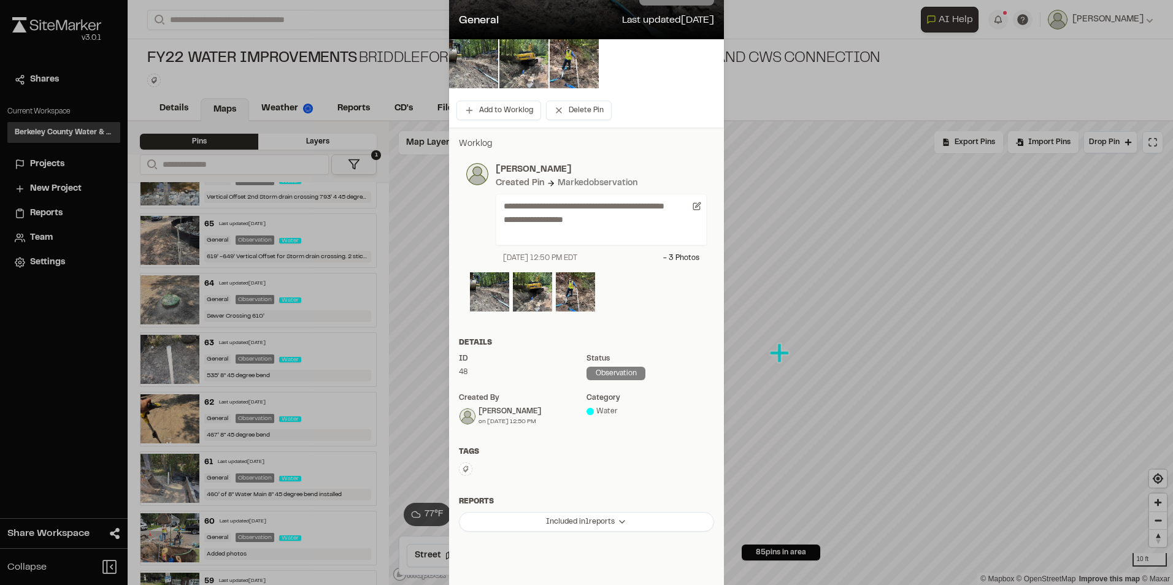
scroll to position [0, 0]
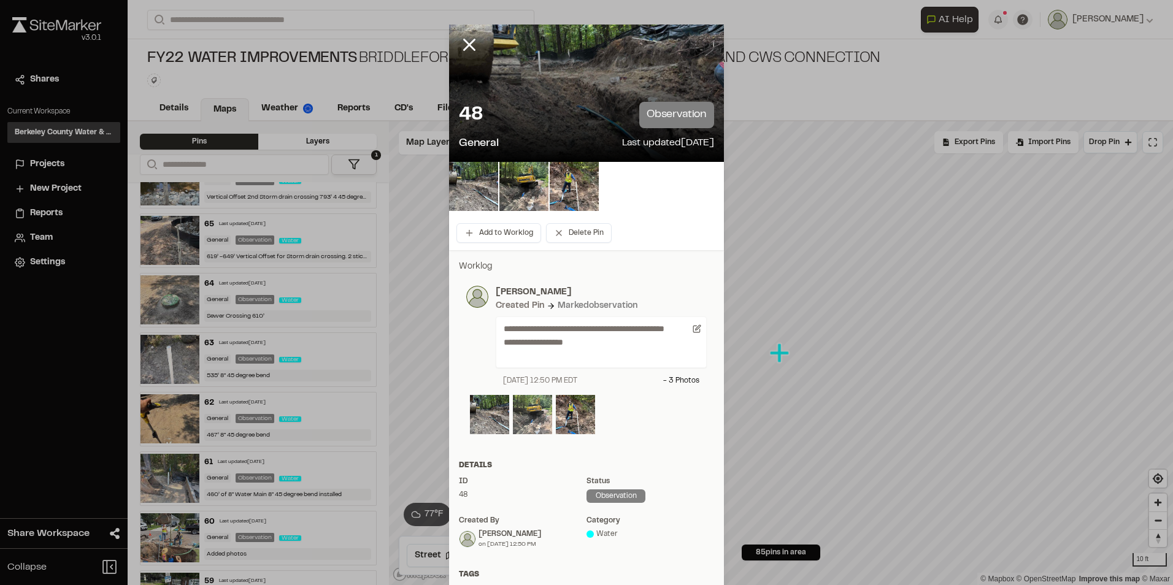
click at [519, 421] on img at bounding box center [532, 414] width 39 height 39
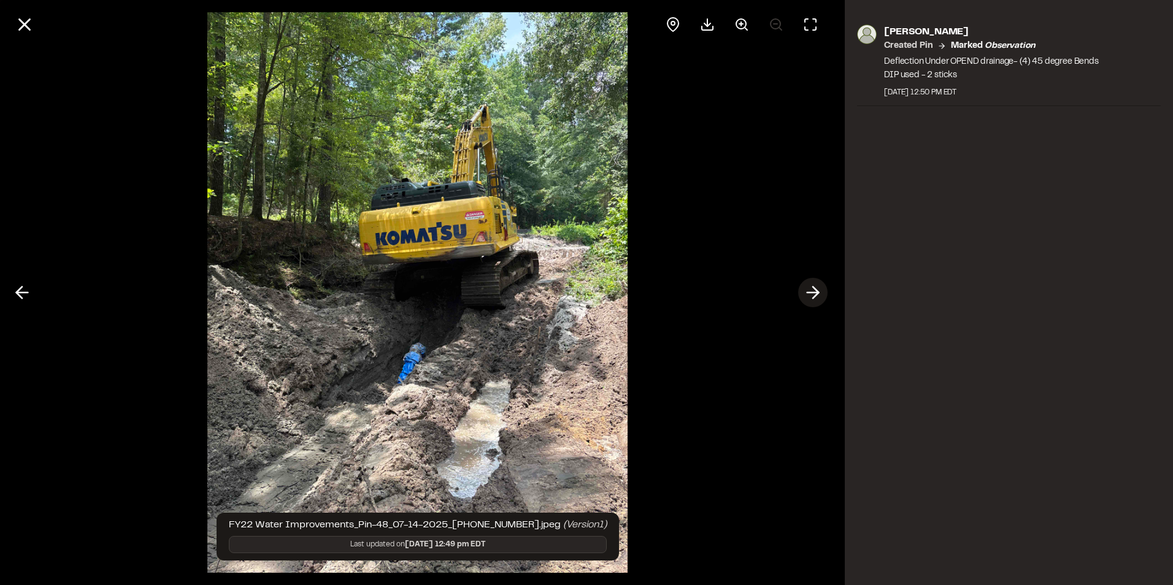
click at [813, 290] on icon at bounding box center [813, 292] width 20 height 21
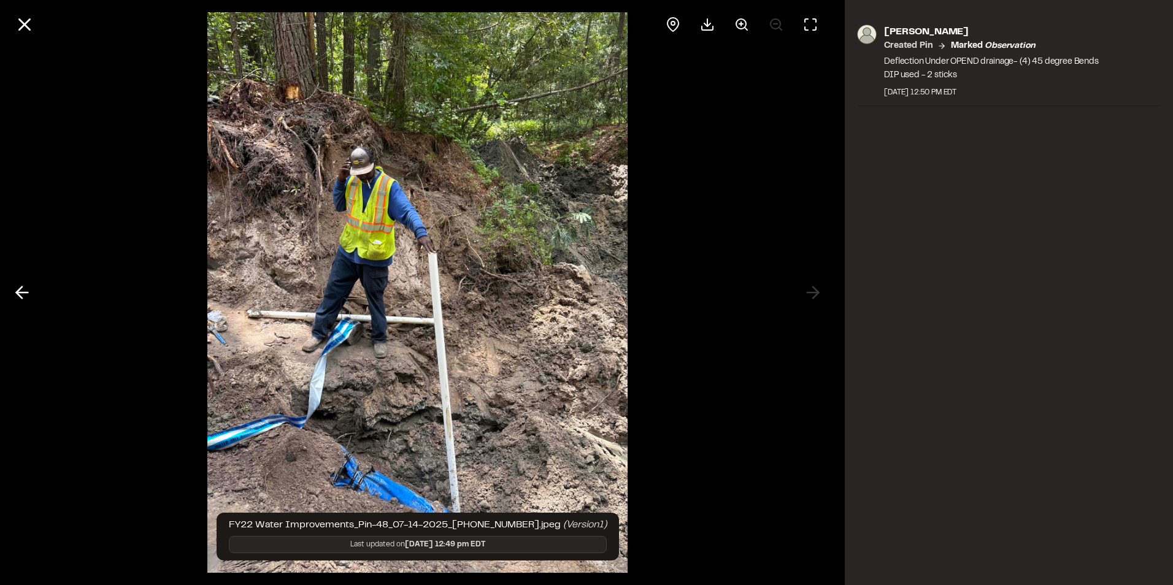
click at [813, 291] on div at bounding box center [417, 292] width 835 height 585
click at [28, 286] on icon at bounding box center [22, 292] width 20 height 21
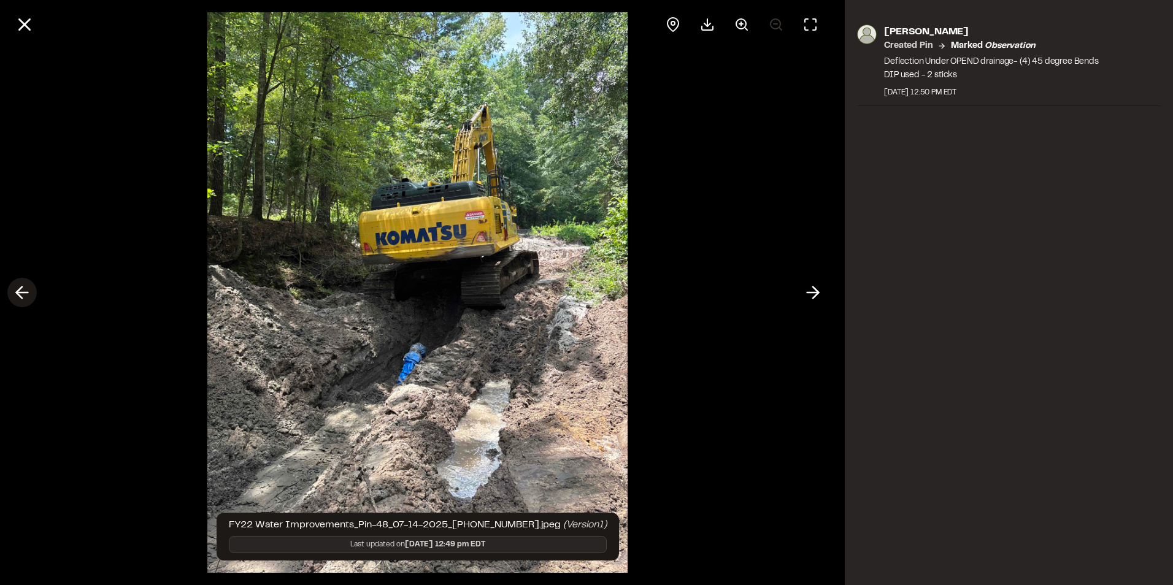
click at [28, 286] on icon at bounding box center [22, 292] width 20 height 21
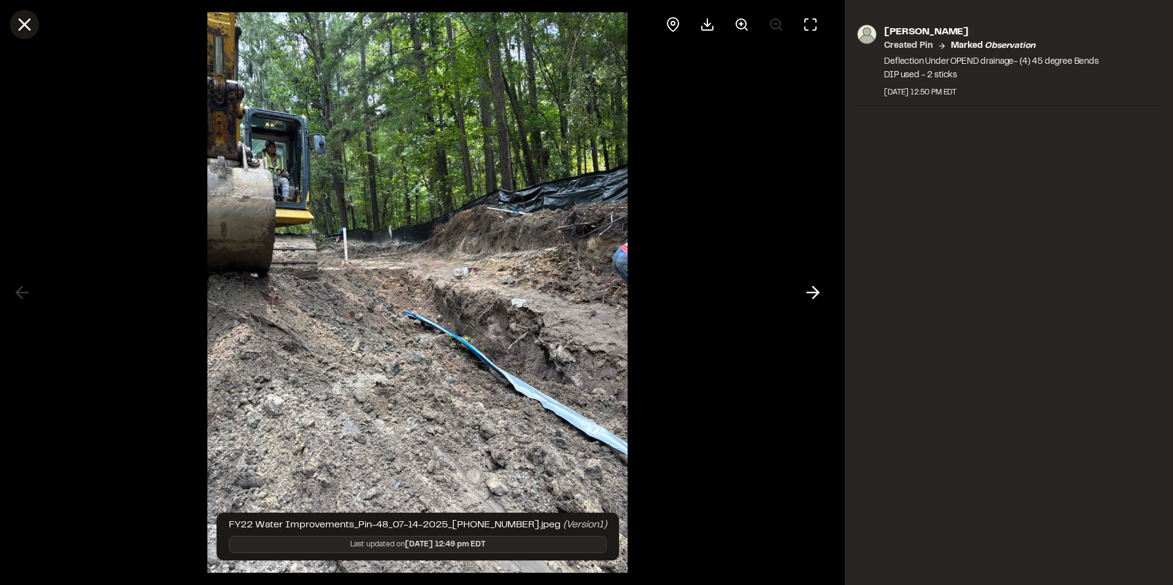
click at [25, 17] on icon at bounding box center [24, 24] width 21 height 21
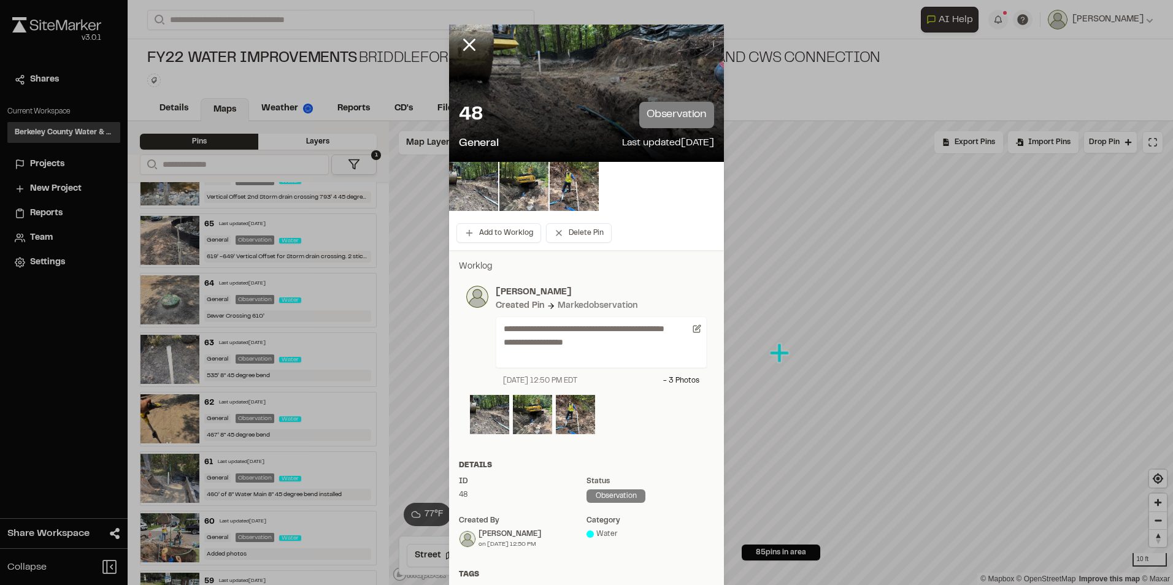
click at [453, 39] on div at bounding box center [478, 54] width 59 height 59
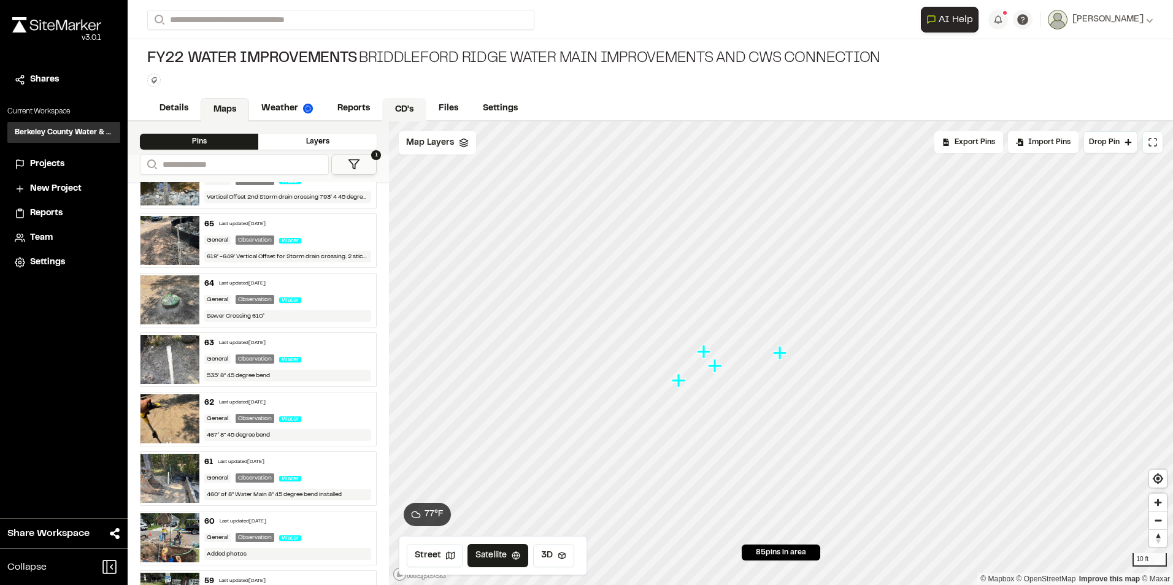
click at [400, 107] on link "CD's" at bounding box center [404, 109] width 44 height 23
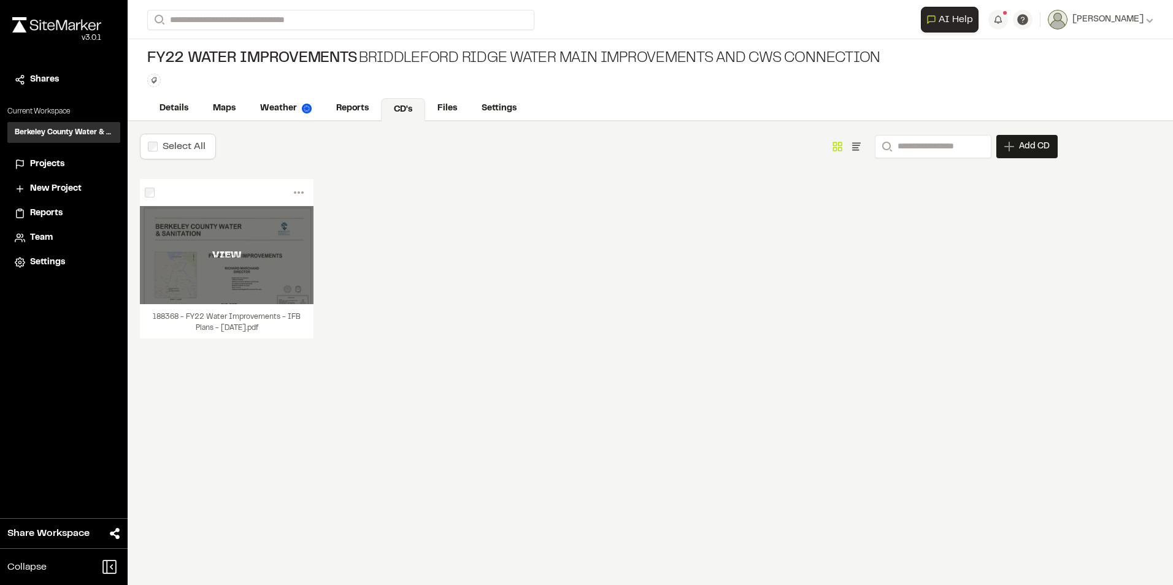
click at [285, 277] on div "VIEW" at bounding box center [227, 255] width 174 height 98
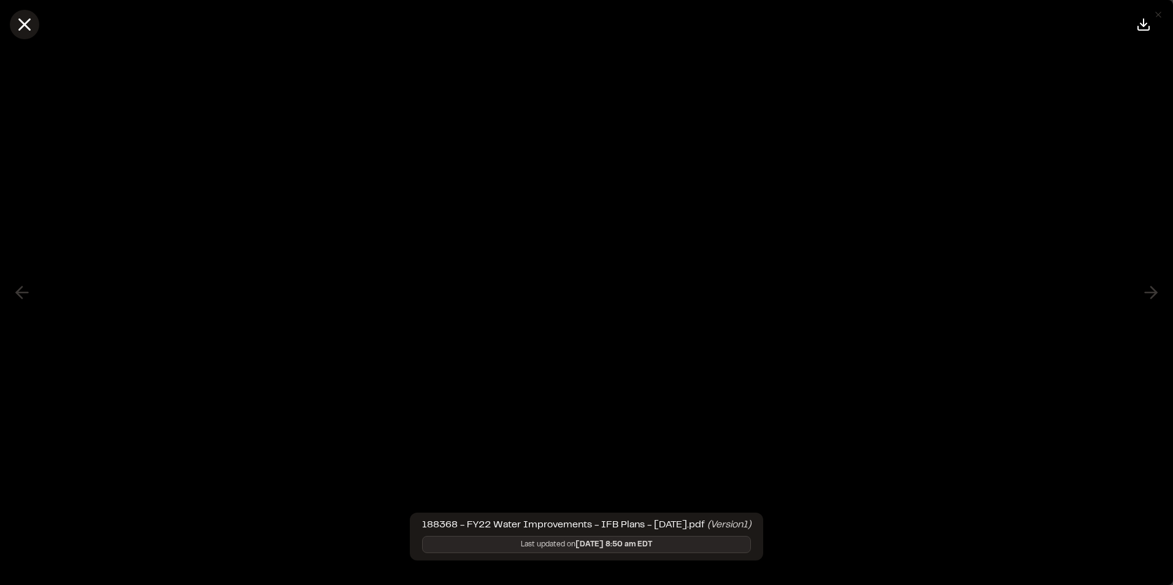
click at [20, 15] on icon at bounding box center [24, 24] width 21 height 21
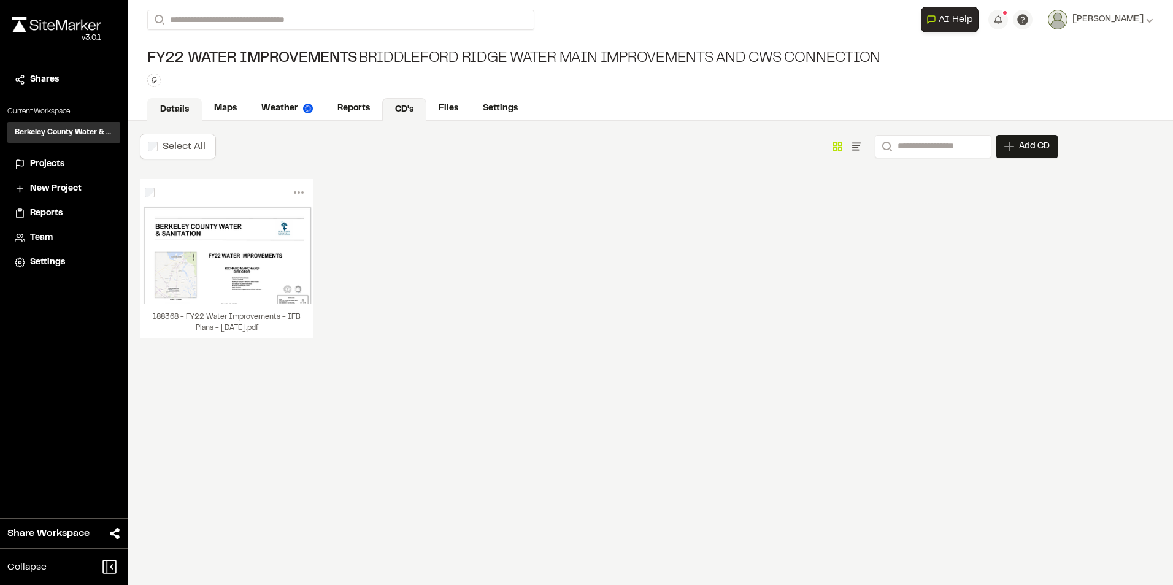
click at [175, 106] on link "Details" at bounding box center [174, 109] width 55 height 23
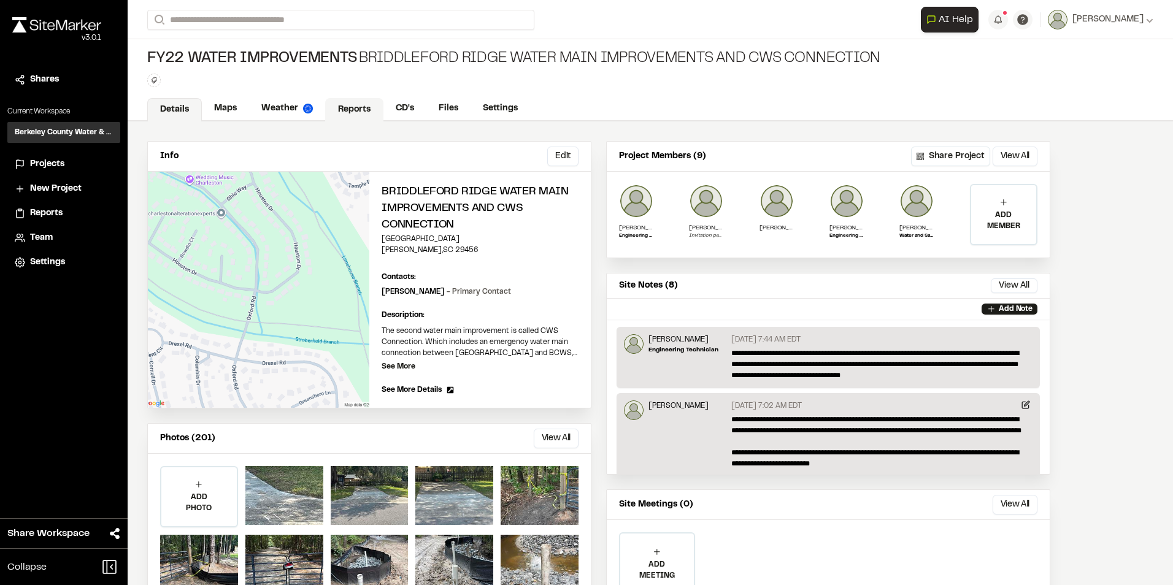
click at [340, 109] on link "Reports" at bounding box center [354, 109] width 58 height 23
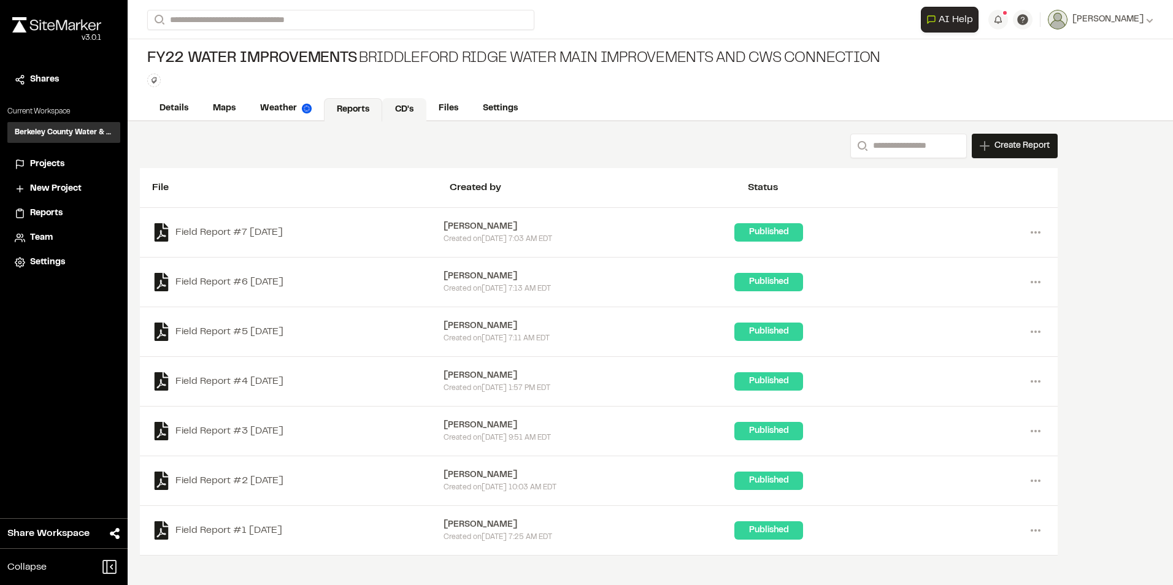
click at [405, 110] on link "CD's" at bounding box center [404, 109] width 44 height 23
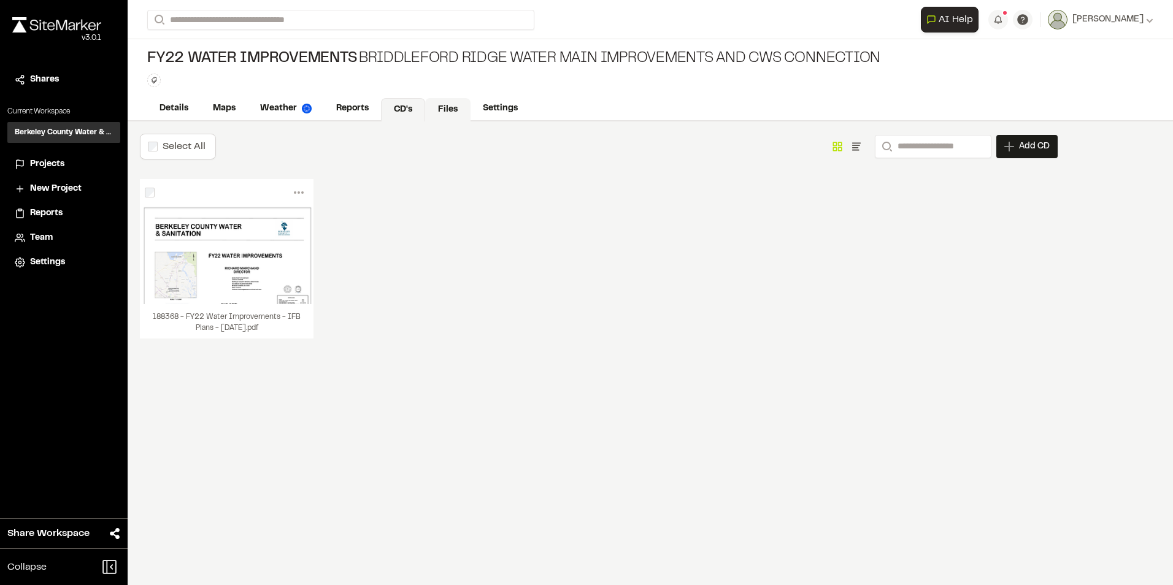
click at [440, 104] on link "Files" at bounding box center [447, 109] width 45 height 23
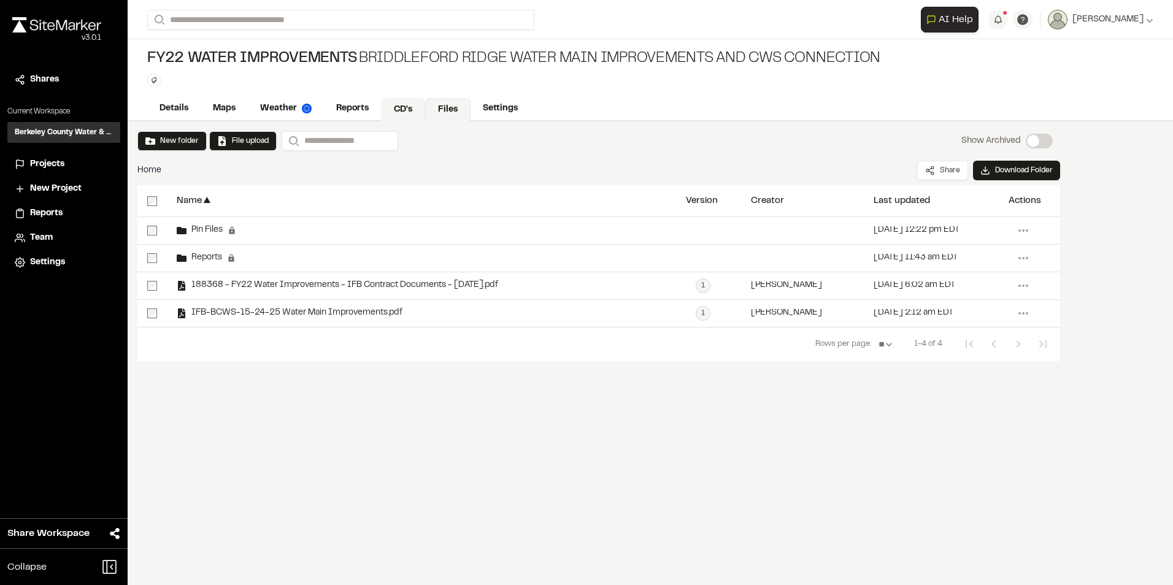
click at [389, 101] on link "CD's" at bounding box center [403, 109] width 44 height 23
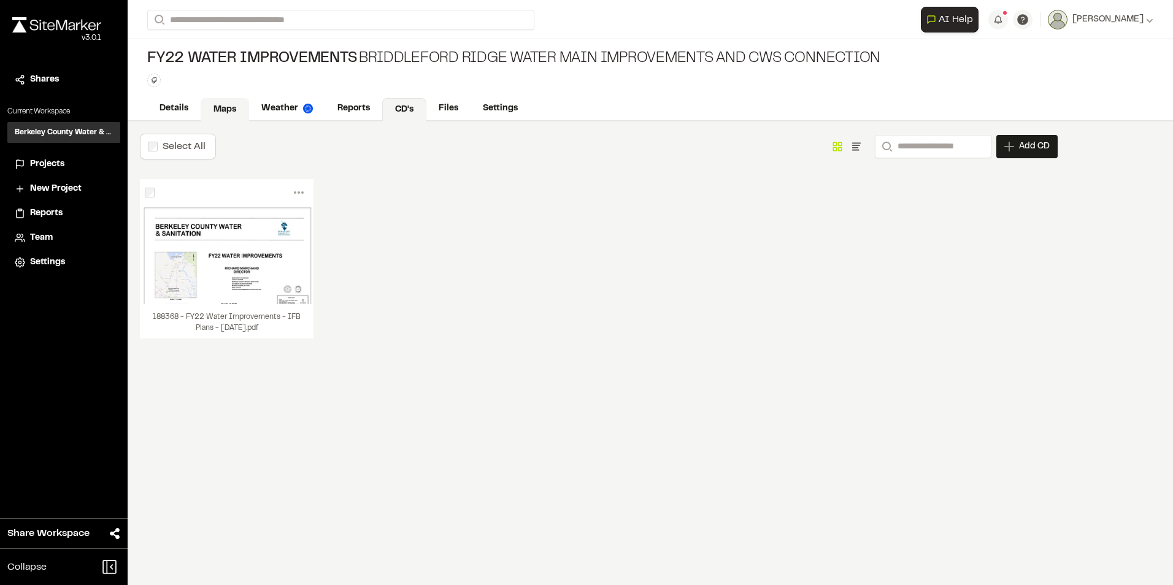
click at [220, 107] on link "Maps" at bounding box center [225, 109] width 48 height 23
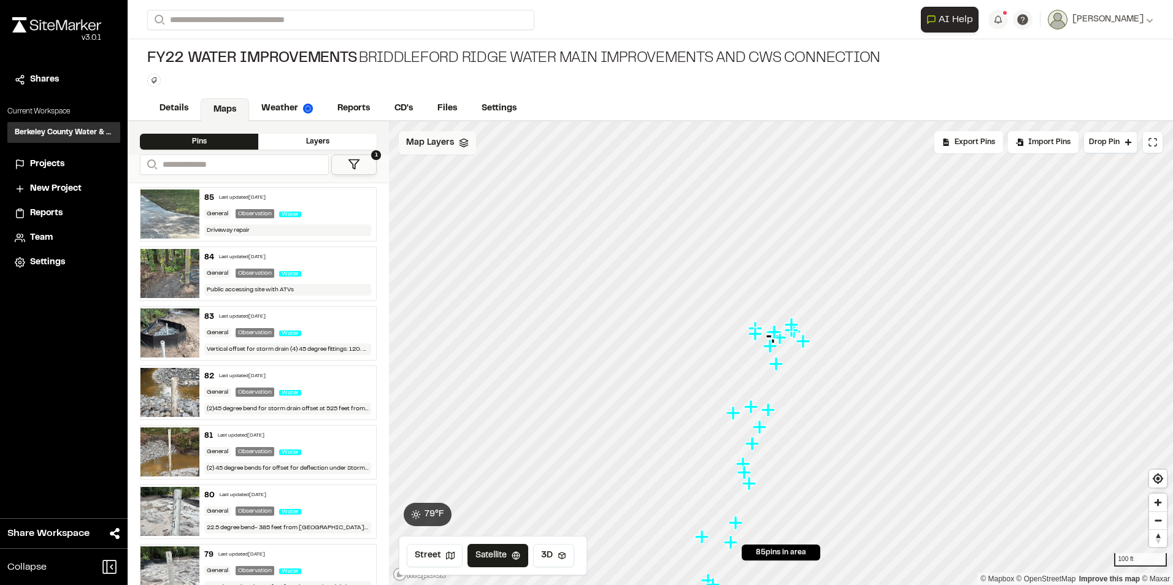
click at [452, 148] on span "Map Layers" at bounding box center [430, 142] width 48 height 13
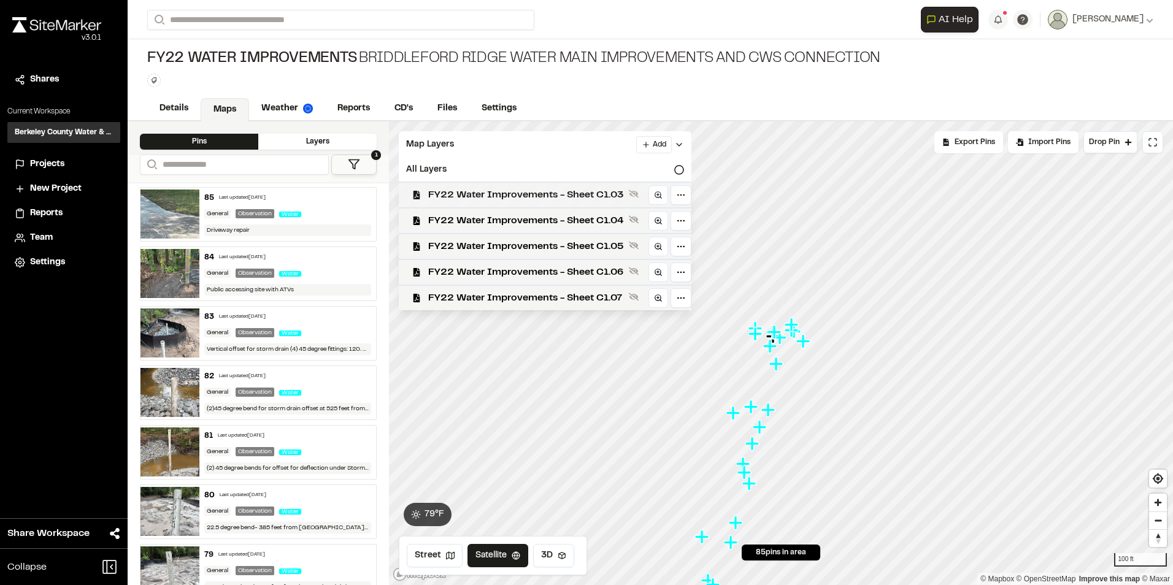
click at [515, 202] on div "FY22 Water Improvements - Sheet C1.03" at bounding box center [540, 195] width 302 height 26
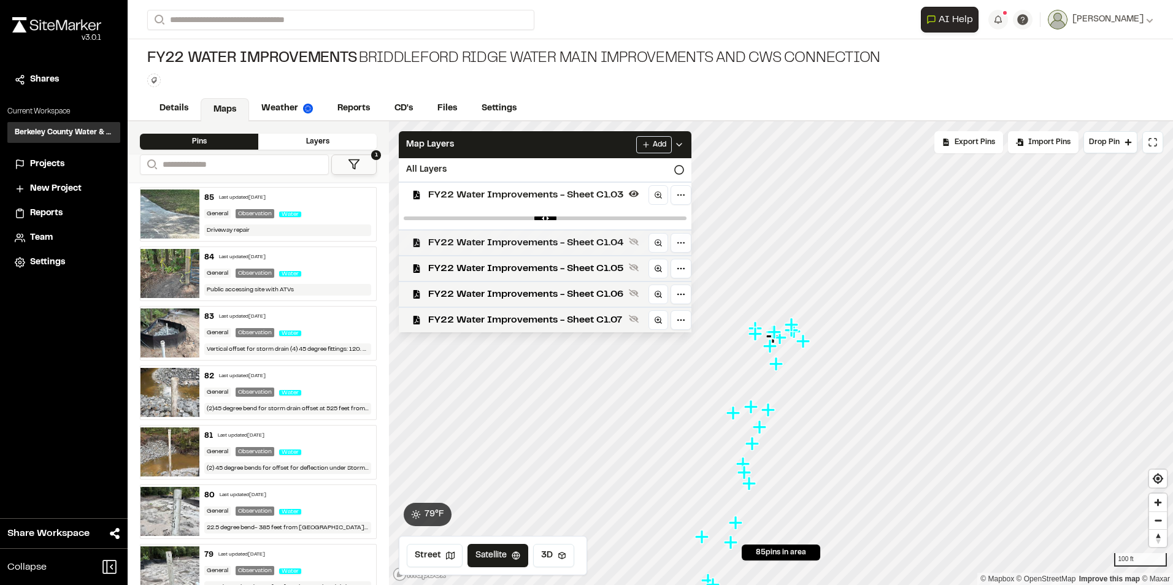
click at [505, 239] on span "FY22 Water Improvements - Sheet C1.04" at bounding box center [526, 242] width 196 height 15
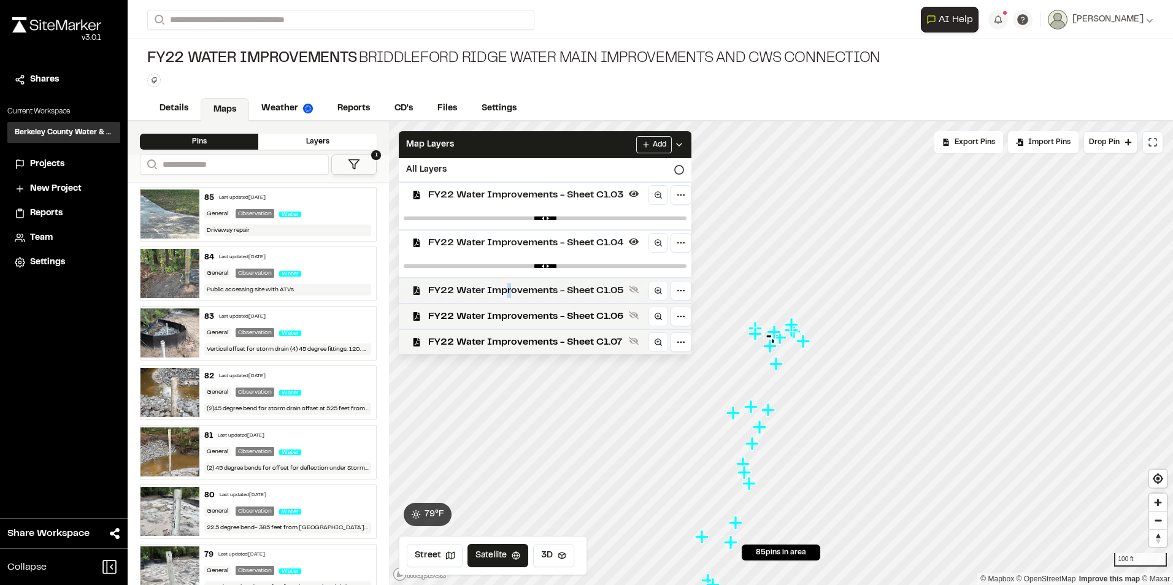
click at [508, 301] on div "FY22 Water Improvements - Sheet C1.05" at bounding box center [540, 290] width 302 height 26
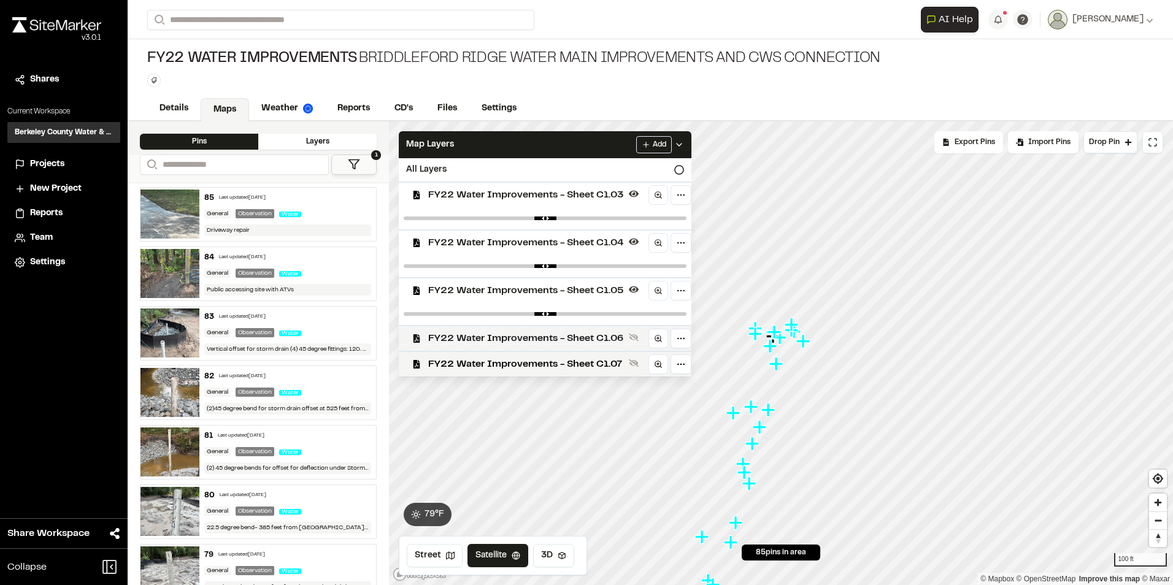
drag, startPoint x: 513, startPoint y: 324, endPoint x: 513, endPoint y: 333, distance: 8.6
click at [513, 327] on div "FY22 Water Improvements - Sheet C1.03 FY22 Water Improvements - Sheet C1.04 FY2…" at bounding box center [545, 279] width 293 height 195
click at [513, 351] on div "FY22 Water Improvements - Sheet C1.07" at bounding box center [540, 364] width 302 height 26
click at [507, 332] on span "FY22 Water Improvements - Sheet C1.06" at bounding box center [526, 338] width 196 height 15
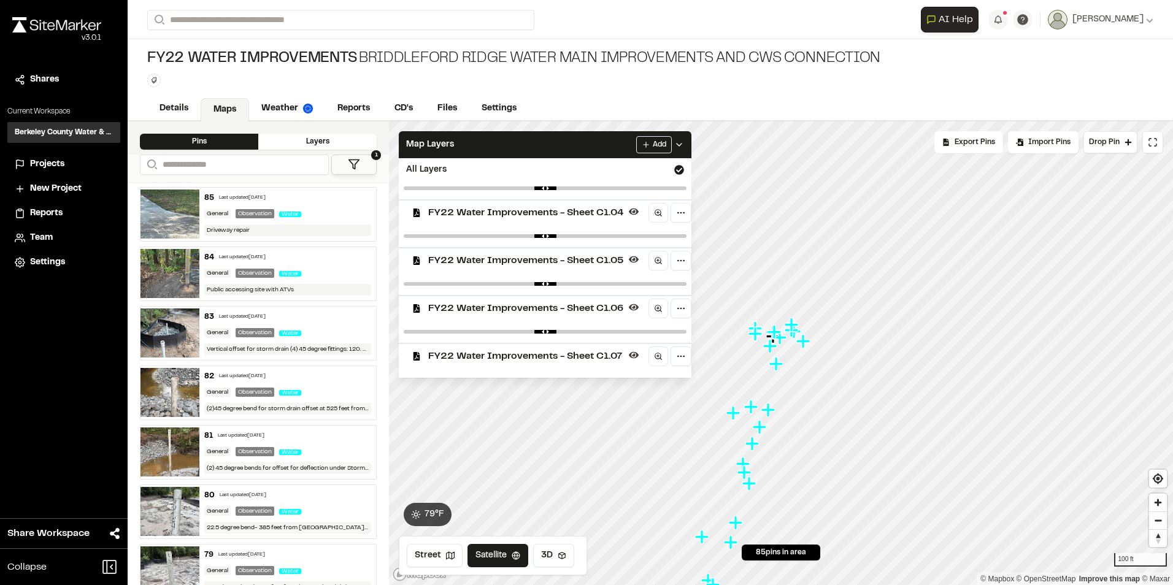
scroll to position [43, 0]
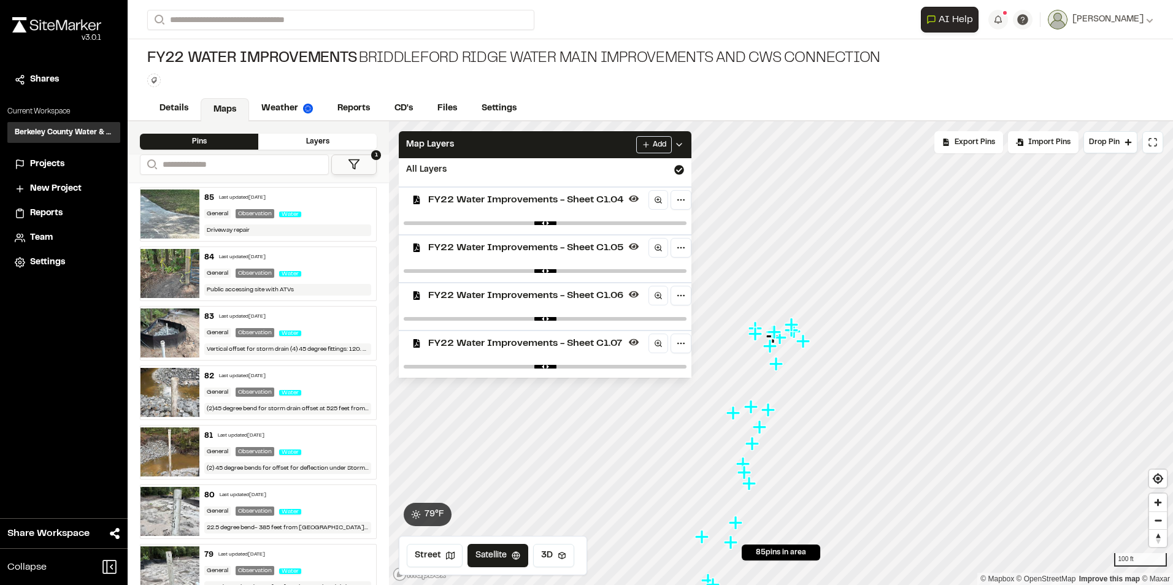
click at [580, 341] on span "FY22 Water Improvements - Sheet C1.07" at bounding box center [526, 343] width 196 height 15
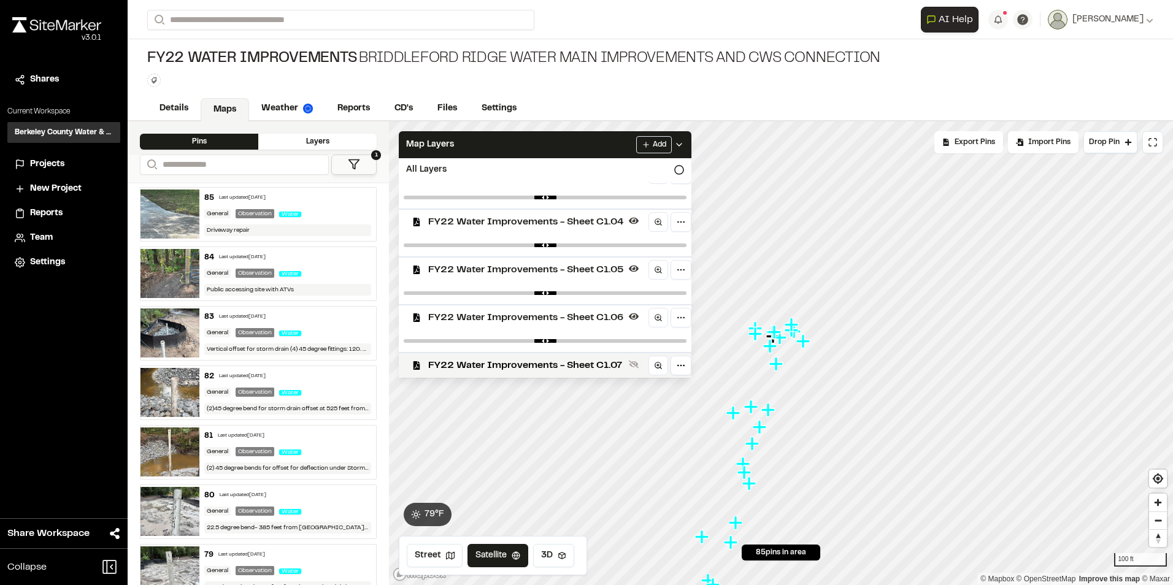
scroll to position [21, 0]
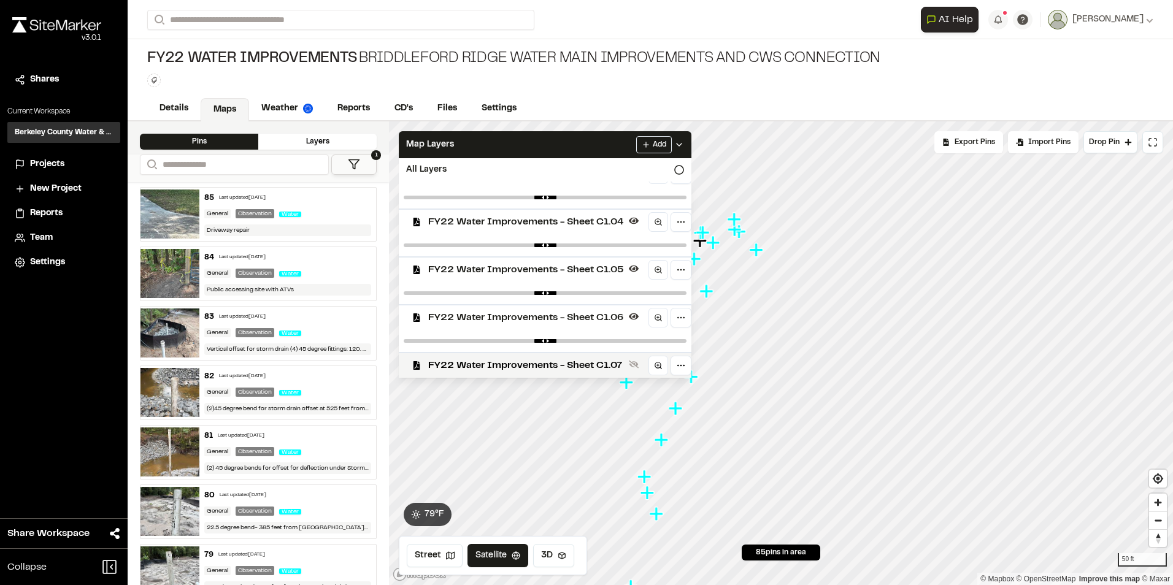
click at [684, 584] on html "**********" at bounding box center [586, 292] width 1173 height 585
click at [832, 584] on html "**********" at bounding box center [586, 292] width 1173 height 585
click at [515, 271] on span "FY22 Water Improvements - Sheet C1.05" at bounding box center [526, 269] width 196 height 15
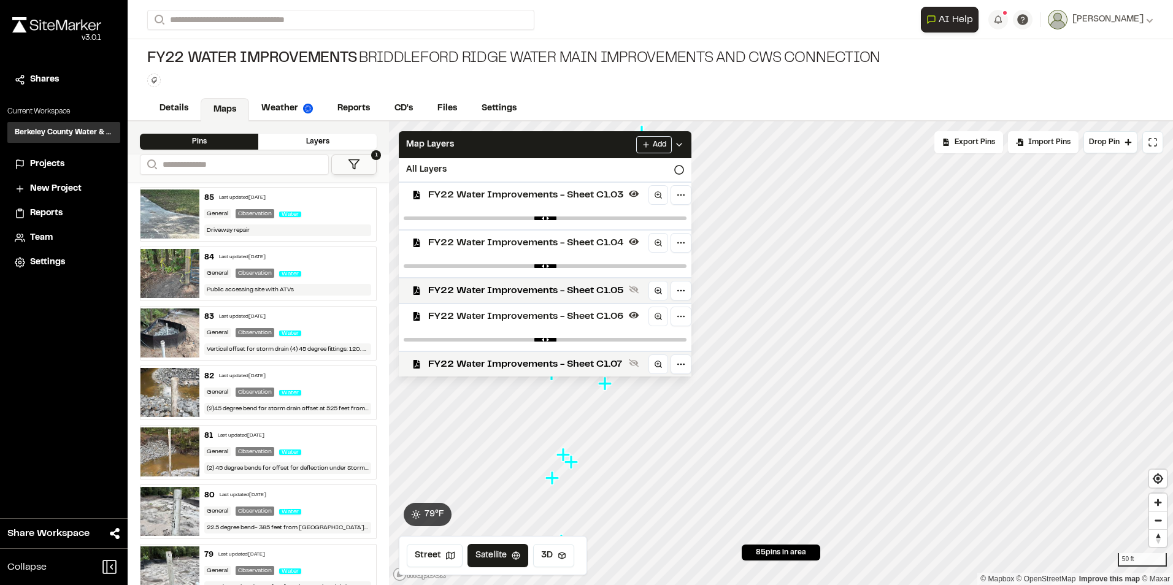
scroll to position [0, 0]
click at [557, 247] on span "FY22 Water Improvements - Sheet C1.04" at bounding box center [526, 242] width 196 height 15
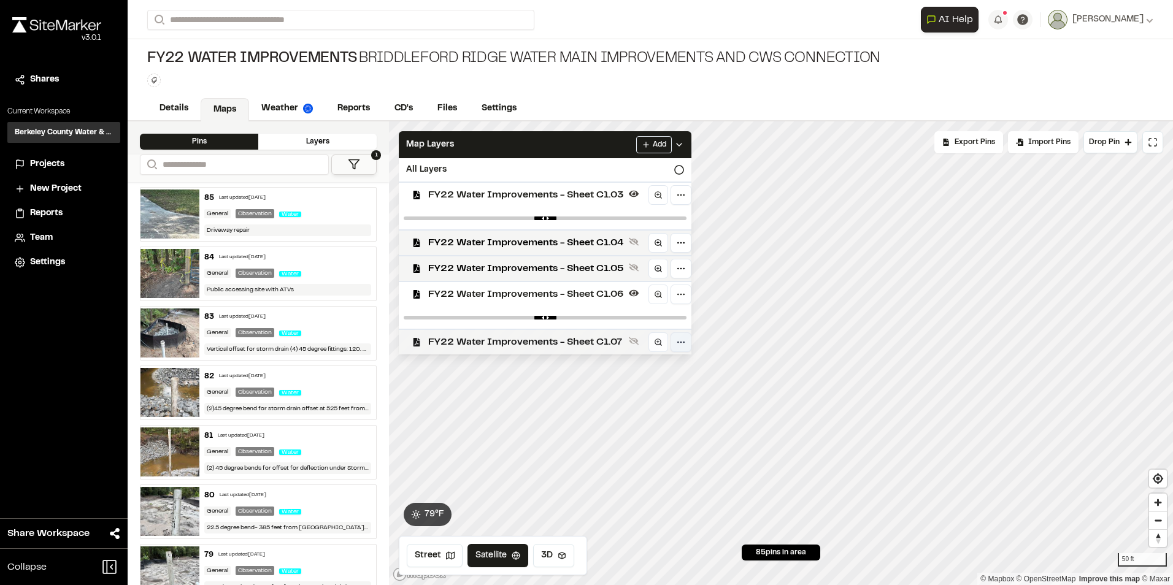
click at [675, 344] on div "Click to Drop Pin 85 pins in area Export Pins Available Datums Datums Apply Con…" at bounding box center [781, 353] width 784 height 464
click at [1011, 584] on html "**********" at bounding box center [586, 292] width 1173 height 585
click at [1090, 584] on html "**********" at bounding box center [586, 292] width 1173 height 585
click at [805, 547] on div "Click to Drop Pin 85 pins in area Export Pins Available Datums Datums Apply Con…" at bounding box center [781, 353] width 784 height 464
click at [917, 584] on html "**********" at bounding box center [586, 292] width 1173 height 585
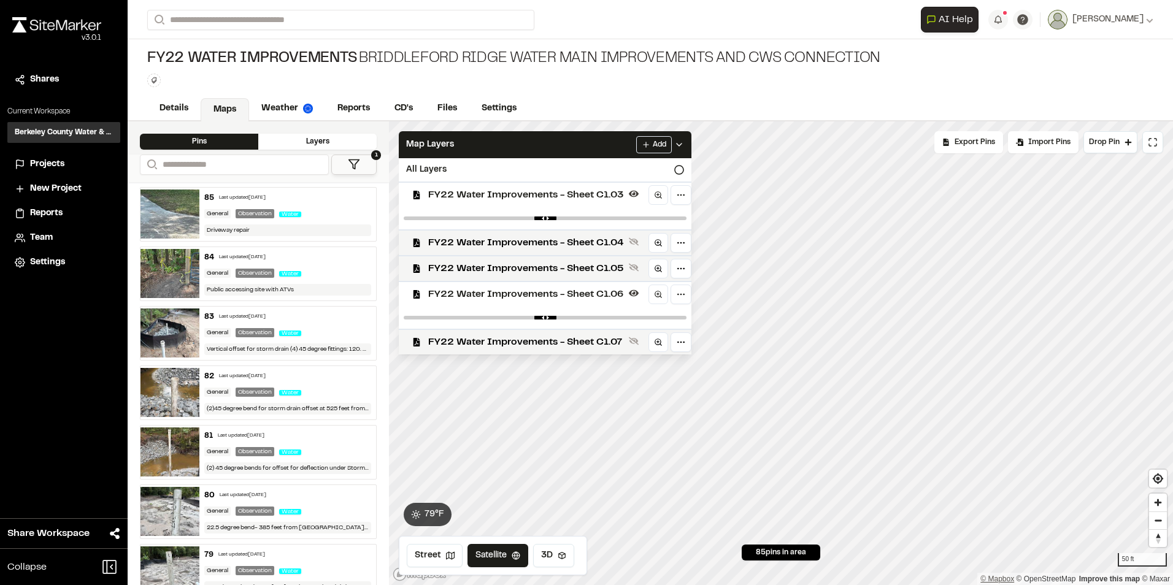
click at [1015, 581] on div "50 ft © Mapbox © OpenStreetMap Improve this map © Maxar" at bounding box center [781, 353] width 784 height 464
click at [984, 317] on icon "Map marker" at bounding box center [977, 317] width 13 height 13
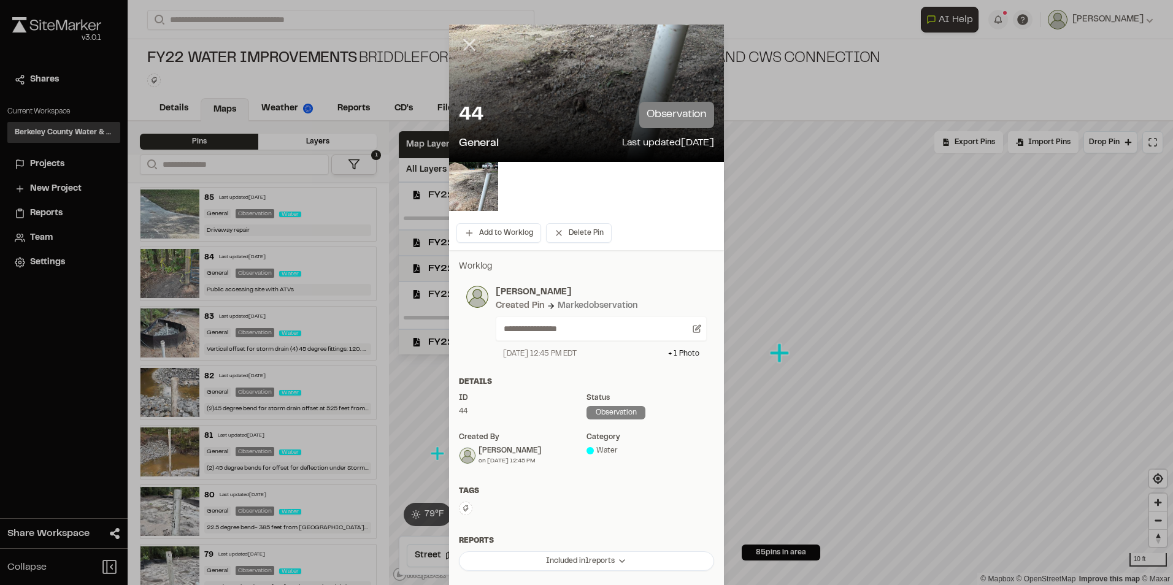
click at [464, 40] on line at bounding box center [469, 45] width 10 height 10
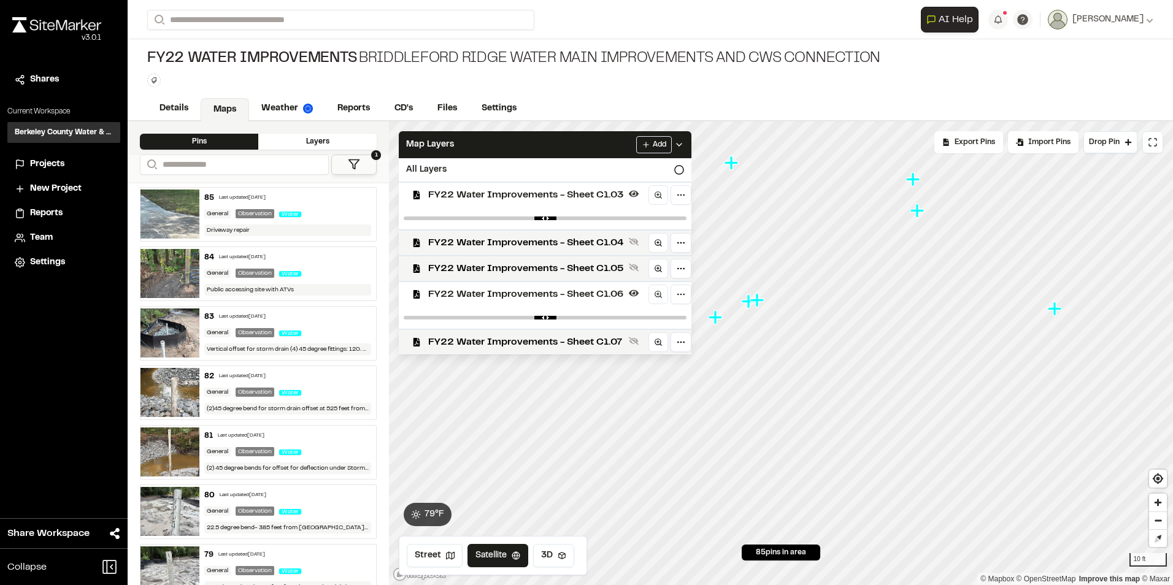
click at [716, 317] on icon "Map marker" at bounding box center [714, 316] width 13 height 13
click at [982, 247] on icon "Map marker" at bounding box center [980, 245] width 13 height 13
click at [920, 454] on icon "Map marker" at bounding box center [917, 452] width 13 height 13
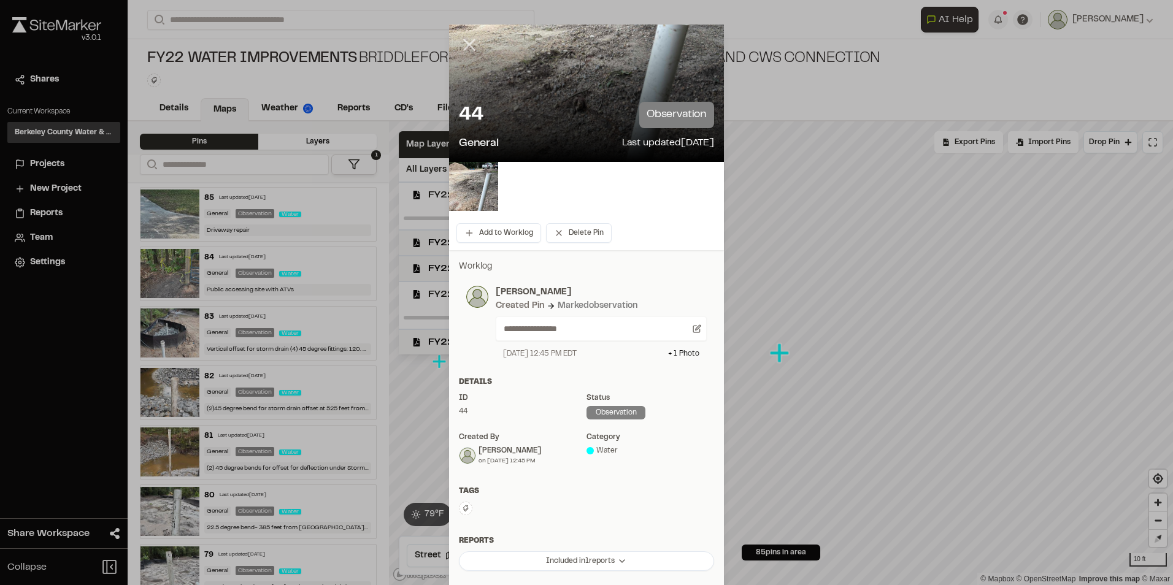
click at [462, 50] on icon at bounding box center [469, 44] width 21 height 21
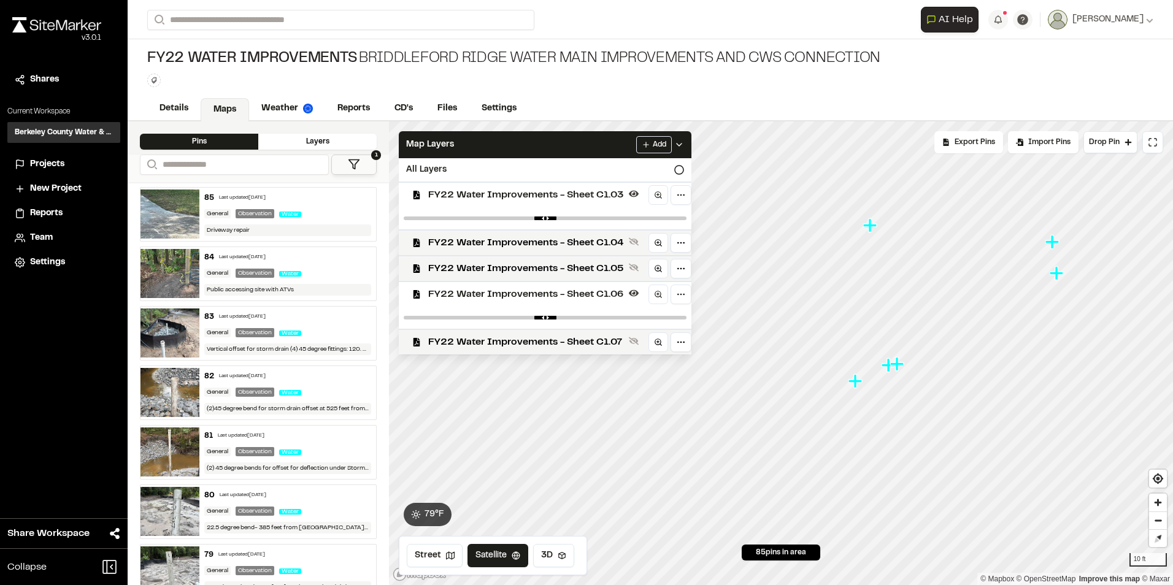
click at [871, 228] on icon "Map marker" at bounding box center [869, 224] width 13 height 13
click at [962, 370] on icon "Map marker" at bounding box center [962, 369] width 13 height 13
click at [780, 388] on icon "Map marker" at bounding box center [785, 385] width 16 height 16
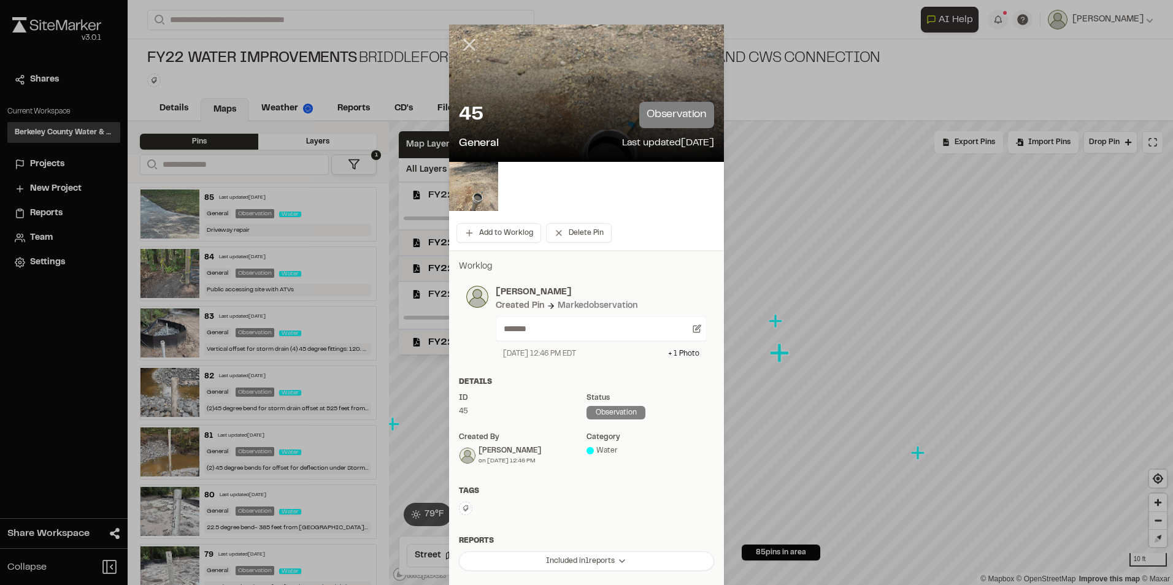
click at [461, 44] on icon at bounding box center [469, 44] width 21 height 21
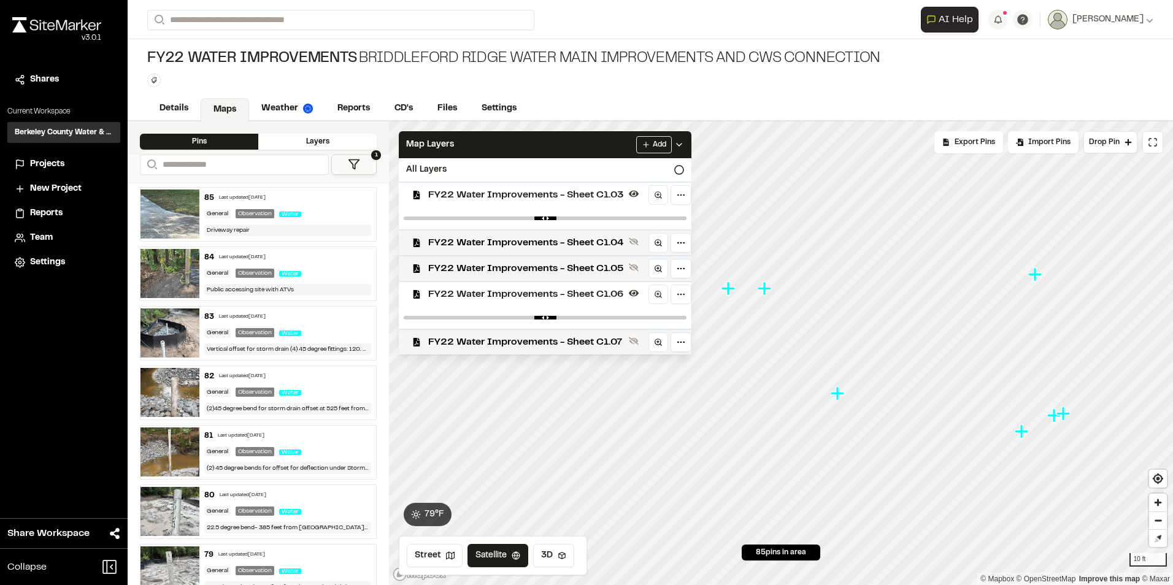
click at [1027, 431] on icon "Map marker" at bounding box center [1020, 430] width 13 height 13
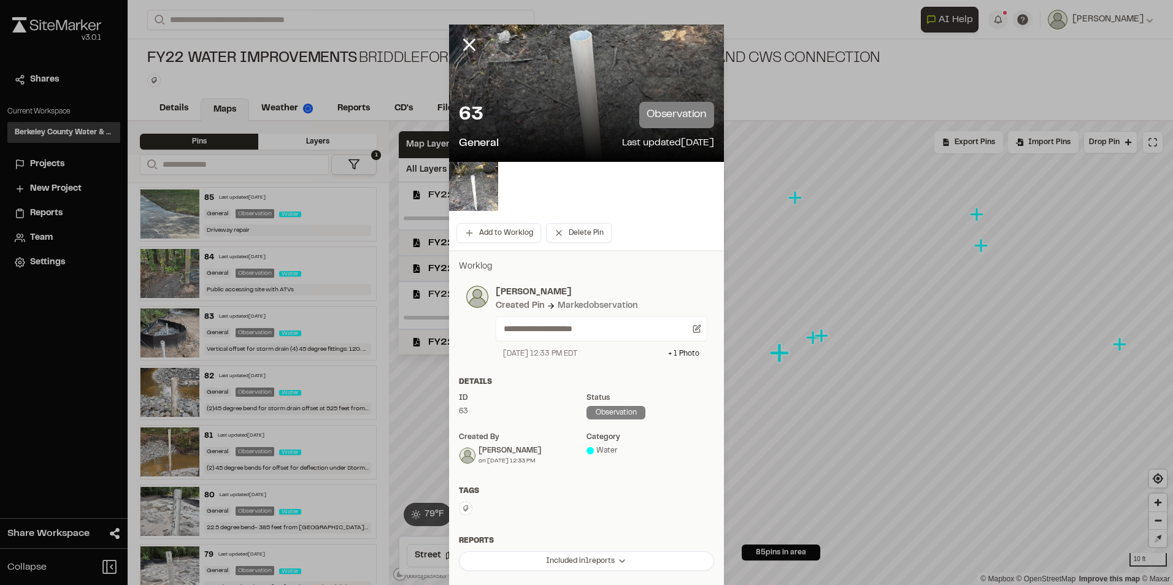
drag, startPoint x: 470, startPoint y: 47, endPoint x: 477, endPoint y: 91, distance: 44.8
click at [468, 47] on icon at bounding box center [469, 44] width 21 height 21
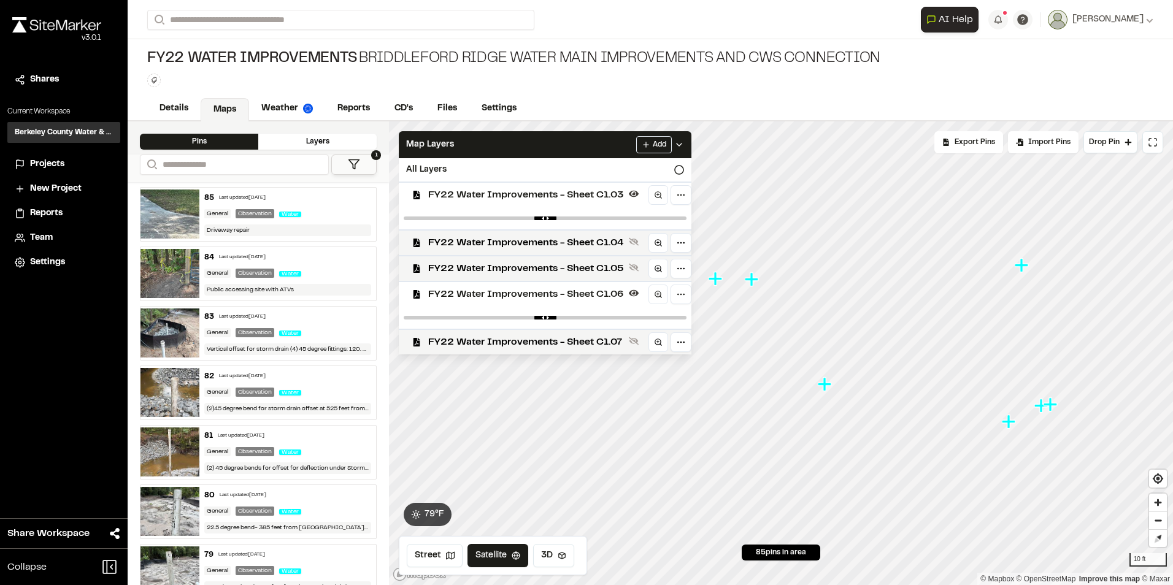
click at [824, 388] on icon "Map marker" at bounding box center [823, 383] width 13 height 13
drag, startPoint x: 823, startPoint y: 378, endPoint x: 999, endPoint y: 616, distance: 296.0
click at [999, 584] on html "**********" at bounding box center [586, 292] width 1173 height 585
click at [787, 388] on icon "Map marker" at bounding box center [784, 386] width 13 height 13
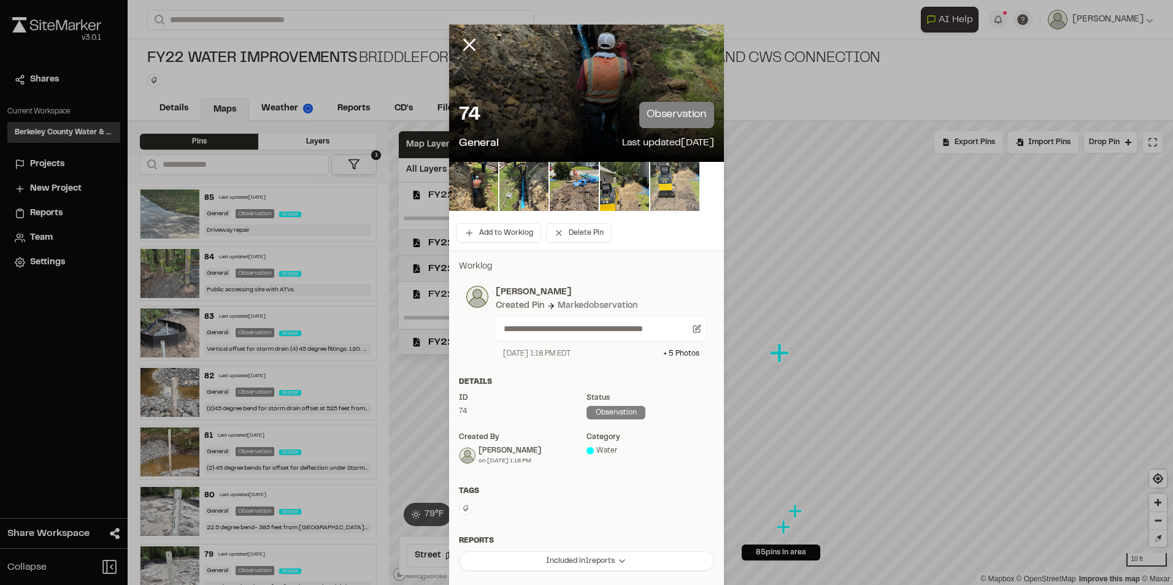
click at [650, 174] on img at bounding box center [674, 186] width 49 height 49
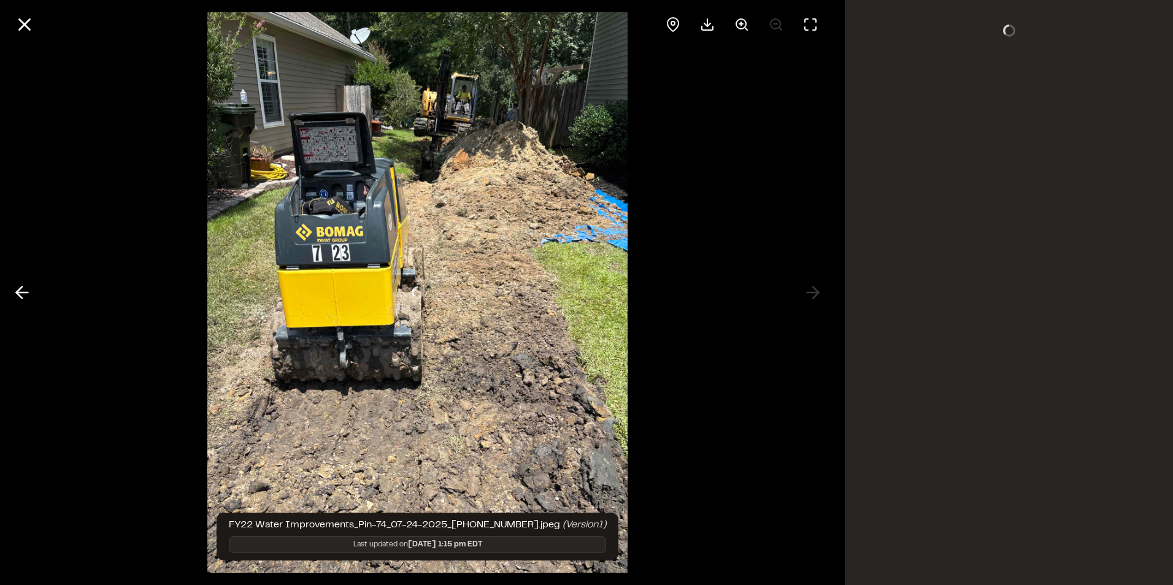
click at [617, 181] on img at bounding box center [417, 292] width 421 height 585
click at [21, 29] on icon at bounding box center [24, 24] width 21 height 21
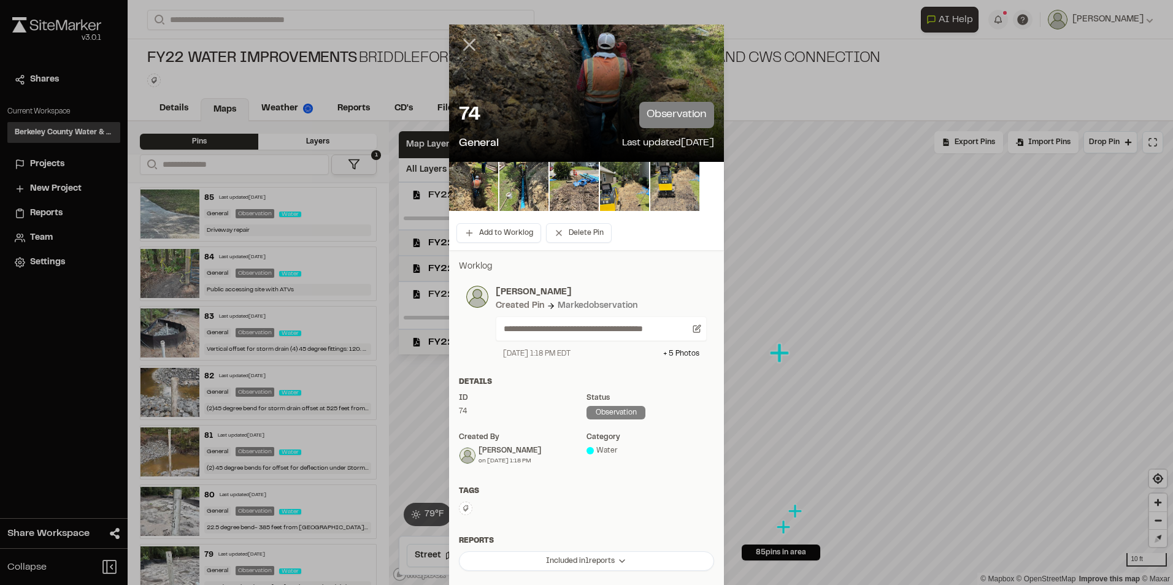
click at [464, 44] on line at bounding box center [469, 45] width 10 height 10
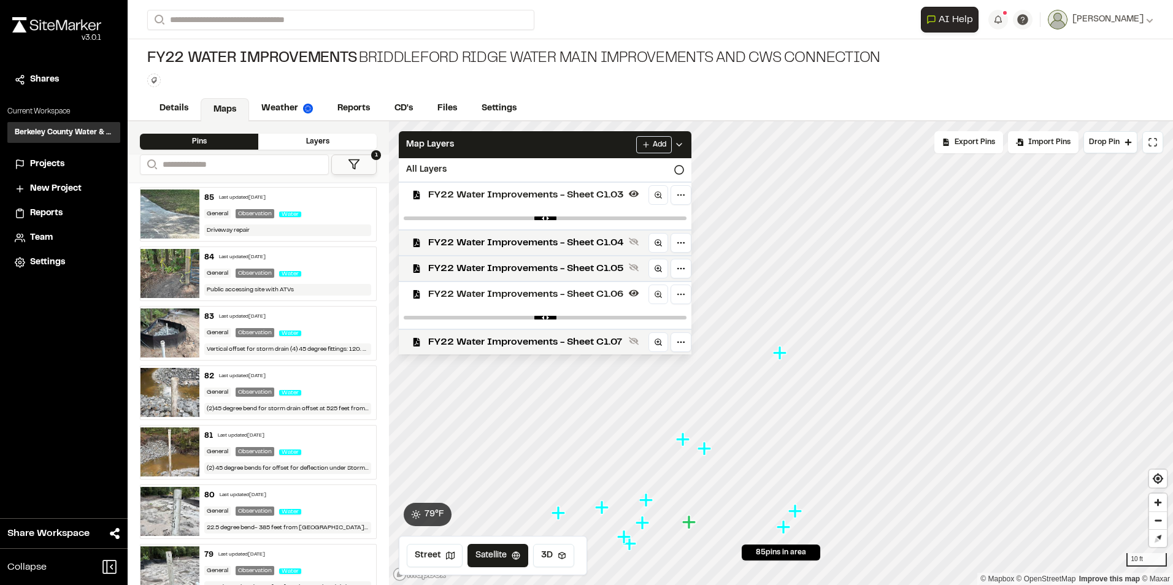
click at [706, 448] on icon "Map marker" at bounding box center [703, 448] width 13 height 13
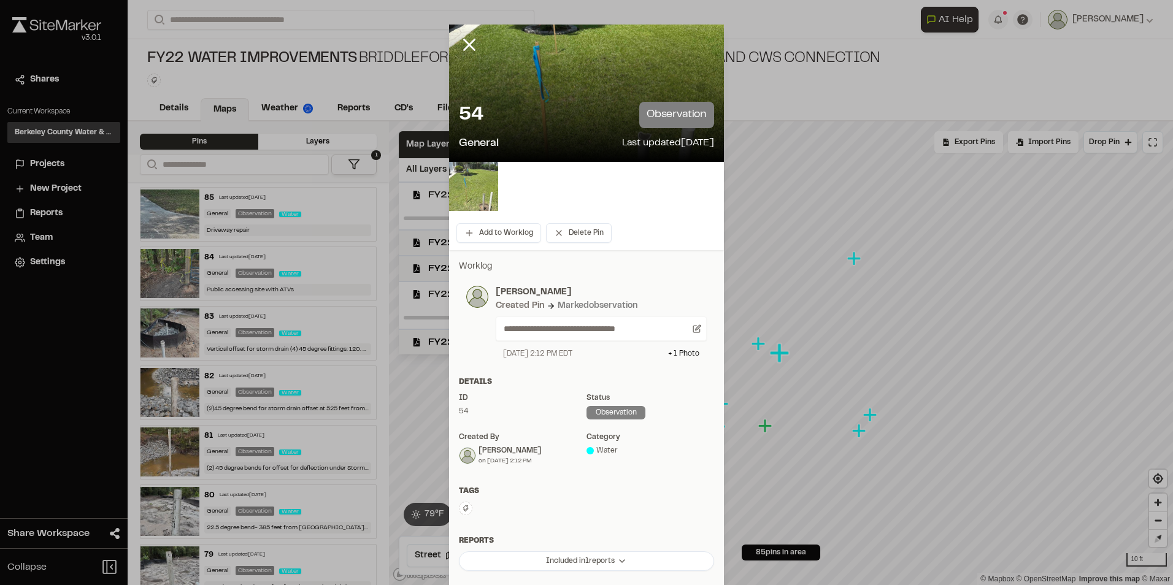
click at [475, 186] on img at bounding box center [473, 186] width 49 height 49
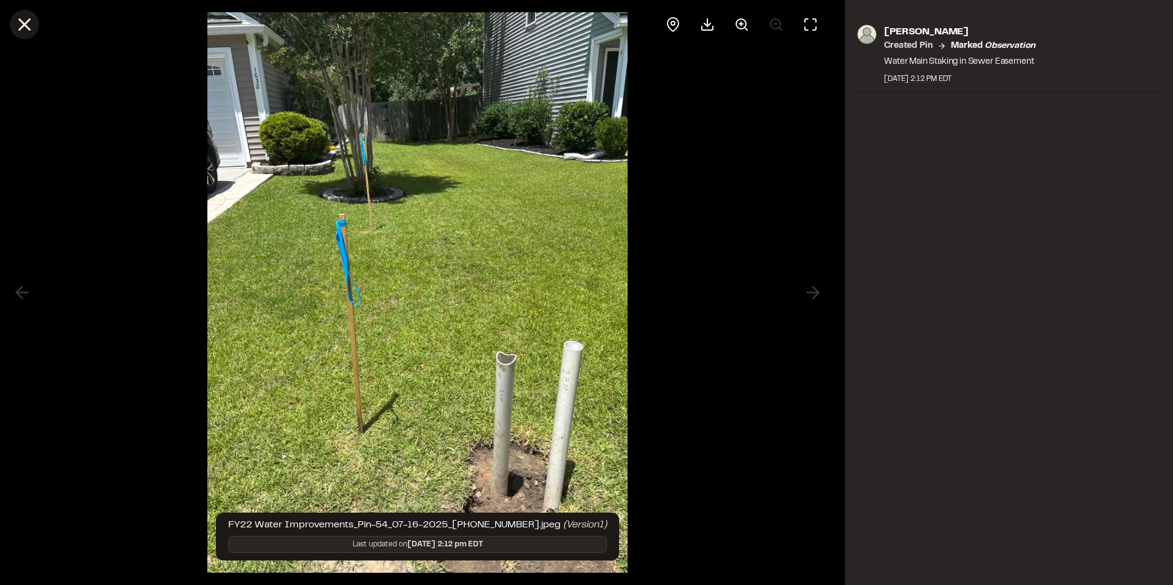
drag, startPoint x: 34, startPoint y: 27, endPoint x: 295, endPoint y: 114, distance: 274.8
click at [34, 27] on icon at bounding box center [24, 24] width 21 height 21
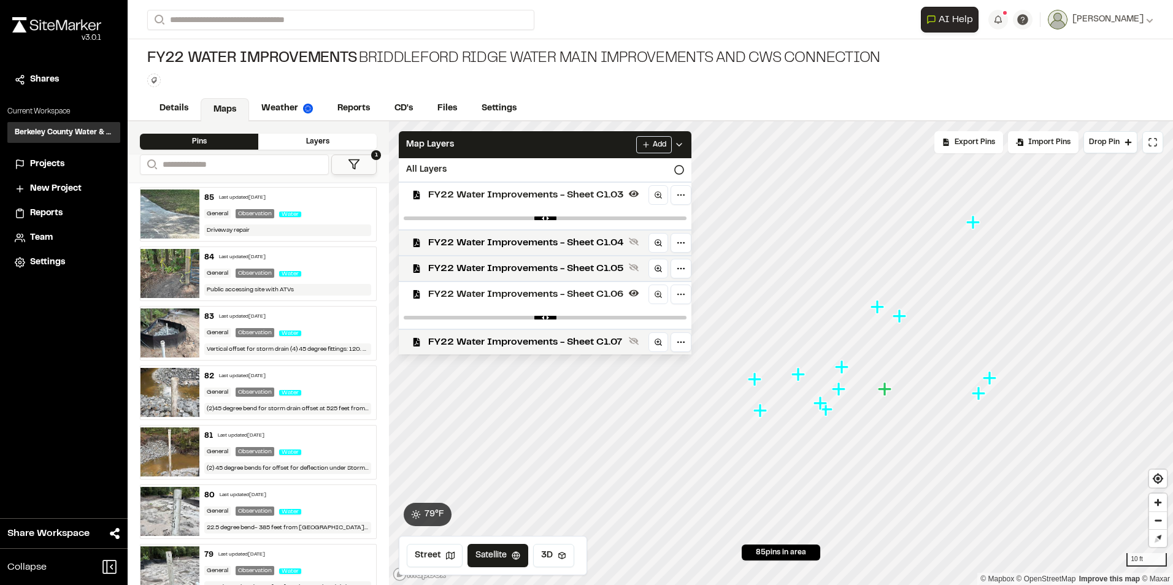
click at [880, 390] on icon "Map marker" at bounding box center [884, 388] width 13 height 13
click at [984, 328] on icon "Map marker" at bounding box center [982, 324] width 13 height 13
click at [177, 279] on img at bounding box center [169, 273] width 59 height 49
click at [178, 374] on img at bounding box center [169, 392] width 59 height 49
click at [169, 451] on img at bounding box center [169, 451] width 59 height 49
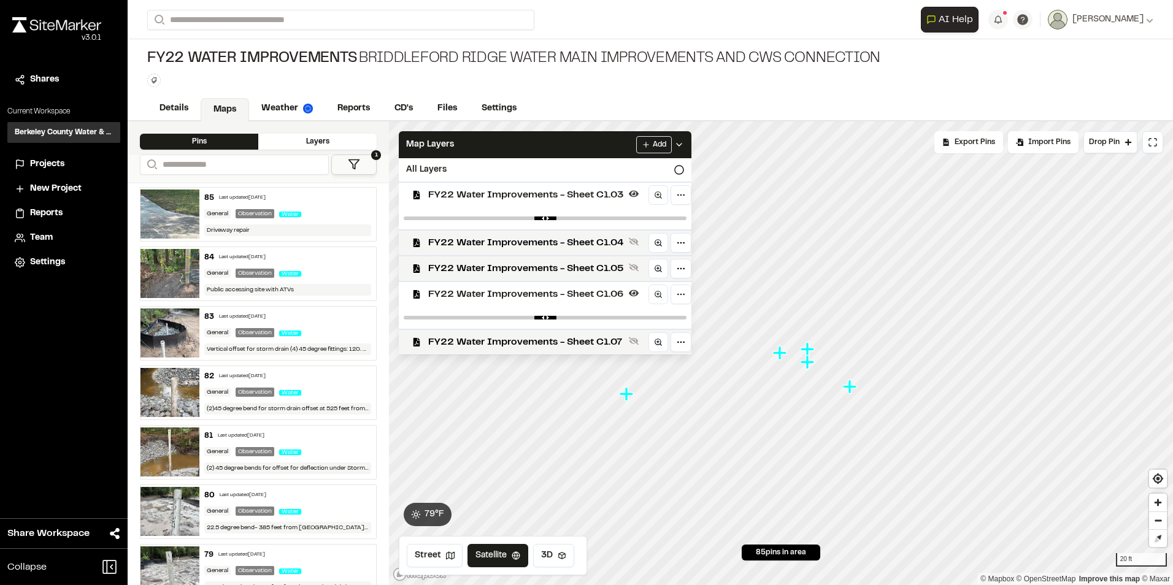
click at [175, 508] on img at bounding box center [169, 511] width 59 height 49
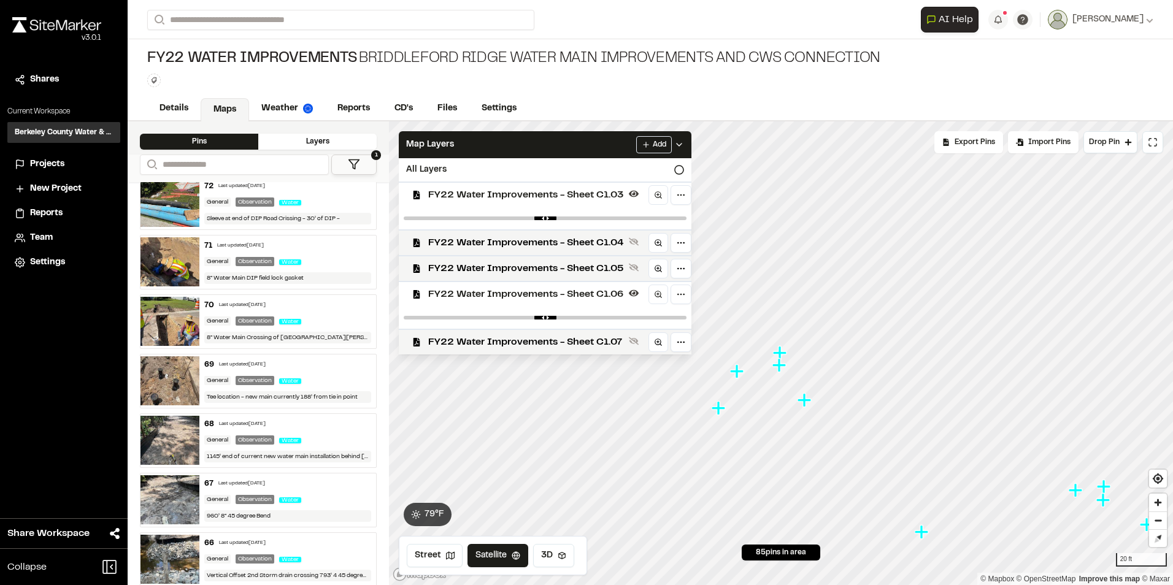
scroll to position [797, 0]
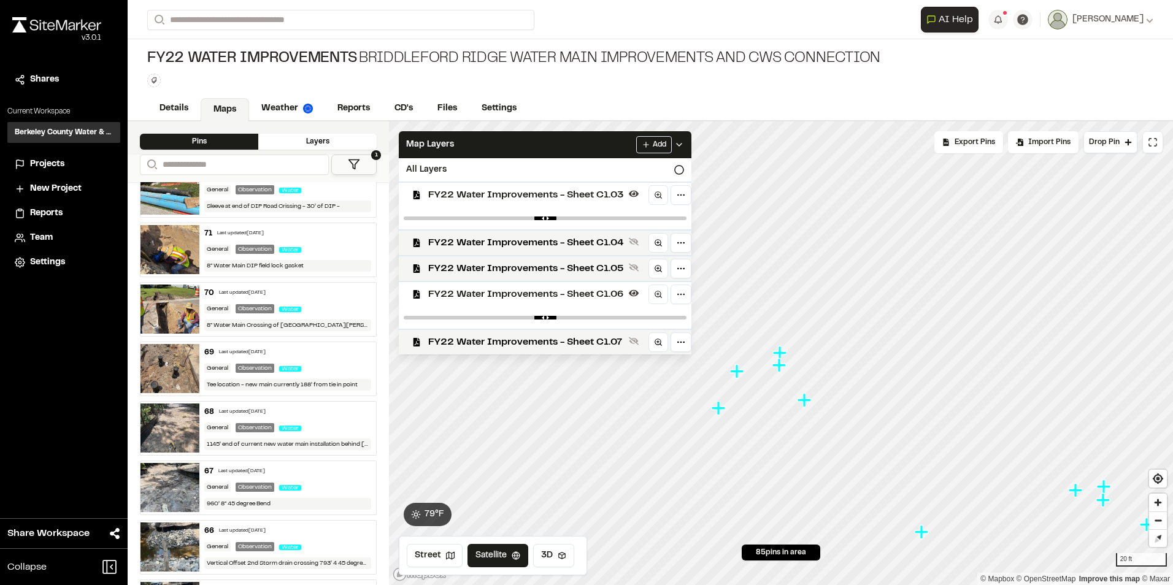
click at [182, 472] on img at bounding box center [169, 487] width 59 height 49
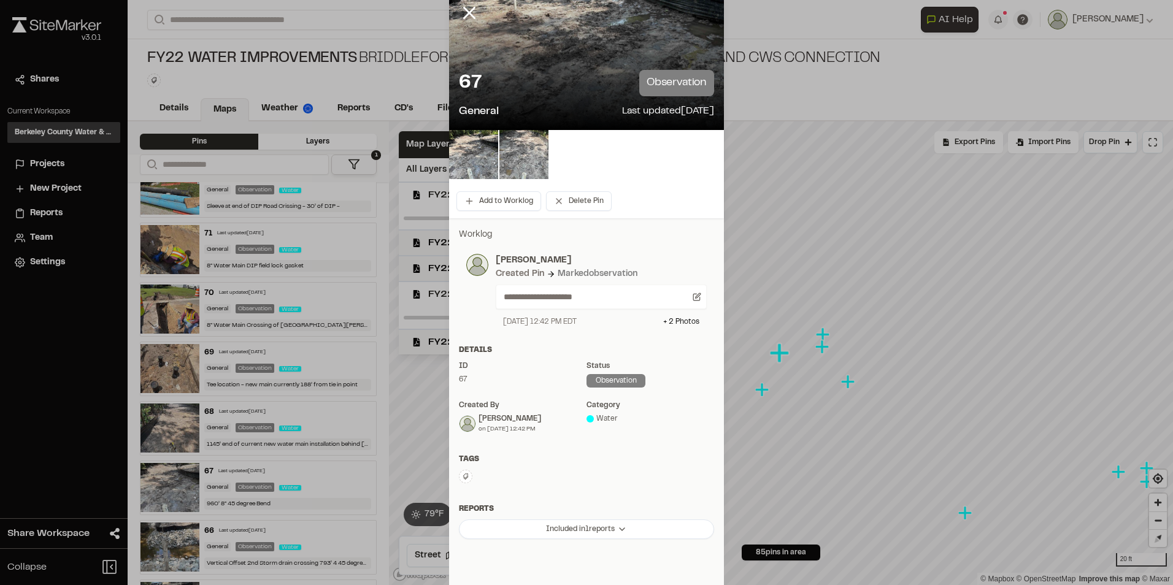
scroll to position [104, 0]
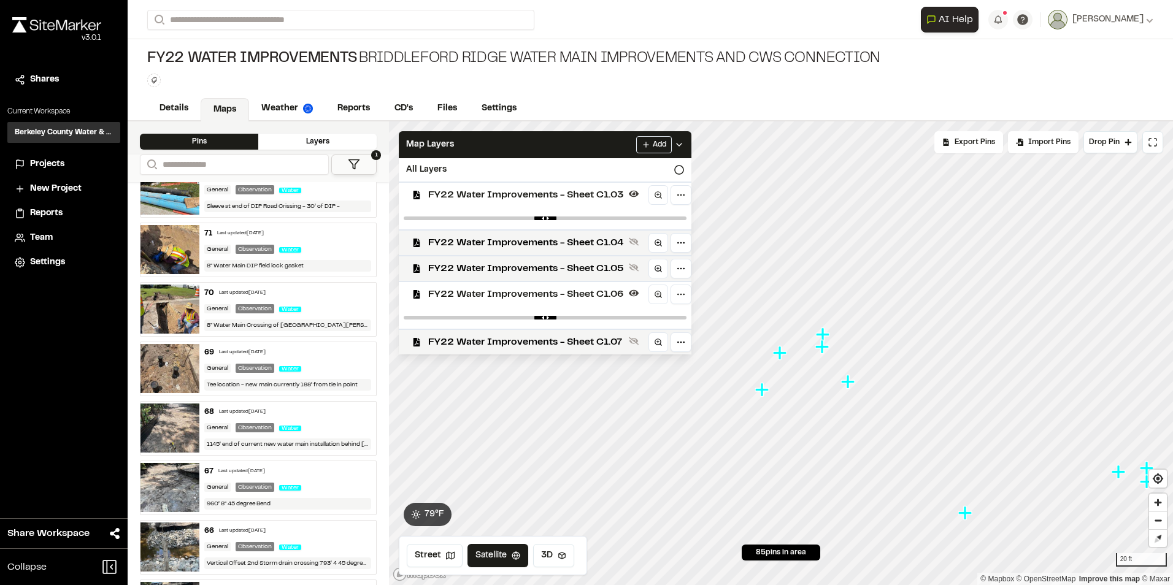
click at [166, 545] on img at bounding box center [169, 546] width 59 height 49
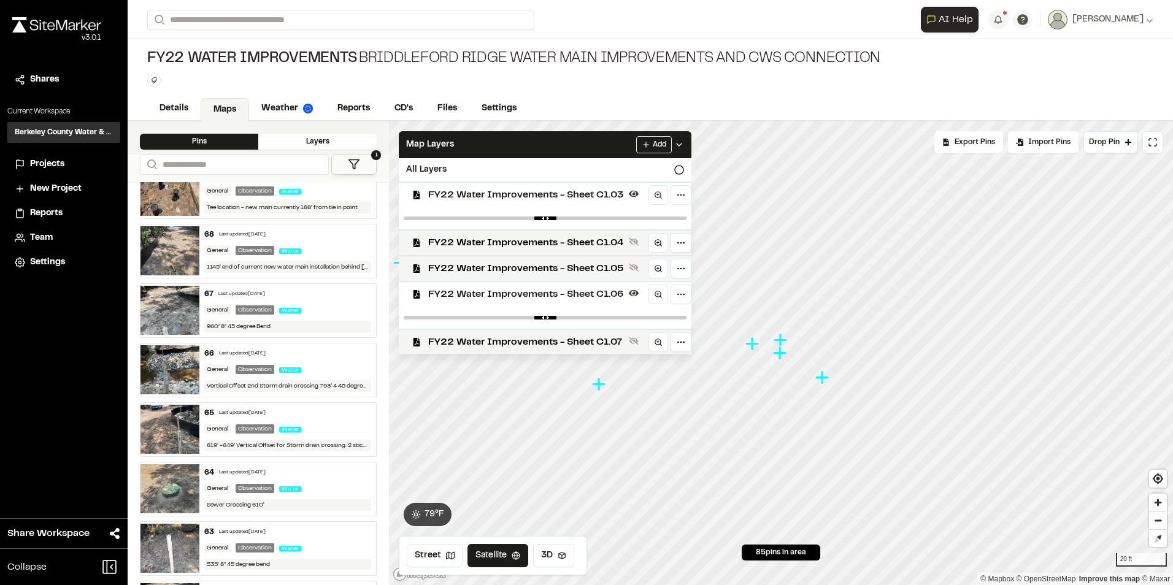
scroll to position [981, 0]
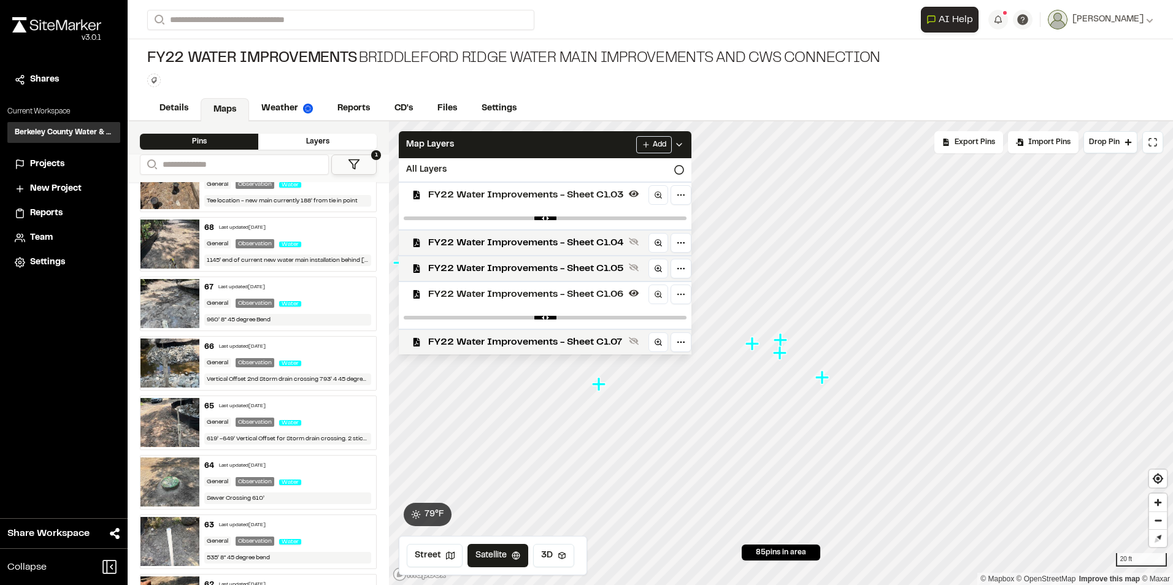
click at [190, 407] on img at bounding box center [169, 422] width 59 height 49
click at [176, 522] on img at bounding box center [169, 541] width 59 height 49
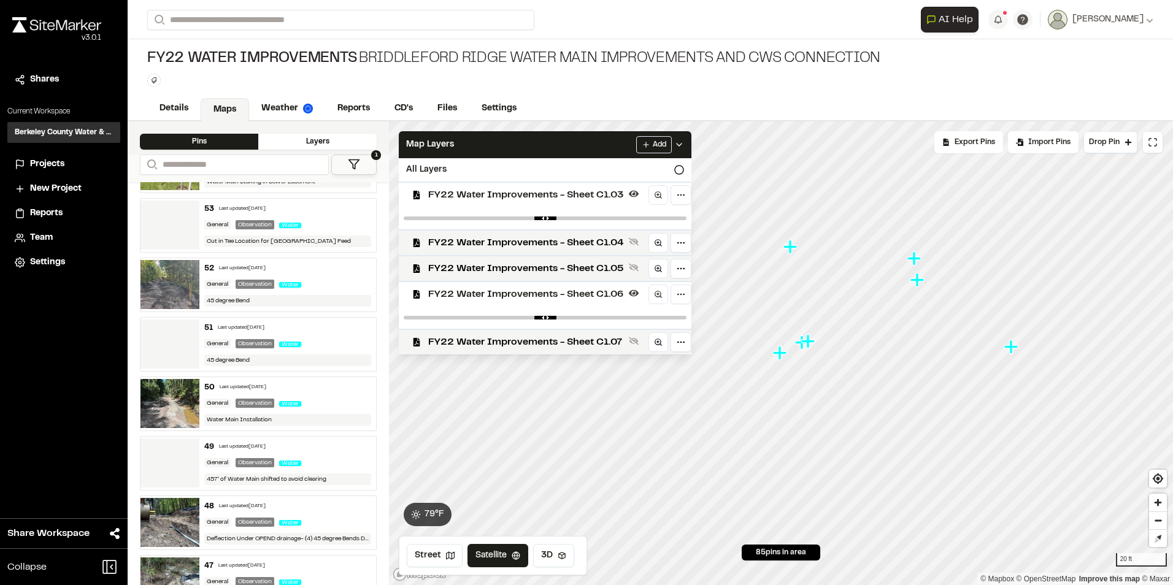
scroll to position [2024, 0]
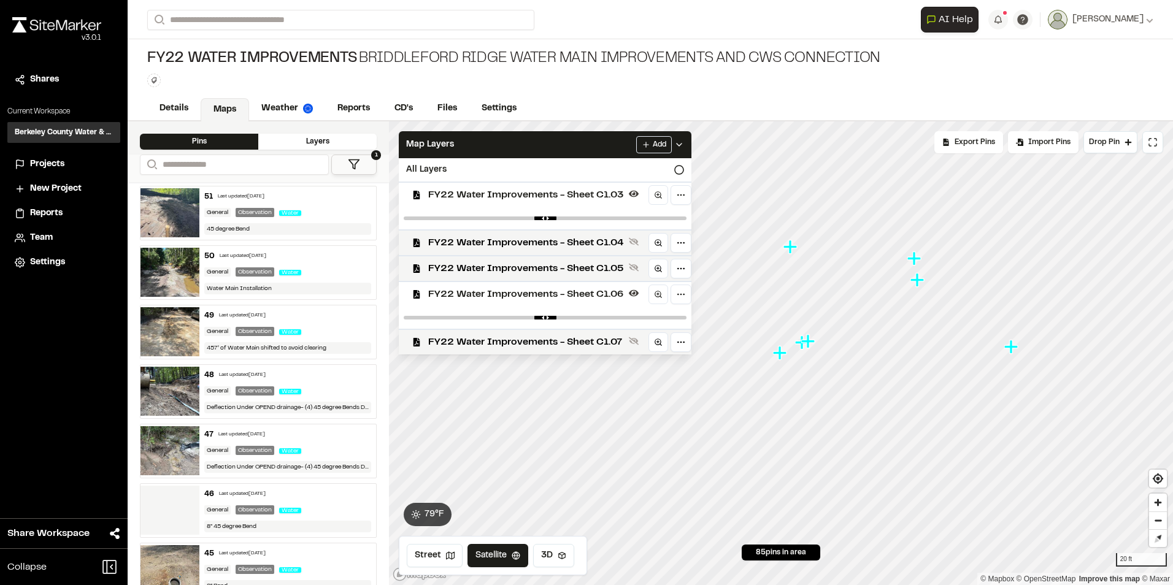
click at [188, 282] on img at bounding box center [169, 272] width 59 height 49
click at [164, 328] on img at bounding box center [169, 331] width 59 height 49
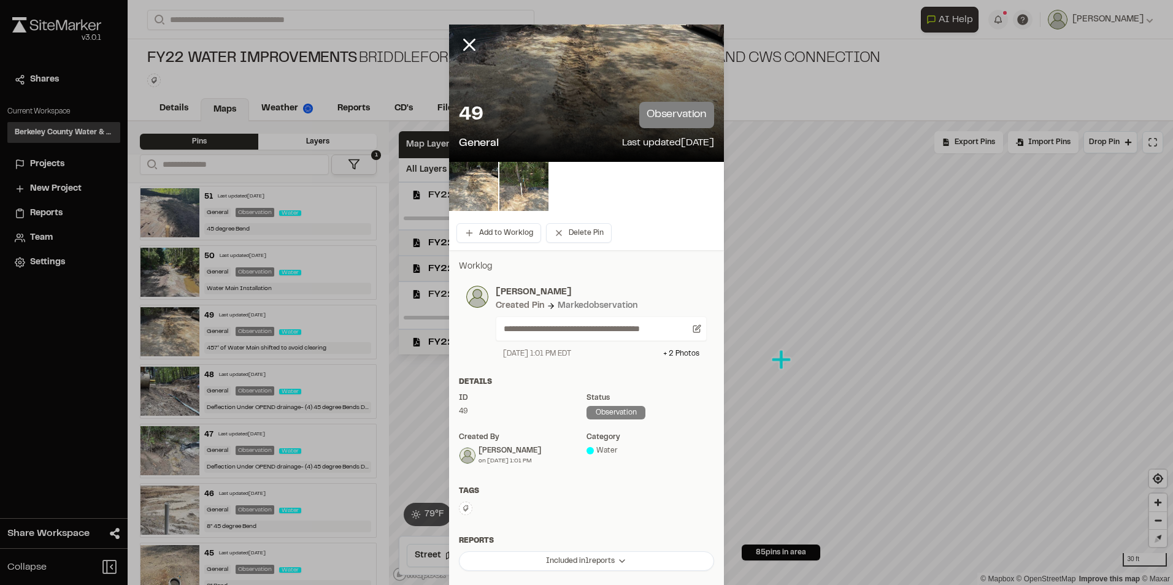
click at [580, 116] on div "49 observation" at bounding box center [586, 115] width 255 height 26
click at [710, 115] on div "49 observation General Last updated [DATE]" at bounding box center [586, 127] width 275 height 70
click at [507, 178] on img at bounding box center [523, 186] width 49 height 49
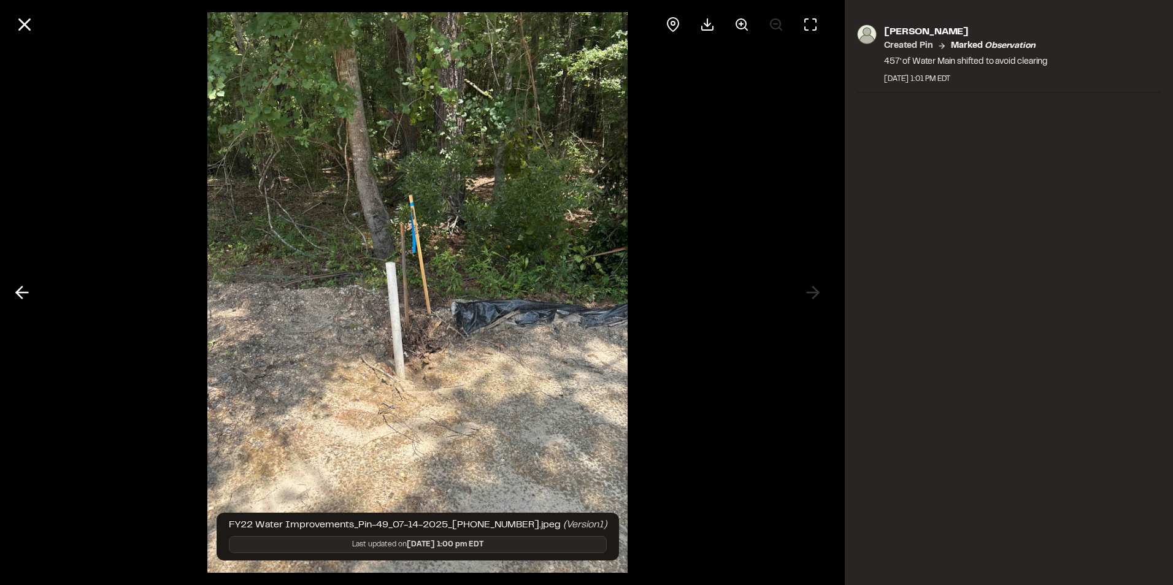
click at [30, 289] on icon at bounding box center [22, 292] width 20 height 21
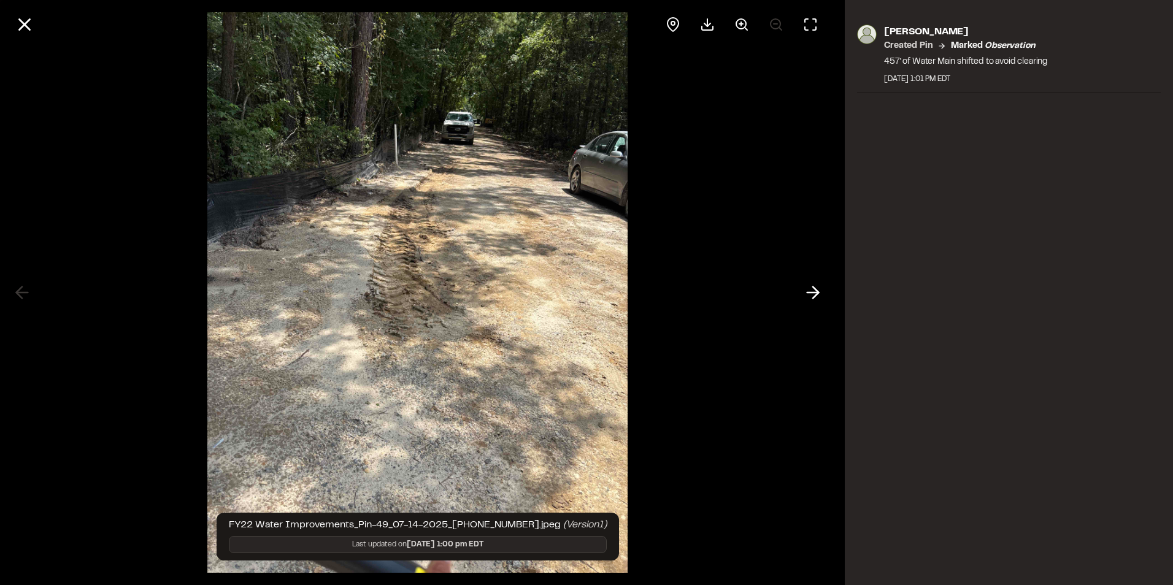
drag, startPoint x: 22, startPoint y: 16, endPoint x: 44, endPoint y: 29, distance: 25.9
click at [22, 16] on icon at bounding box center [24, 24] width 21 height 21
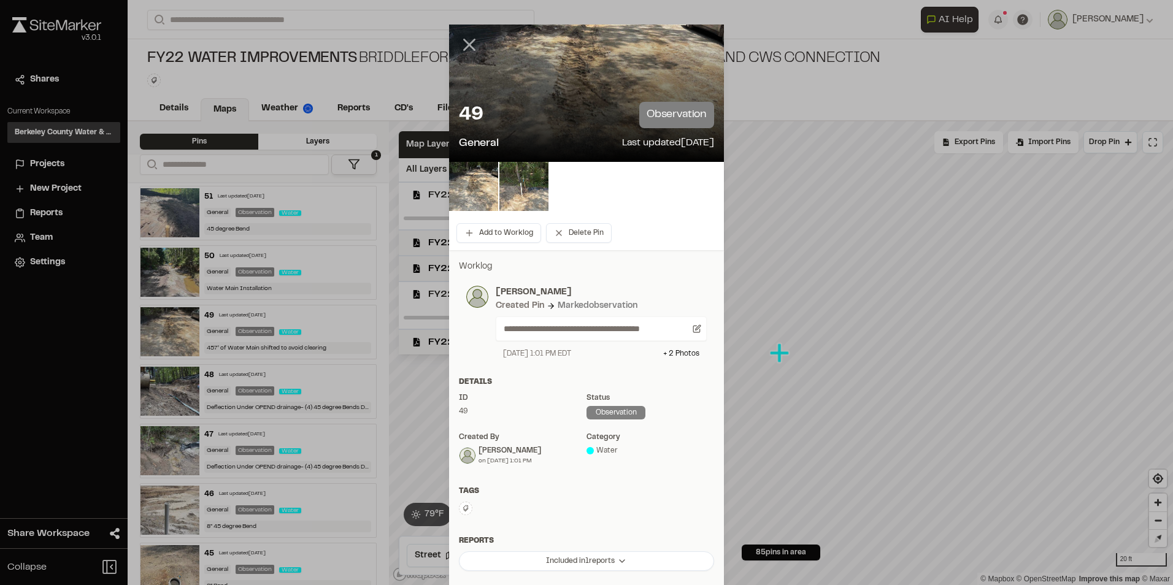
click at [467, 41] on icon at bounding box center [469, 44] width 21 height 21
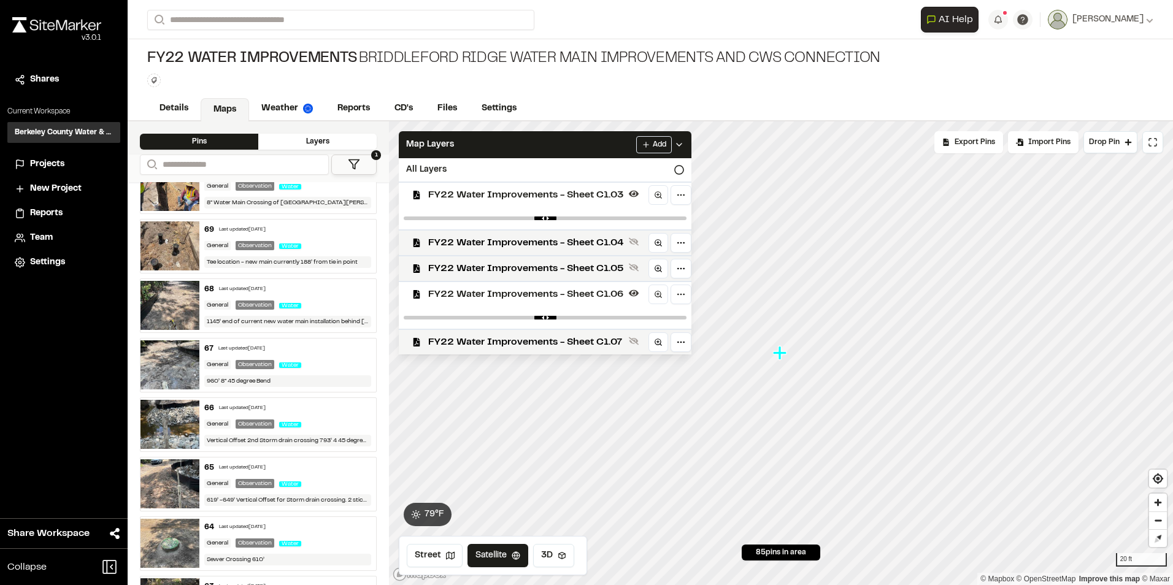
scroll to position [981, 0]
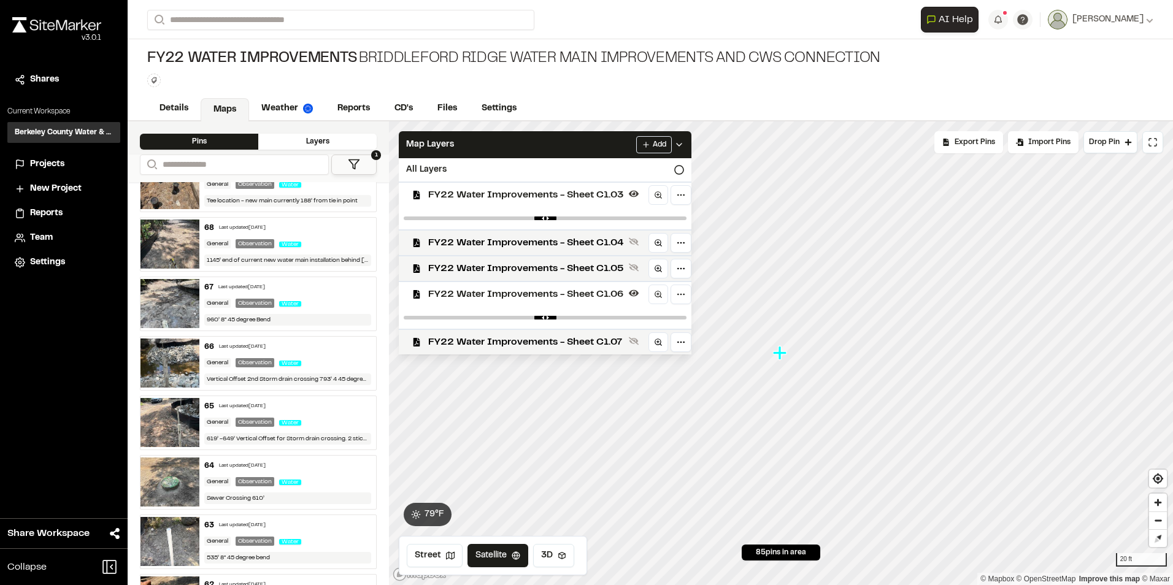
click at [172, 366] on img at bounding box center [169, 363] width 59 height 49
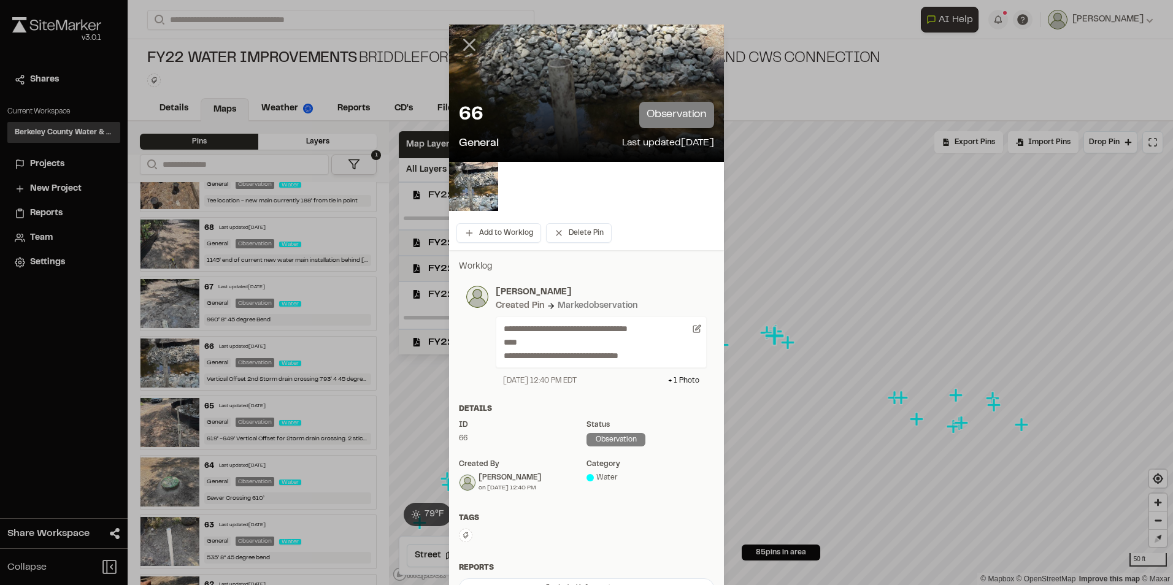
click at [467, 40] on icon at bounding box center [469, 44] width 21 height 21
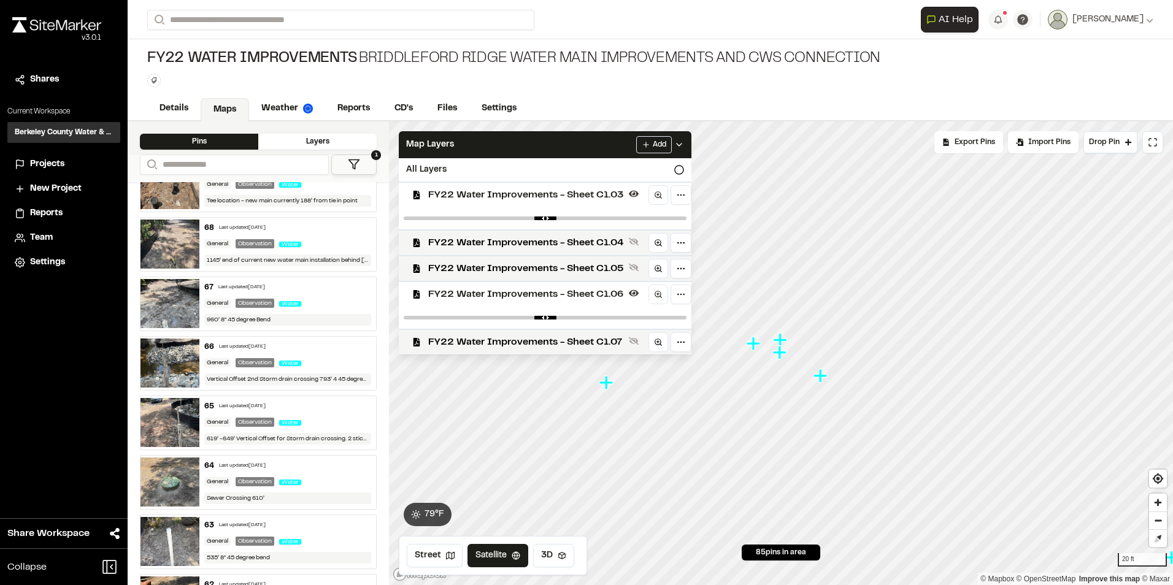
scroll to position [1165, 0]
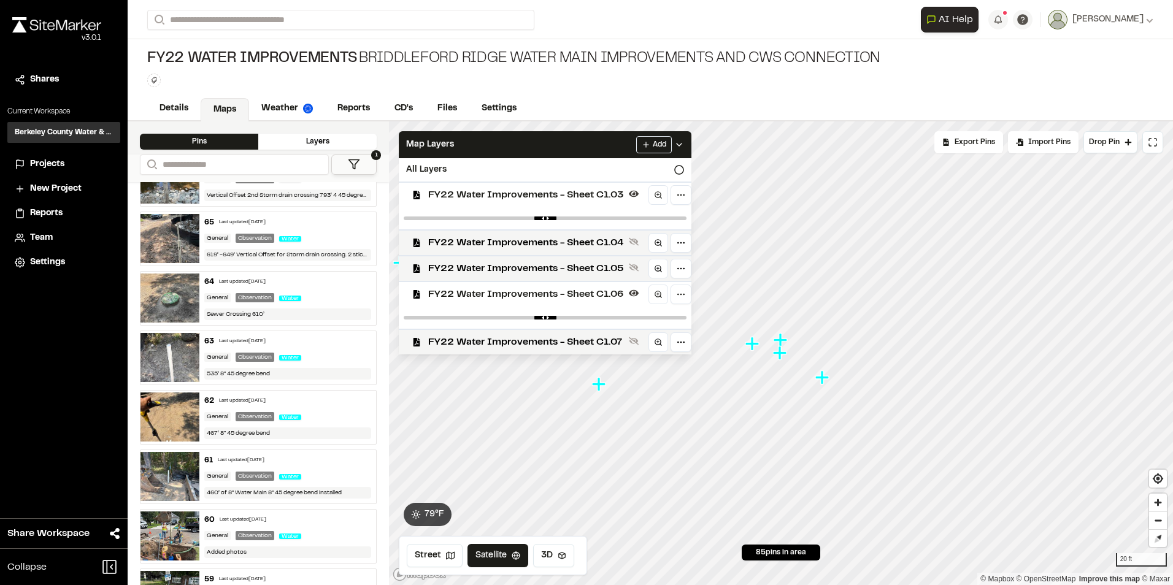
click at [189, 358] on img at bounding box center [169, 357] width 59 height 49
click at [158, 243] on img at bounding box center [169, 238] width 59 height 49
click at [177, 202] on img at bounding box center [169, 179] width 59 height 49
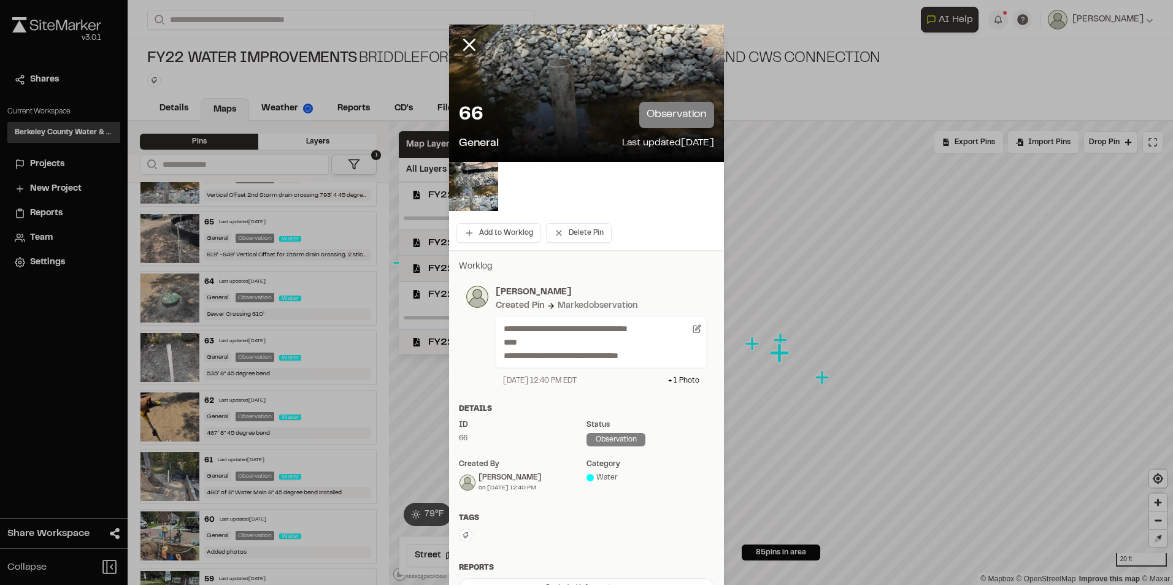
drag, startPoint x: 480, startPoint y: 51, endPoint x: 465, endPoint y: 52, distance: 14.8
click at [479, 52] on div at bounding box center [478, 54] width 59 height 59
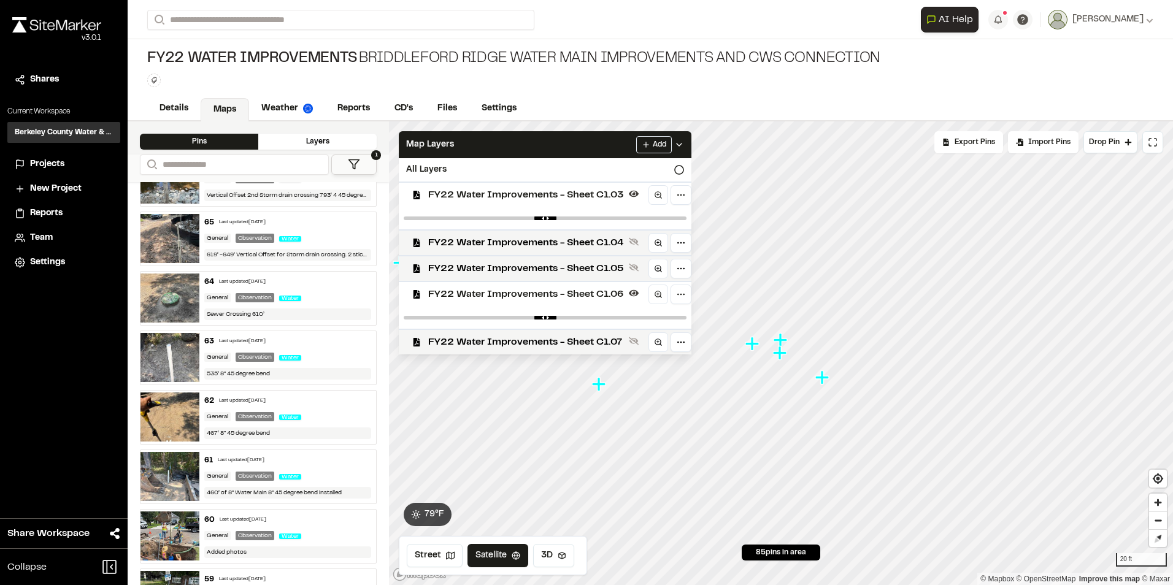
click at [465, 53] on div "FY22 Water Improvements [GEOGRAPHIC_DATA] Water Main Improvements and CWS Conne…" at bounding box center [513, 59] width 733 height 20
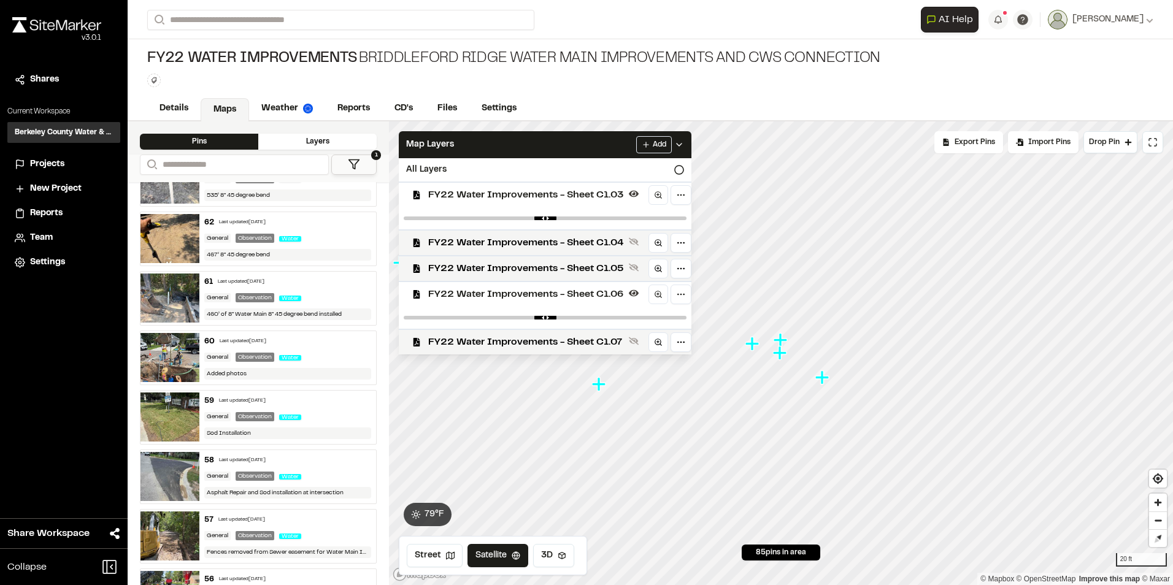
scroll to position [1349, 0]
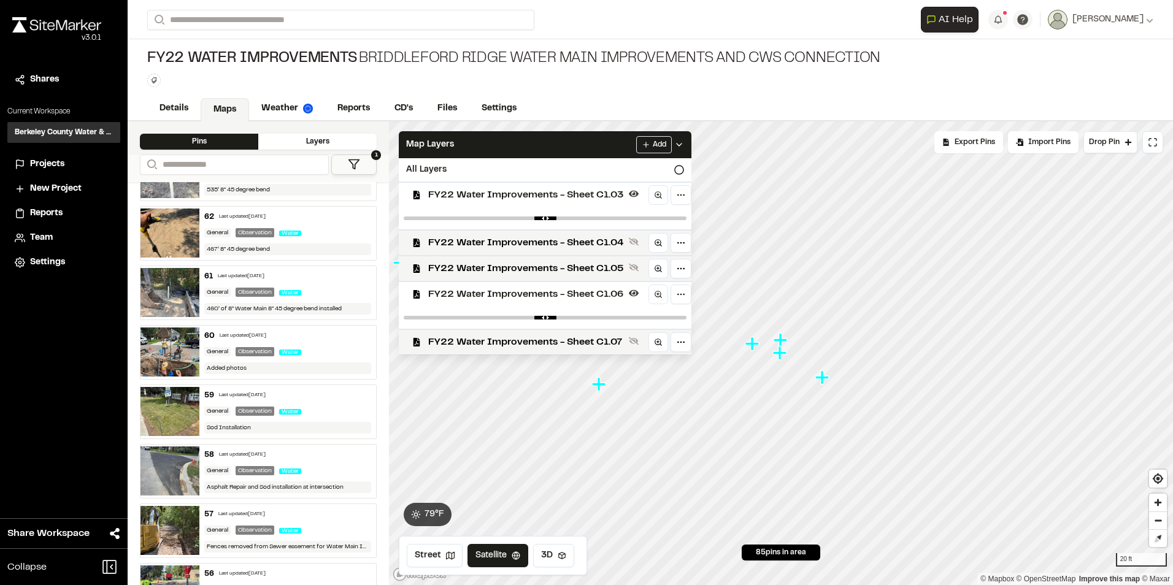
click at [177, 377] on div "60 Last updated [DATE] General Observation Water Added photos" at bounding box center [258, 352] width 237 height 55
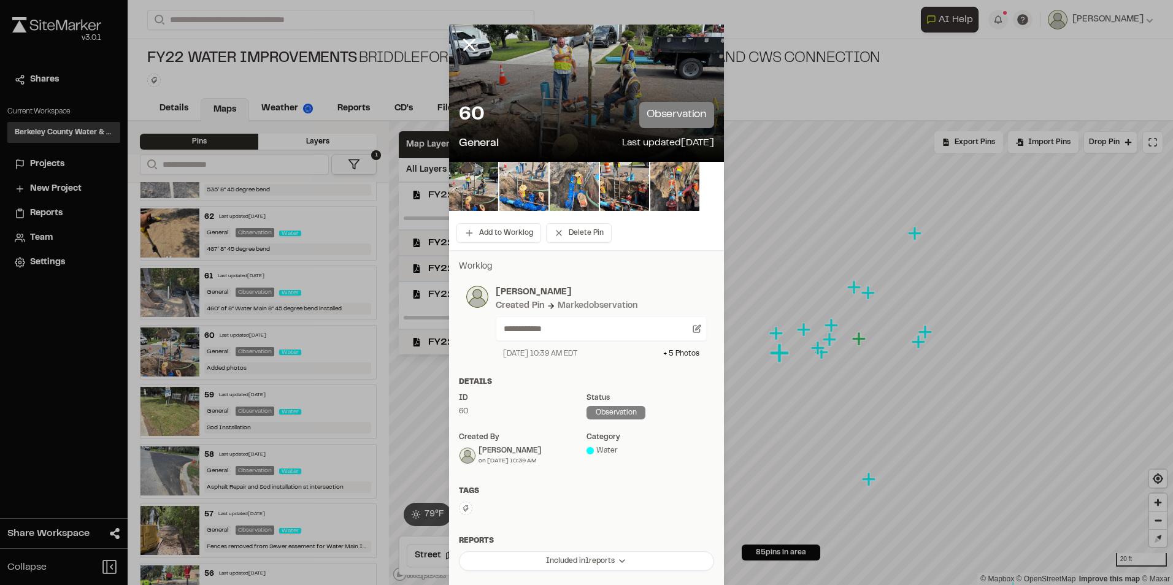
drag, startPoint x: 454, startPoint y: 44, endPoint x: 462, endPoint y: 46, distance: 8.2
click at [459, 44] on icon at bounding box center [469, 44] width 21 height 21
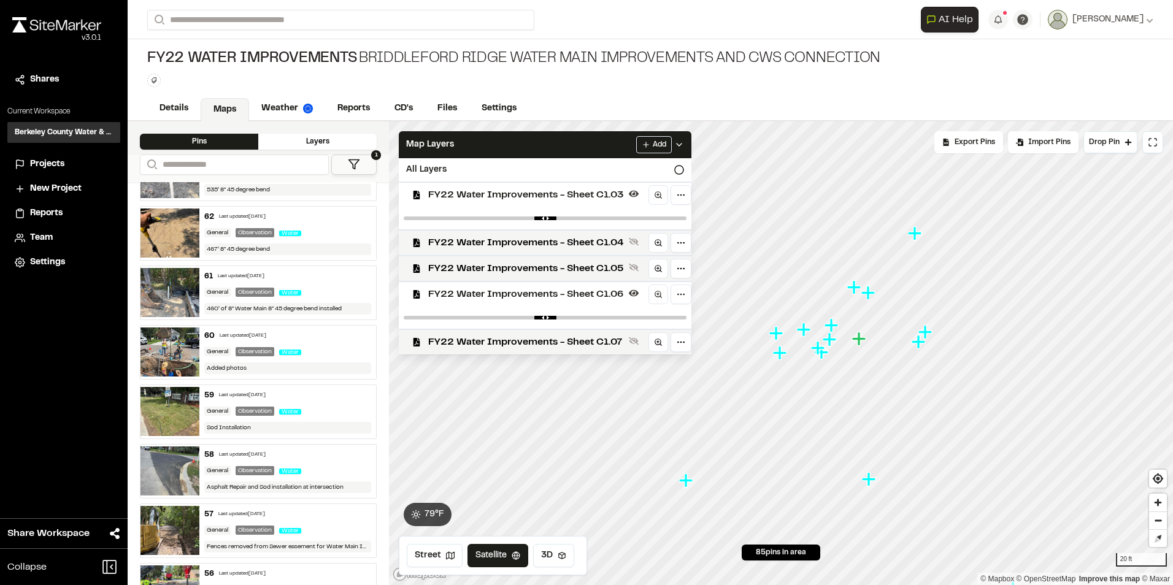
scroll to position [1227, 0]
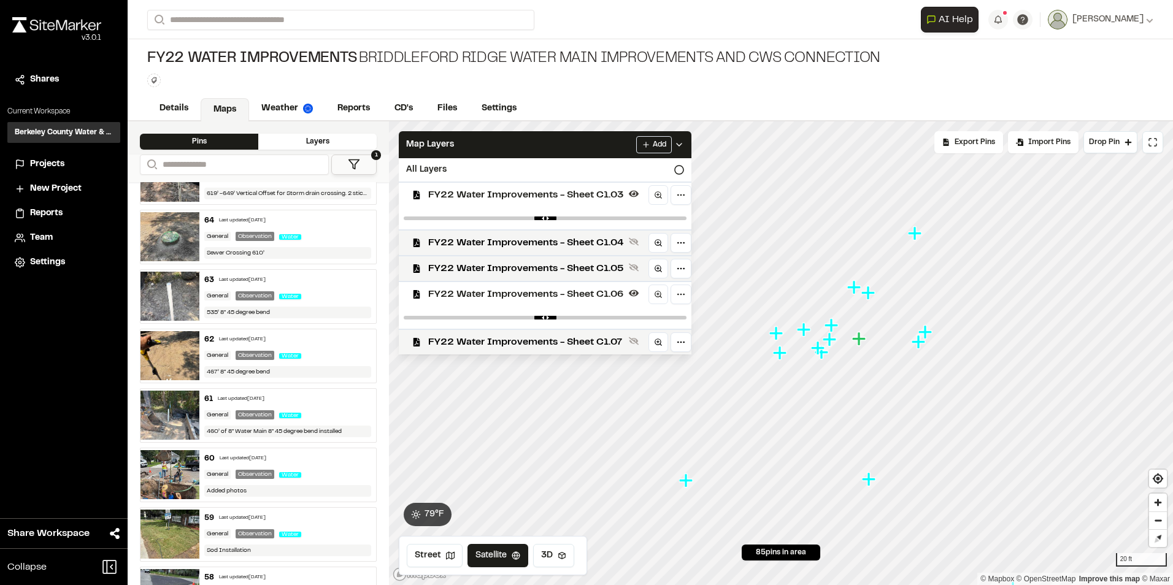
click at [166, 420] on img at bounding box center [169, 415] width 59 height 49
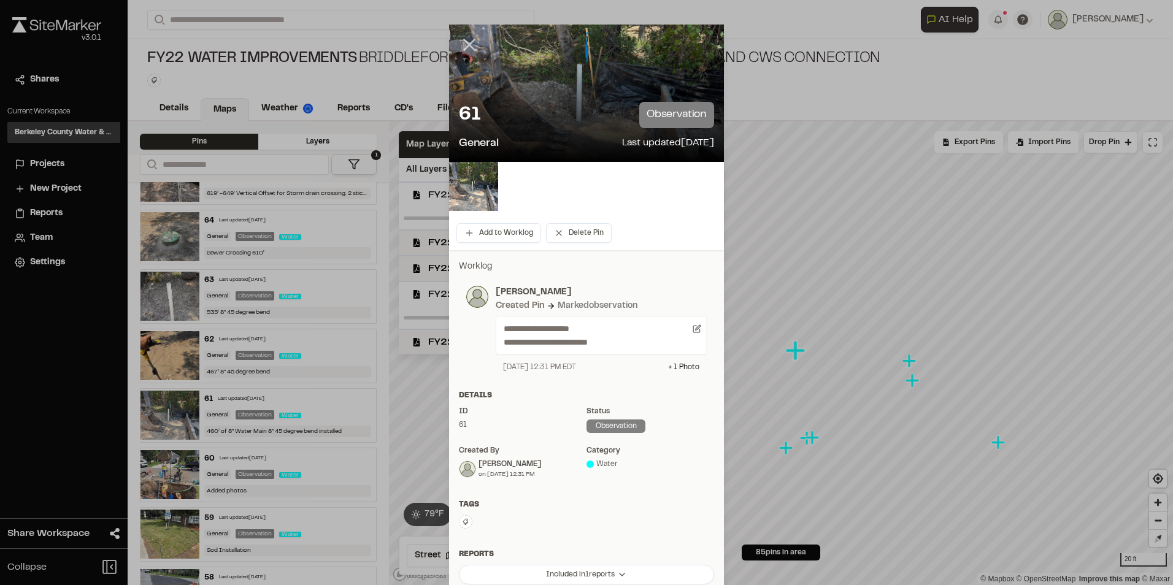
click at [463, 39] on icon at bounding box center [469, 44] width 21 height 21
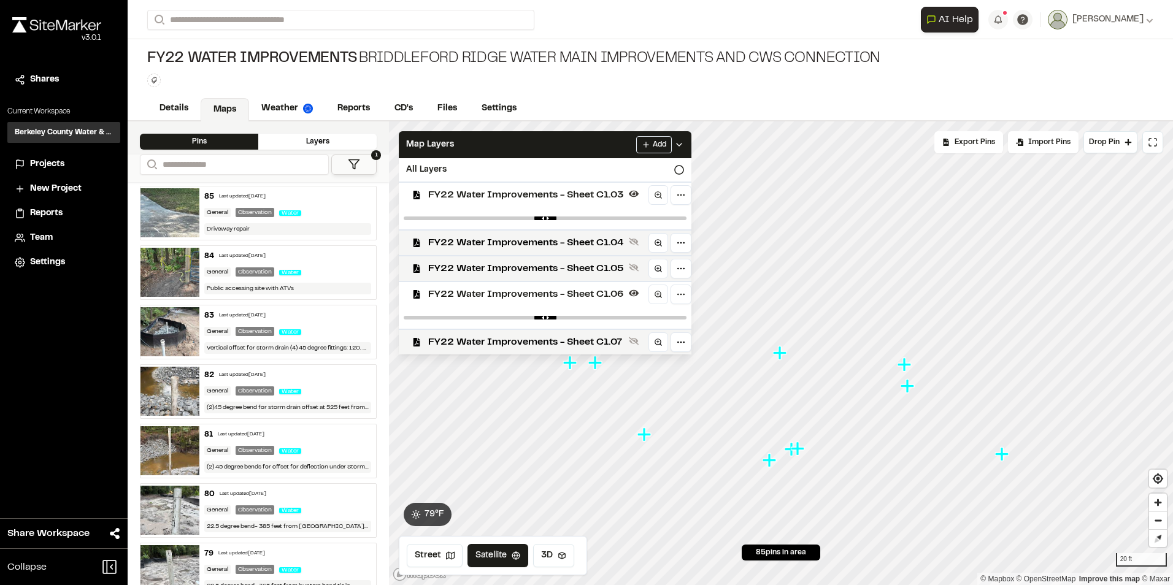
scroll to position [0, 0]
click at [171, 276] on img at bounding box center [169, 273] width 59 height 49
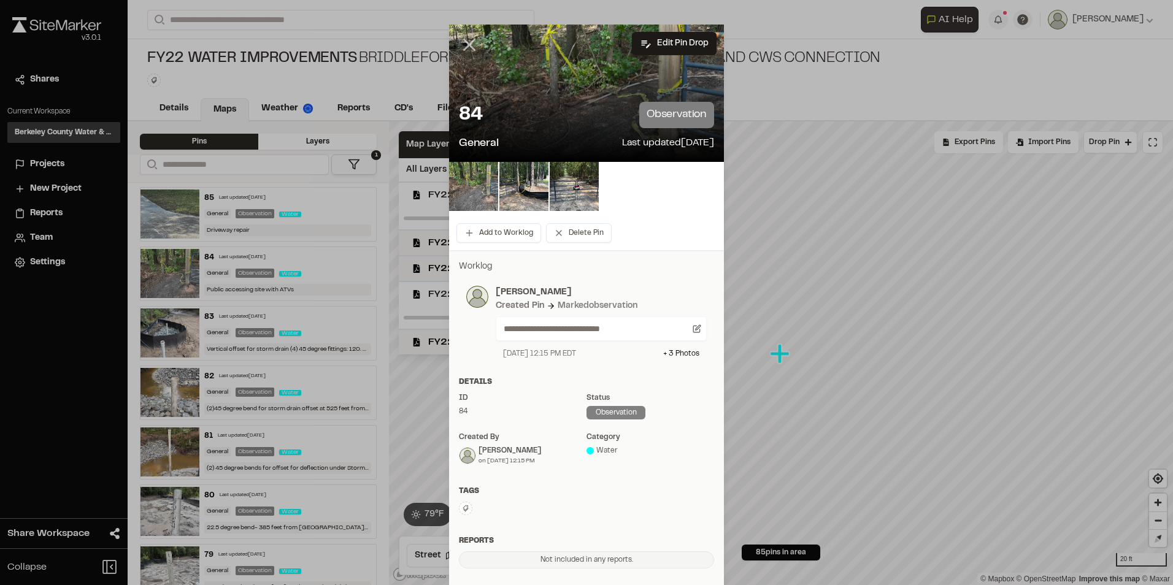
click at [469, 43] on icon at bounding box center [469, 44] width 21 height 21
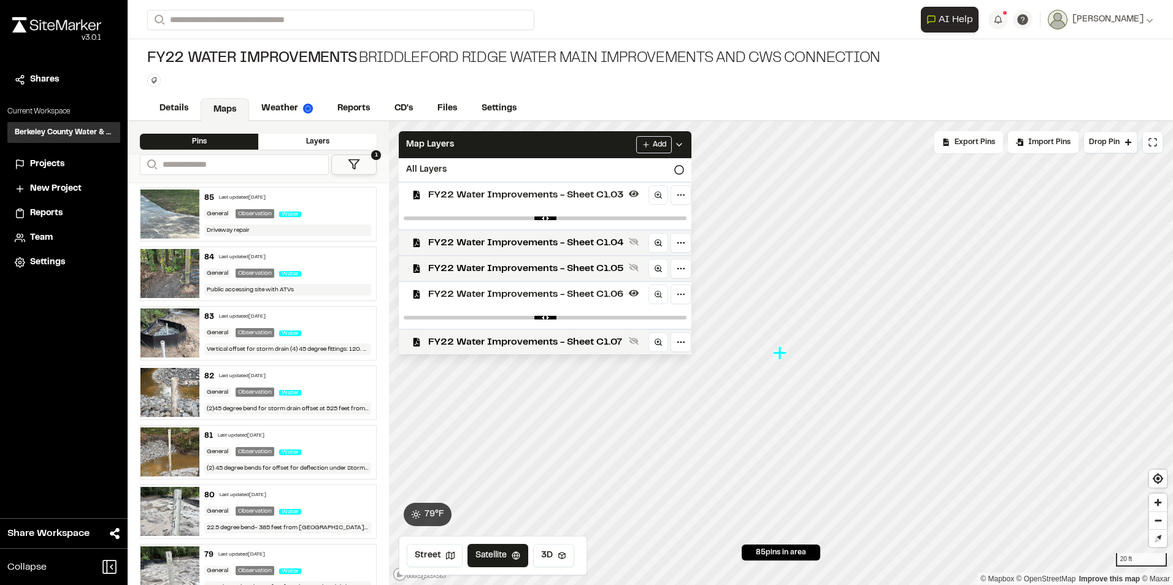
click at [152, 399] on img at bounding box center [169, 392] width 59 height 49
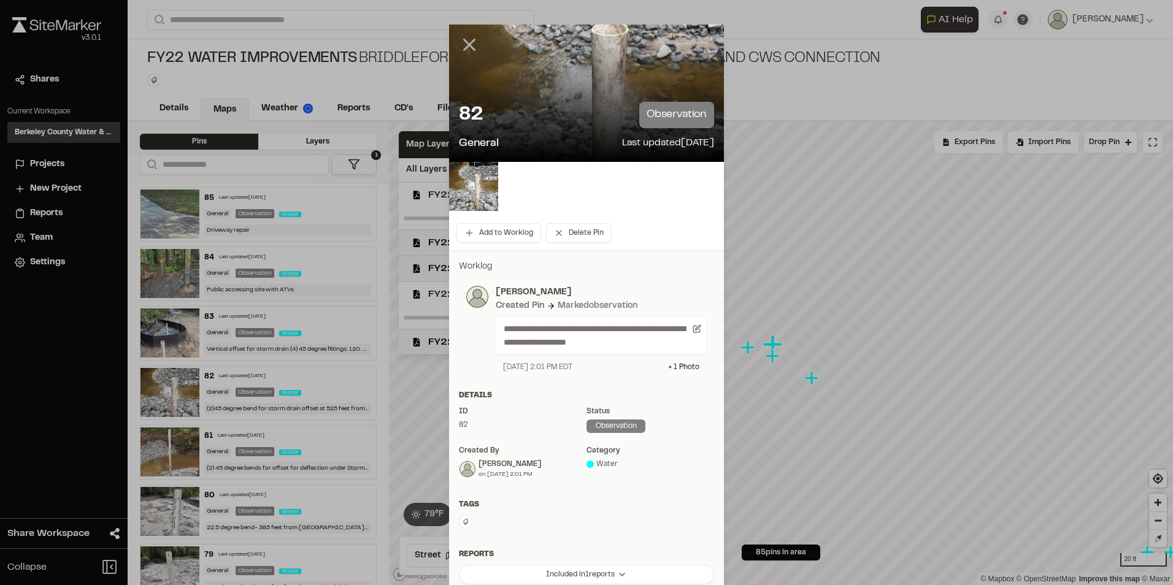
click at [464, 48] on line at bounding box center [469, 45] width 10 height 10
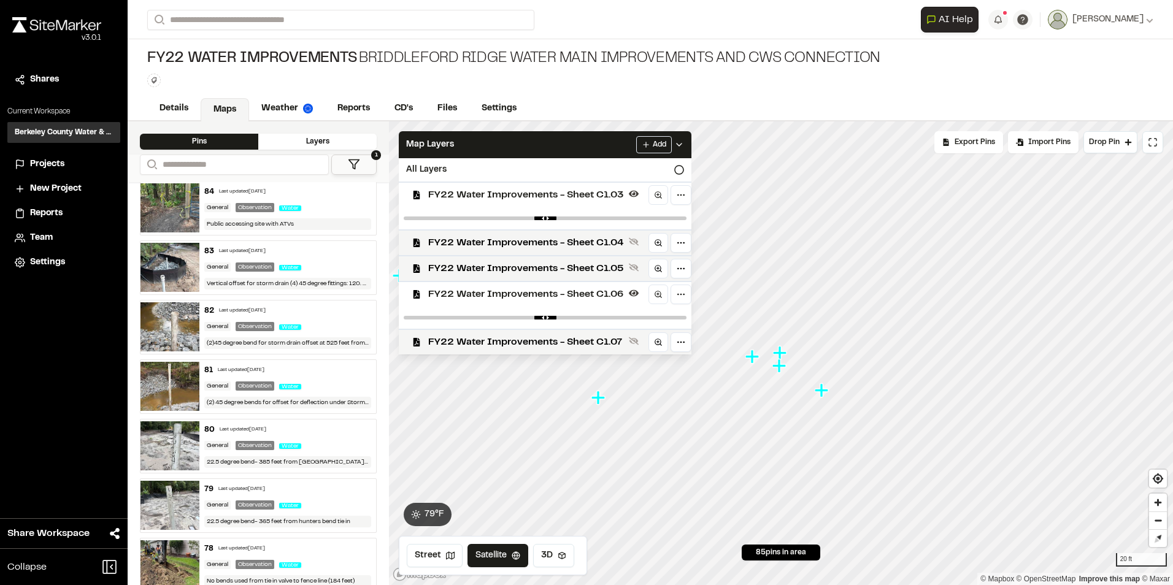
scroll to position [184, 0]
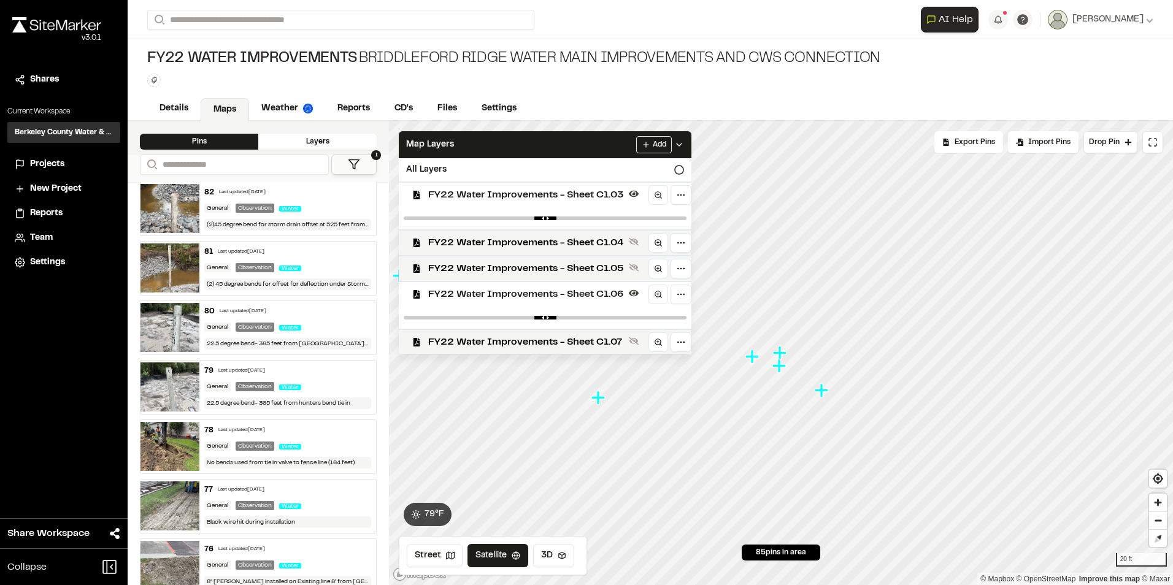
click at [172, 440] on img at bounding box center [169, 446] width 59 height 49
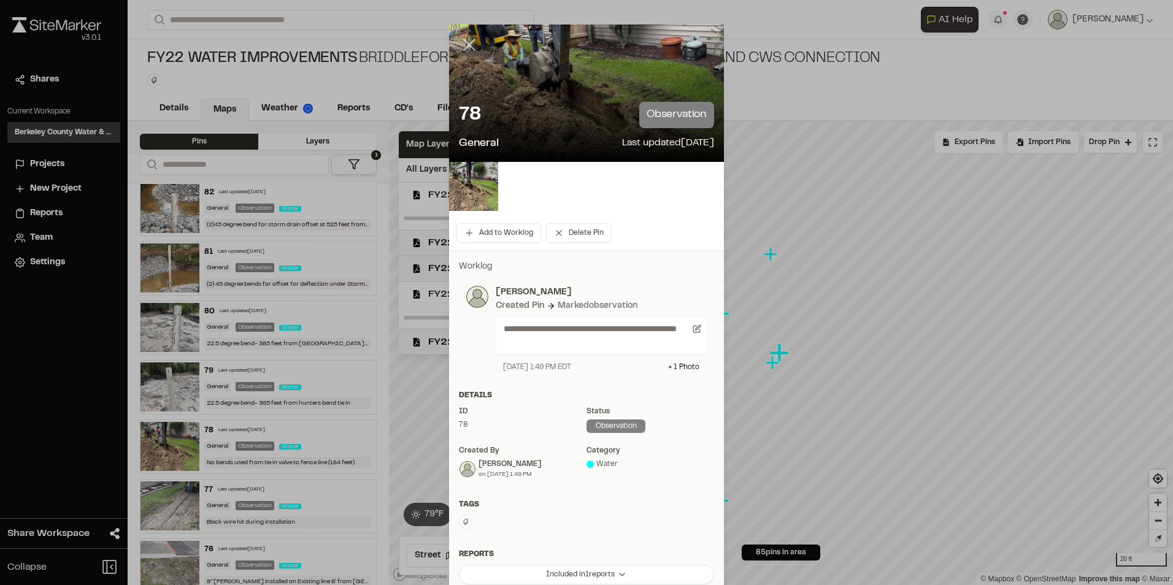
click at [464, 50] on icon at bounding box center [469, 44] width 21 height 21
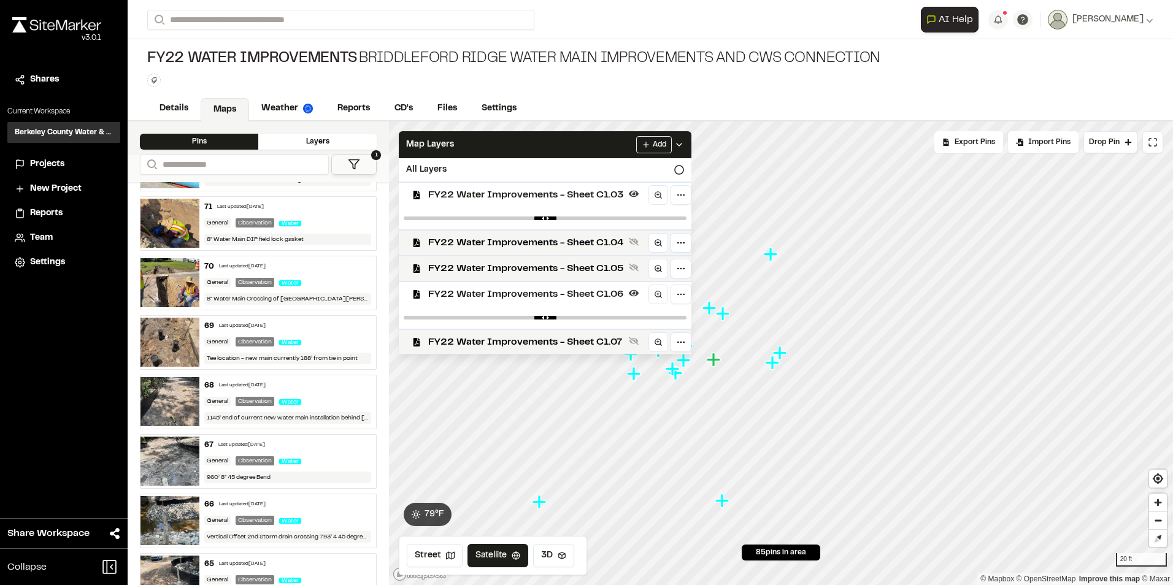
scroll to position [859, 0]
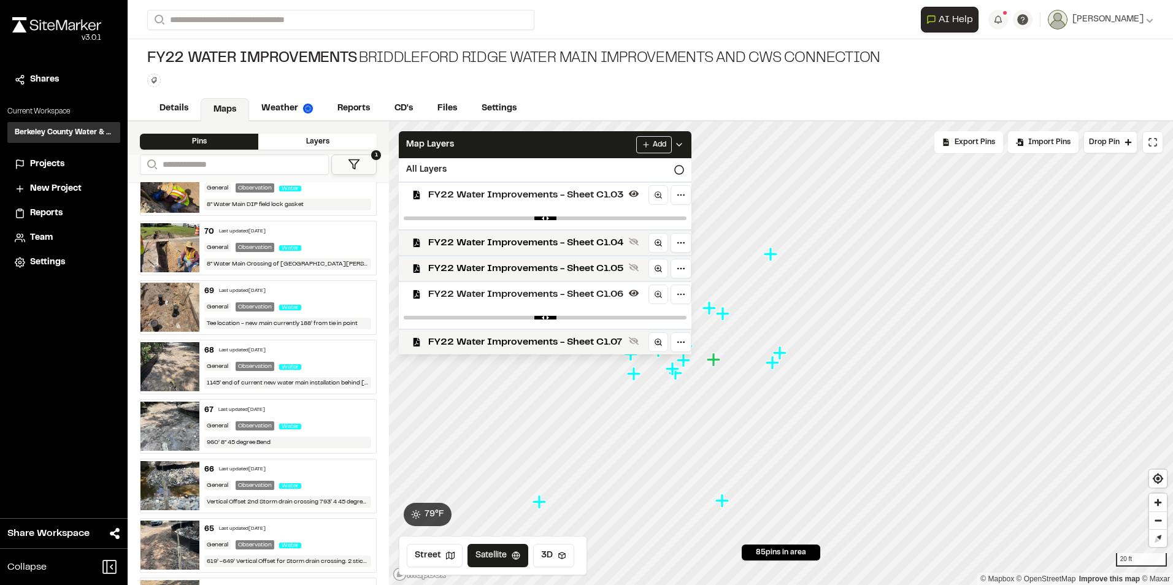
click at [167, 289] on img at bounding box center [169, 307] width 59 height 49
click at [172, 308] on img at bounding box center [169, 307] width 59 height 49
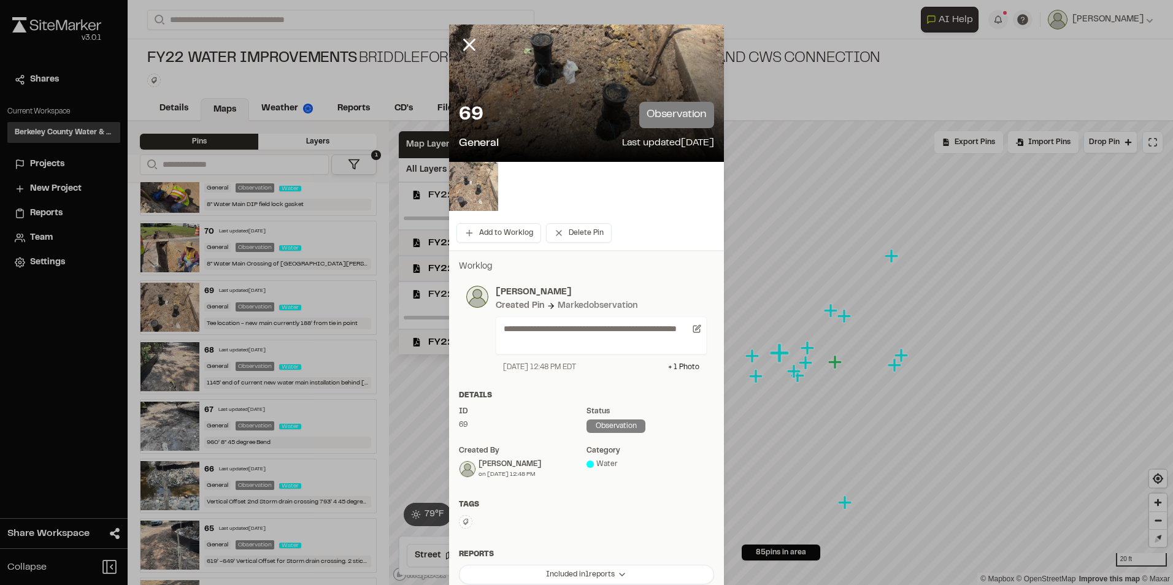
click at [482, 174] on img at bounding box center [473, 186] width 49 height 49
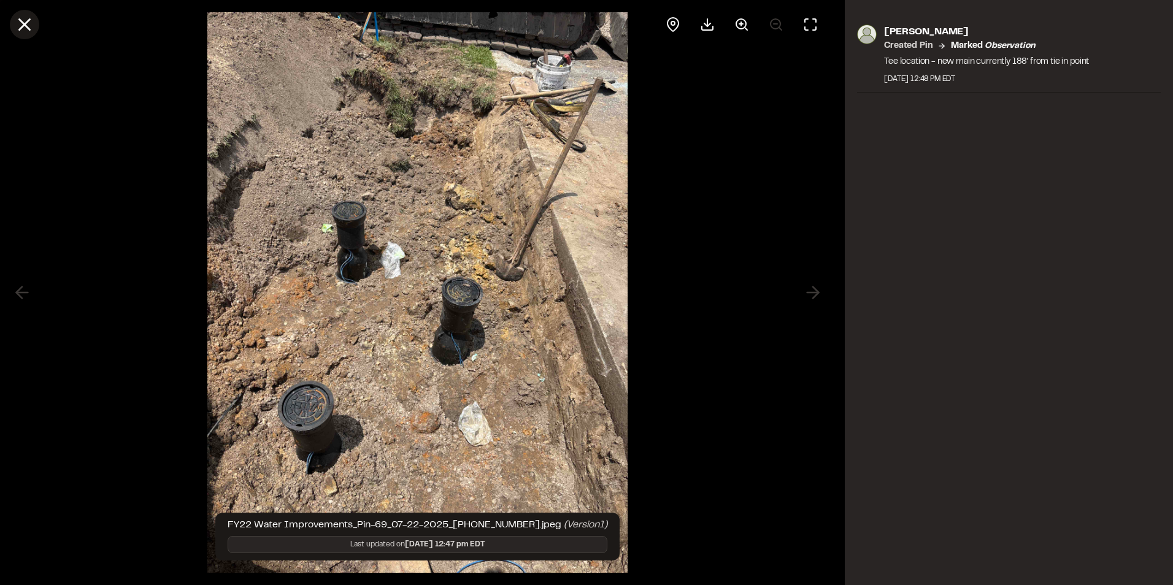
click at [32, 20] on icon at bounding box center [24, 24] width 21 height 21
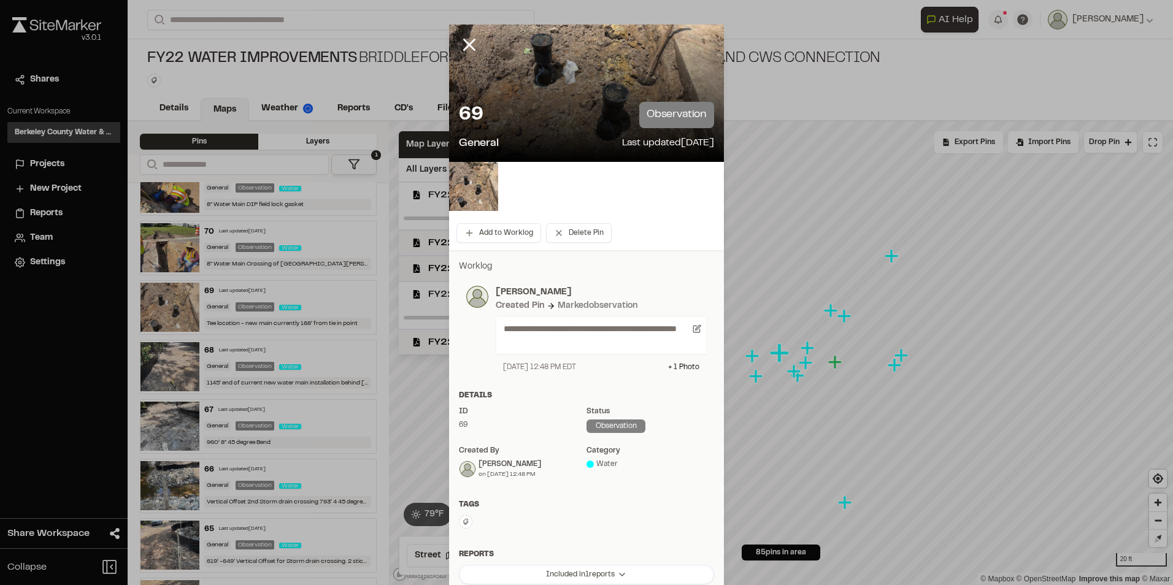
drag, startPoint x: 461, startPoint y: 44, endPoint x: 418, endPoint y: 90, distance: 62.0
click at [460, 45] on icon at bounding box center [469, 44] width 21 height 21
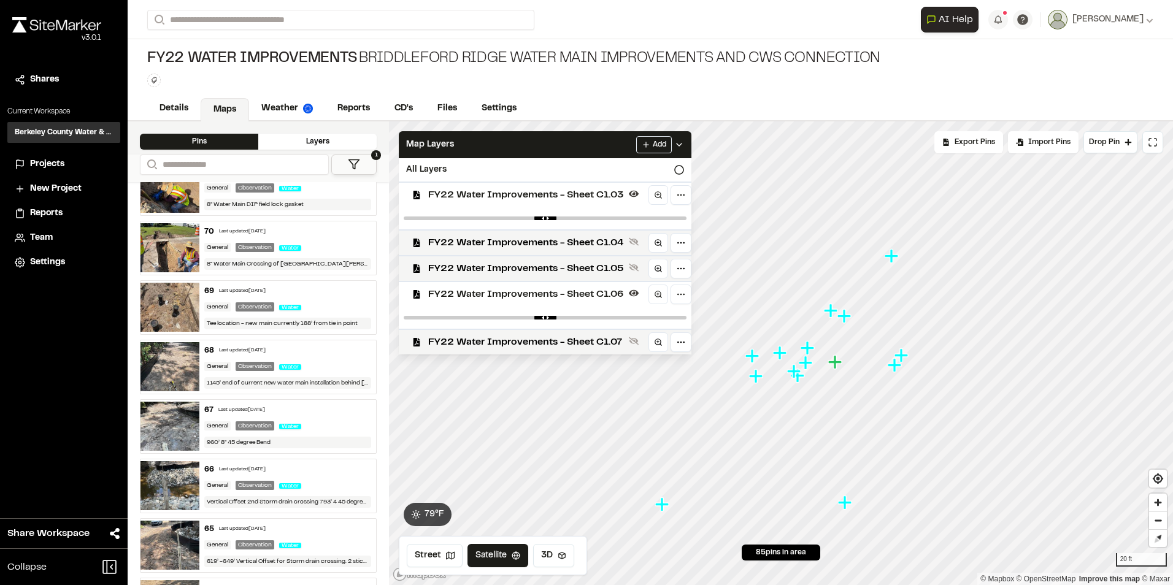
scroll to position [0, 0]
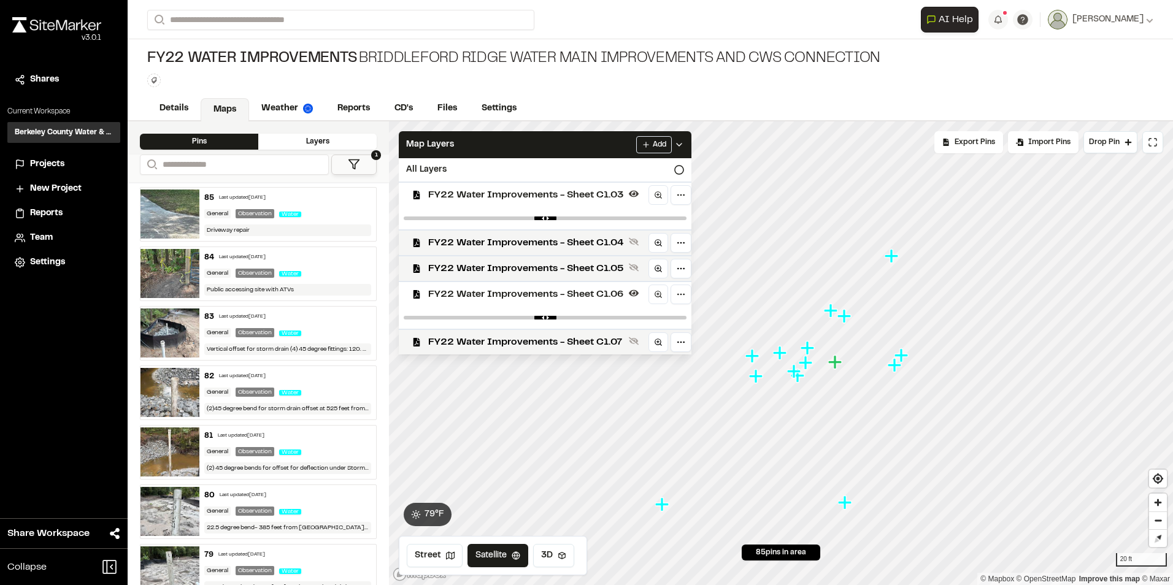
click at [185, 212] on img at bounding box center [169, 213] width 59 height 49
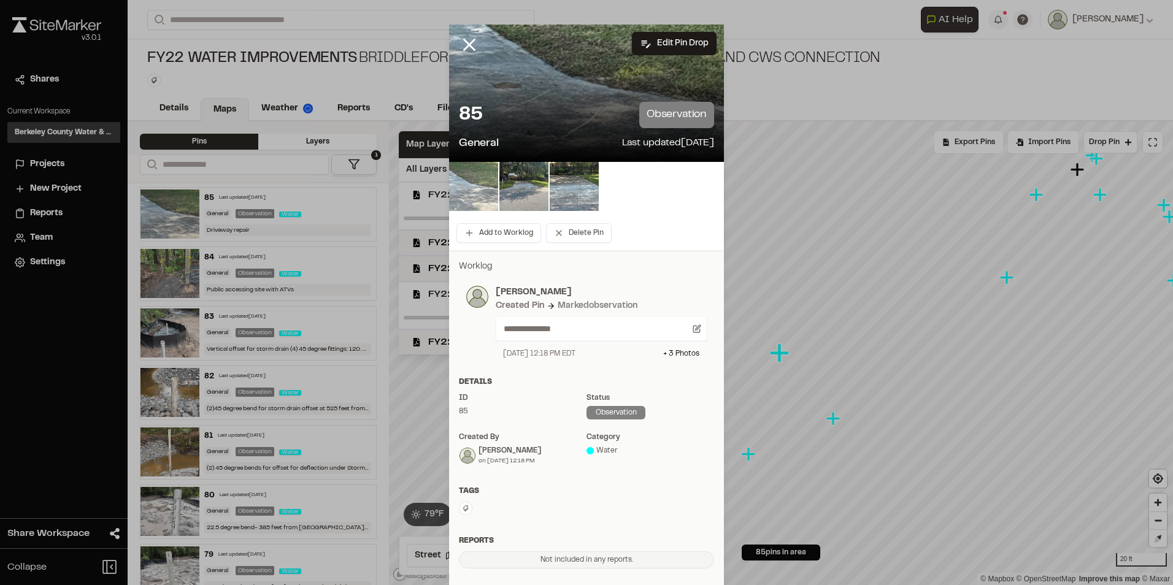
click at [478, 181] on img at bounding box center [473, 186] width 49 height 49
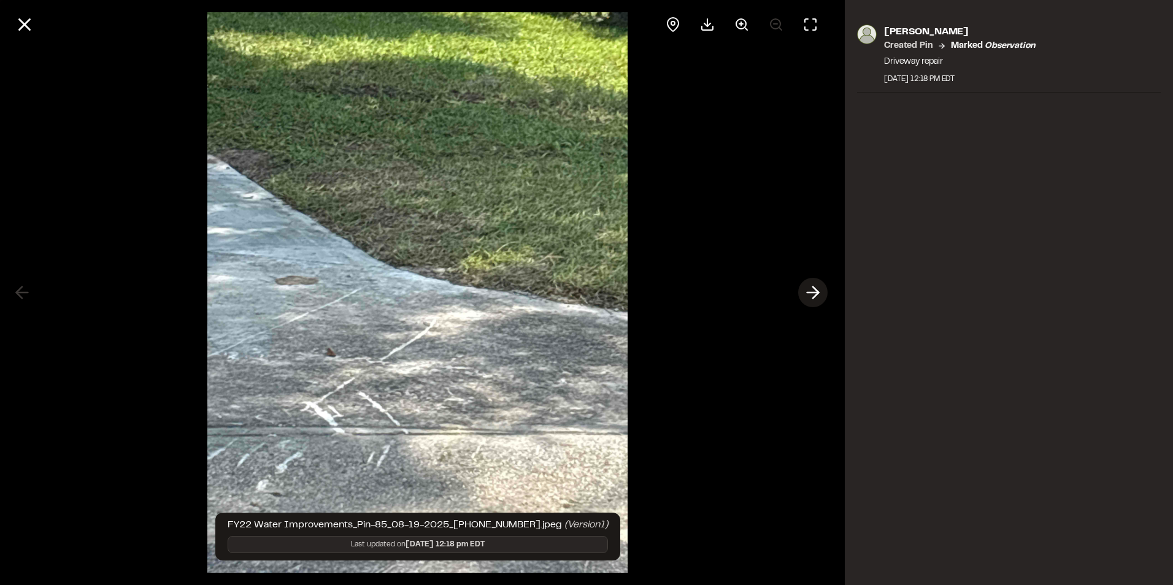
click at [810, 291] on icon at bounding box center [813, 292] width 20 height 21
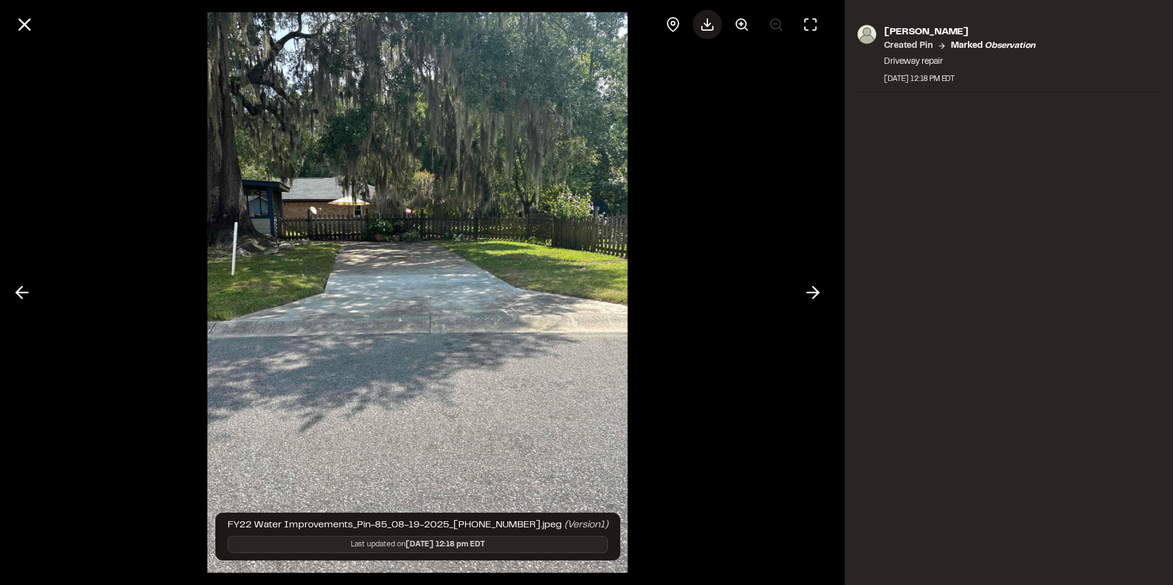
click at [705, 29] on icon at bounding box center [707, 28] width 11 height 4
click at [532, 408] on img at bounding box center [417, 292] width 421 height 585
click at [25, 31] on icon at bounding box center [24, 24] width 21 height 21
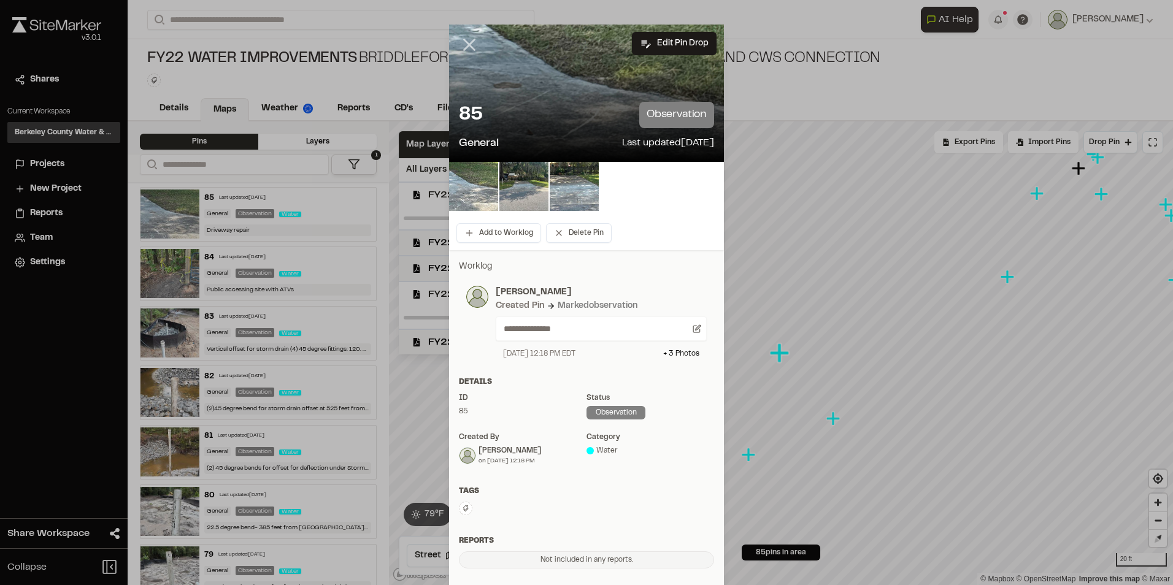
click at [461, 38] on icon at bounding box center [469, 44] width 21 height 21
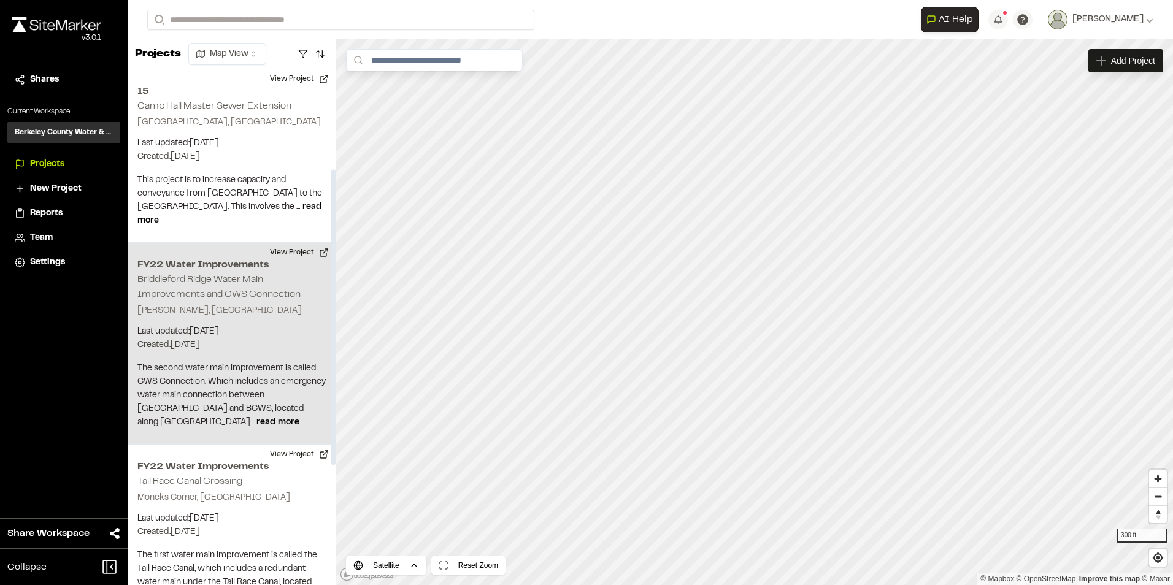
scroll to position [174, 0]
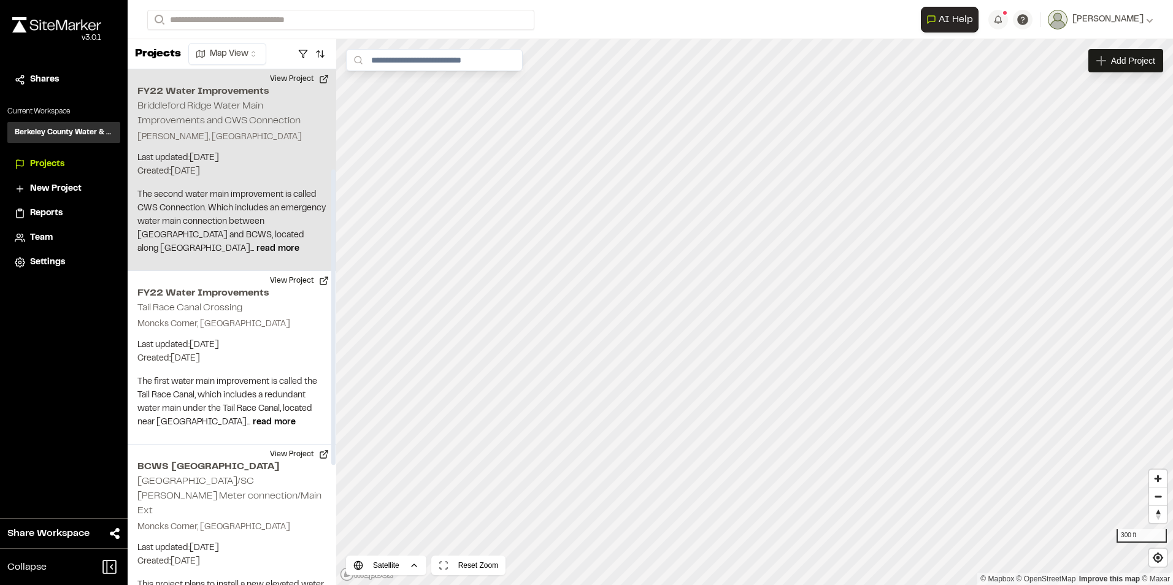
click at [228, 105] on h2 "Briddleford Ridge Water Main Improvements and CWS Connection" at bounding box center [218, 113] width 163 height 23
